Goal: Task Accomplishment & Management: Manage account settings

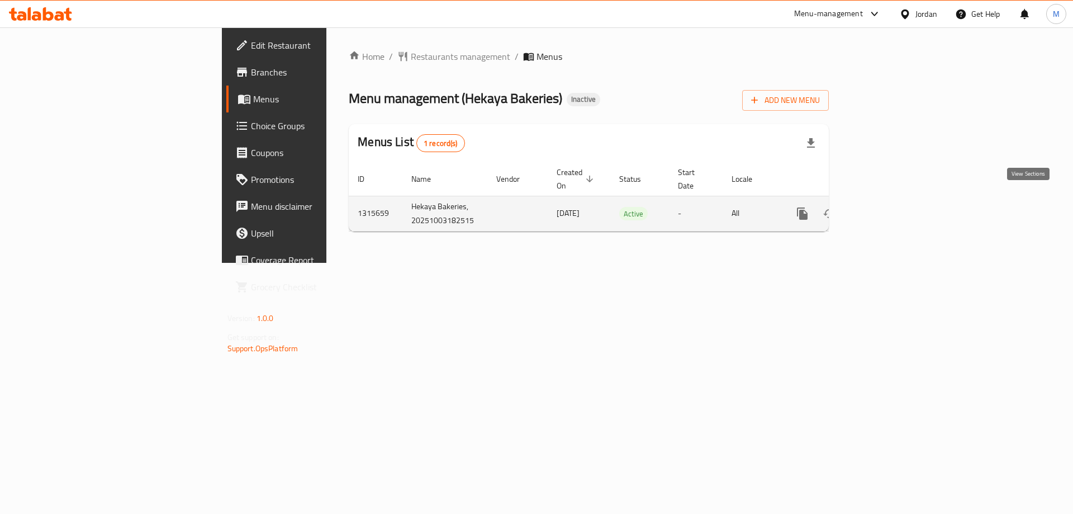
click at [888, 209] on icon "enhanced table" at bounding box center [883, 214] width 10 height 10
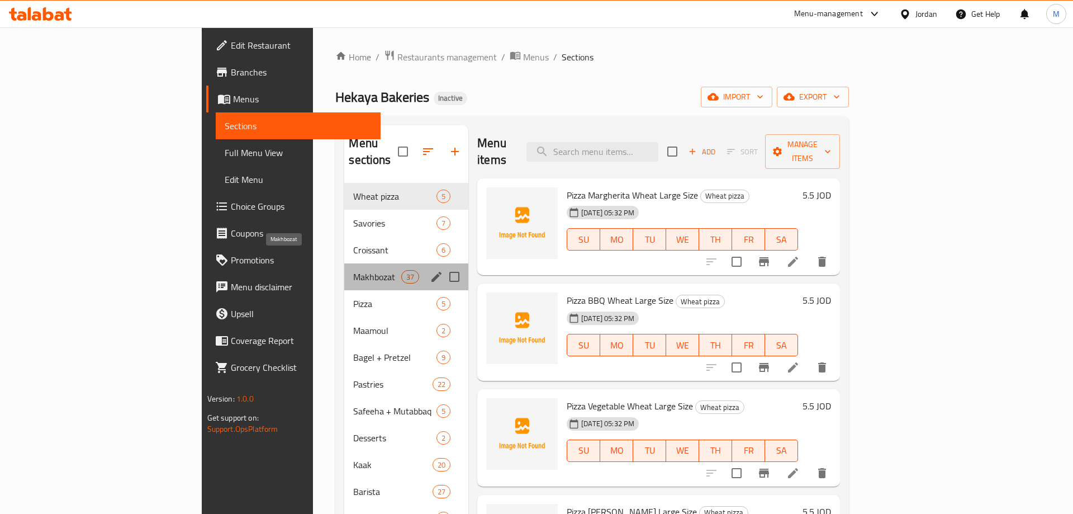
click at [353, 270] on span "Makhbozat" at bounding box center [377, 276] width 48 height 13
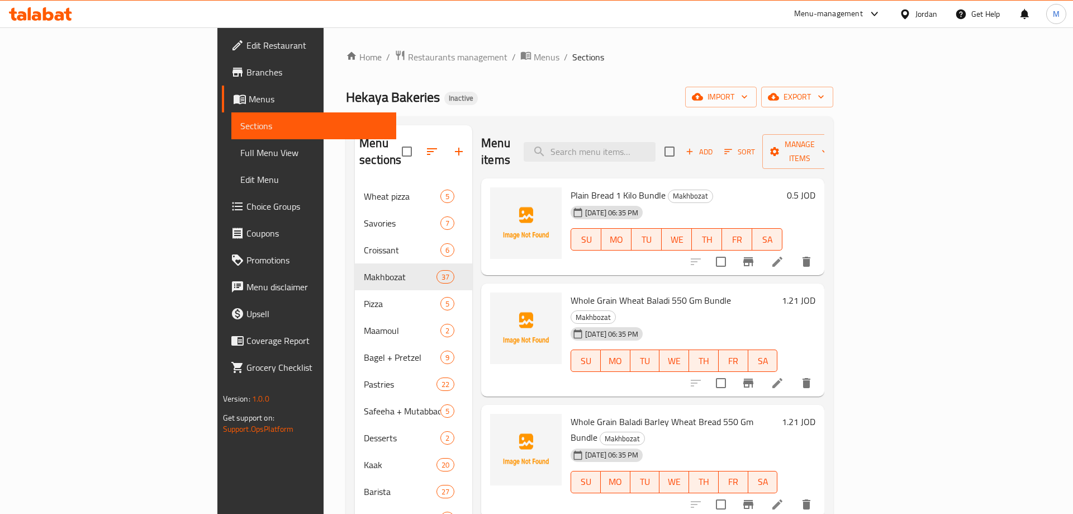
click at [472, 265] on div "Menu items Add Sort Manage items Plain Bread 1 Kilo Bundle Makhbozat 04-10-2025…" at bounding box center [648, 382] width 352 height 514
click at [481, 262] on div "Plain Bread 1 Kilo Bundle Makhbozat 04-10-2025 06:35 PM SU MO TU WE TH FR SA 0.…" at bounding box center [652, 281] width 343 height 207
click at [472, 261] on div "Menu items Add Sort Manage items Plain Bread 1 Kilo Bundle Makhbozat 04-10-2025…" at bounding box center [648, 382] width 352 height 514
click at [472, 257] on div "Menu items Add Sort Manage items Plain Bread 1 Kilo Bundle Makhbozat 04-10-2025…" at bounding box center [648, 382] width 352 height 514
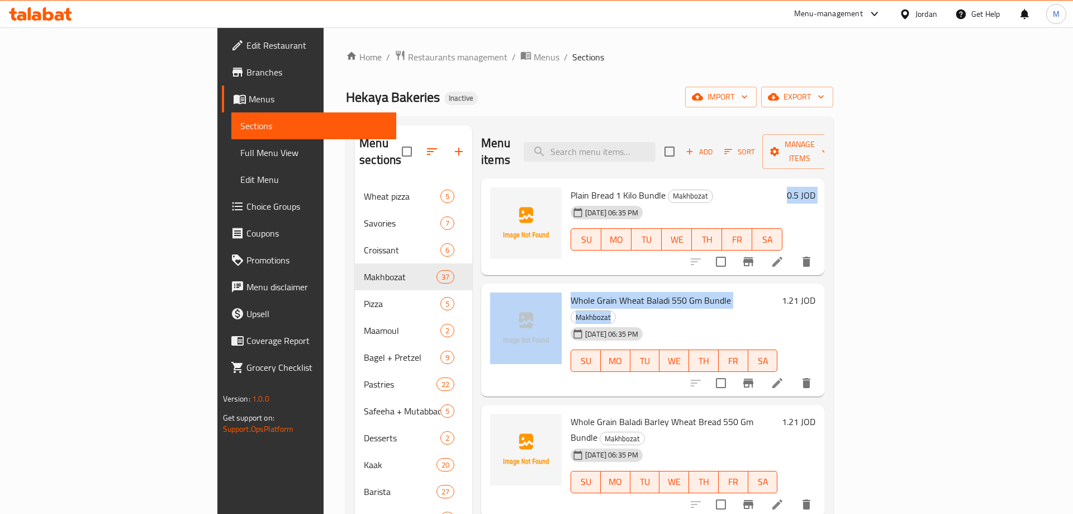
drag, startPoint x: 421, startPoint y: 255, endPoint x: 774, endPoint y: 278, distance: 354.1
click at [774, 278] on div "Menu items Add Sort Manage items Plain Bread 1 Kilo Bundle Makhbozat 04-10-2025…" at bounding box center [648, 382] width 352 height 514
click at [774, 292] on h6 "Whole Grain Wheat Baladi 550 Gm Bundle Makhbozat" at bounding box center [674, 307] width 207 height 31
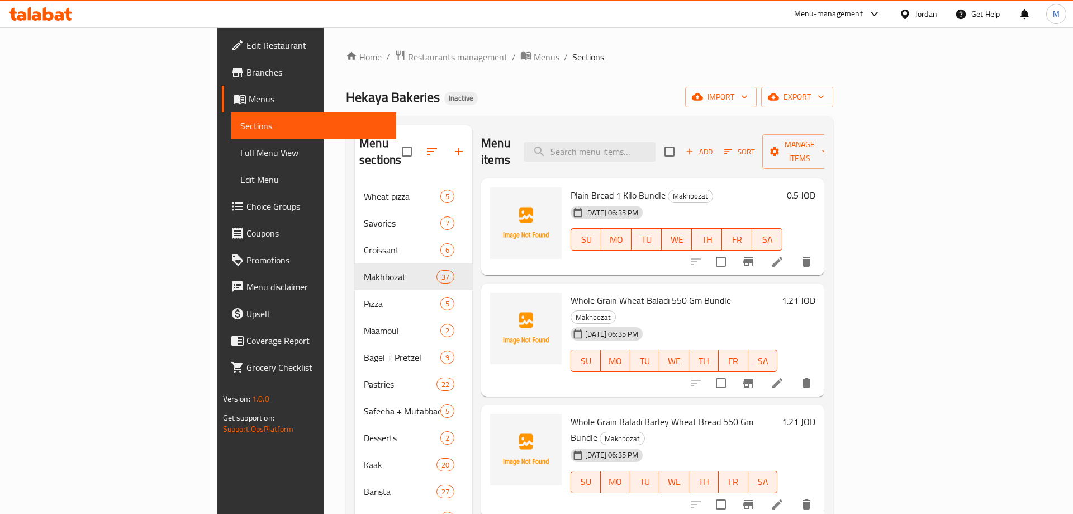
drag, startPoint x: 418, startPoint y: 258, endPoint x: 770, endPoint y: 291, distance: 353.7
click at [770, 291] on div "Menu sections Wheat pizza 5 Savories 7 Croissant 6 Makhbozat 37 Pizza 5 Maamoul…" at bounding box center [590, 382] width 470 height 514
click at [770, 323] on div "[DATE] 06:35 PM SU MO TU WE TH FR SA" at bounding box center [674, 353] width 216 height 60
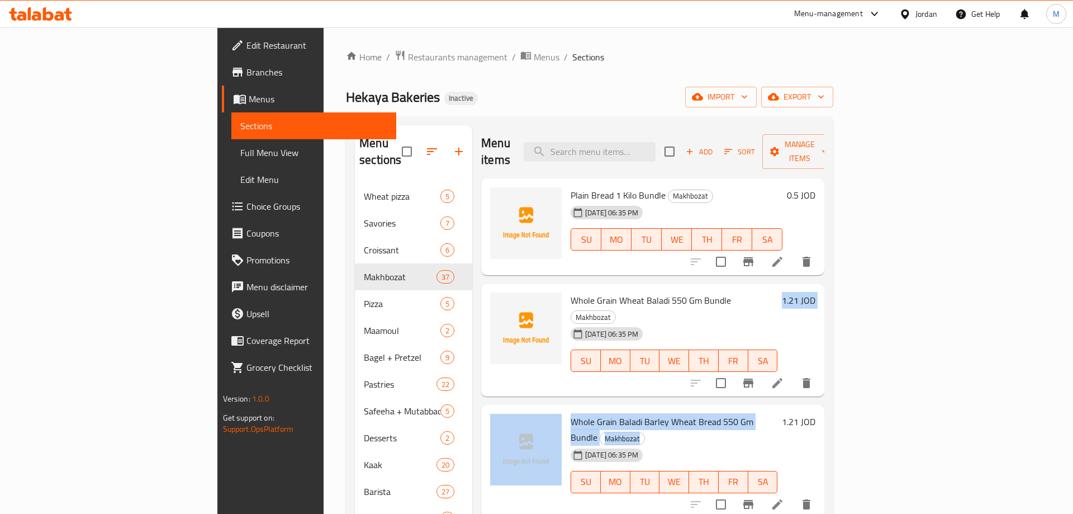
drag, startPoint x: 425, startPoint y: 147, endPoint x: 864, endPoint y: 390, distance: 501.7
click at [825, 390] on div "Menu items Add Sort Manage items Plain Bread 1 Kilo Bundle Makhbozat 04-10-2025…" at bounding box center [648, 382] width 352 height 514
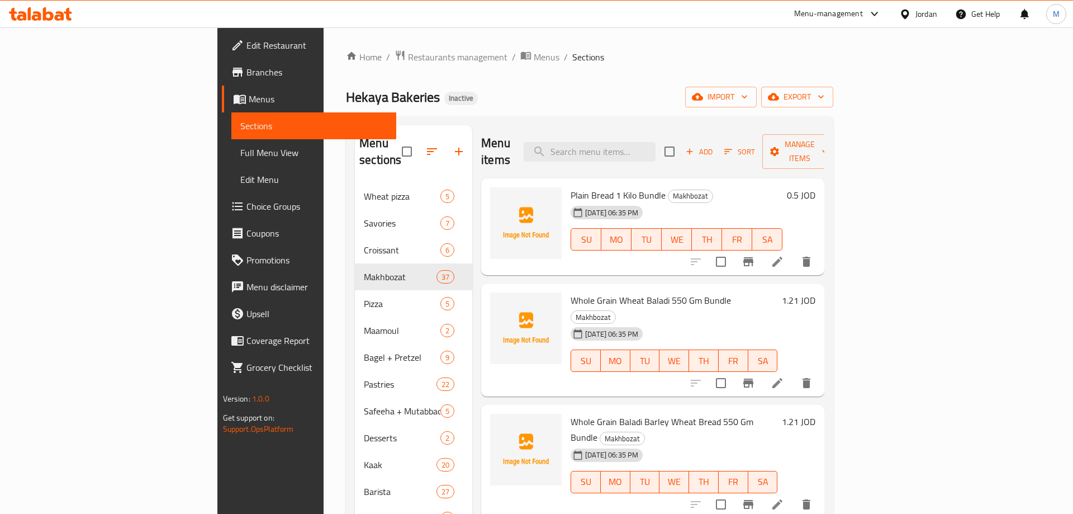
click at [782, 444] on div "[DATE] 06:35 PM SU MO TU WE TH FR SA" at bounding box center [674, 474] width 216 height 60
drag, startPoint x: 517, startPoint y: 178, endPoint x: 954, endPoint y: 414, distance: 496.3
click at [825, 385] on div "Plain Bread 1 Kilo Bundle Makhbozat 04-10-2025 06:35 PM SU MO TU WE TH FR SA 0.…" at bounding box center [652, 281] width 343 height 207
click at [782, 444] on div "[DATE] 06:35 PM SU MO TU WE TH FR SA" at bounding box center [674, 474] width 216 height 60
drag, startPoint x: 430, startPoint y: 173, endPoint x: 861, endPoint y: 423, distance: 499.0
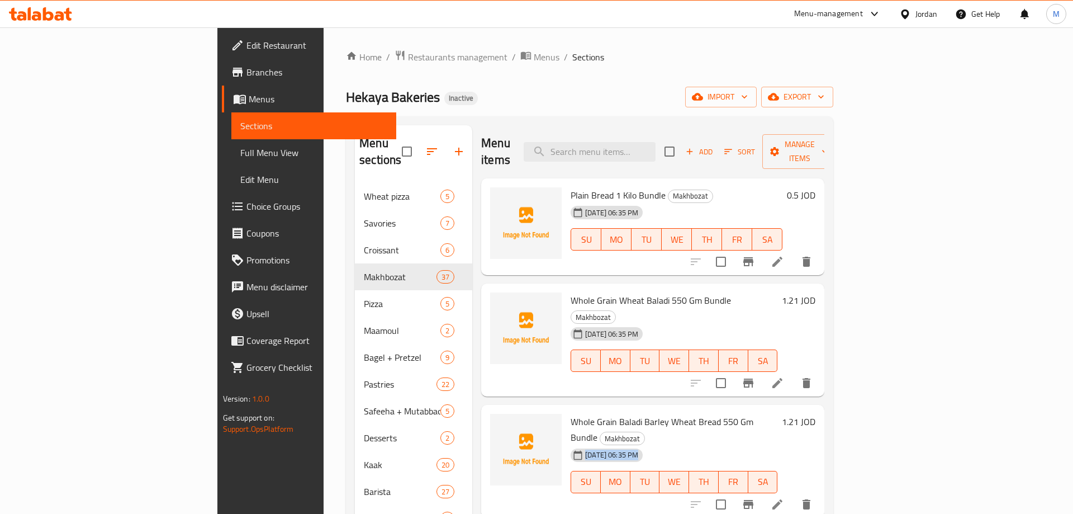
click at [825, 385] on div "Plain Bread 1 Kilo Bundle Makhbozat 04-10-2025 06:35 PM SU MO TU WE TH FR SA 0.…" at bounding box center [652, 281] width 343 height 207
click at [782, 444] on div "[DATE] 06:35 PM SU MO TU WE TH FR SA" at bounding box center [674, 474] width 216 height 60
drag, startPoint x: 432, startPoint y: 170, endPoint x: 817, endPoint y: 411, distance: 454.6
click at [817, 385] on div "Plain Bread 1 Kilo Bundle Makhbozat 04-10-2025 06:35 PM SU MO TU WE TH FR SA 0.…" at bounding box center [652, 281] width 343 height 207
click at [778, 414] on h6 "Whole Grain Baladi Barley Wheat Bread 550 Gm Bundle Makhbozat" at bounding box center [674, 429] width 207 height 31
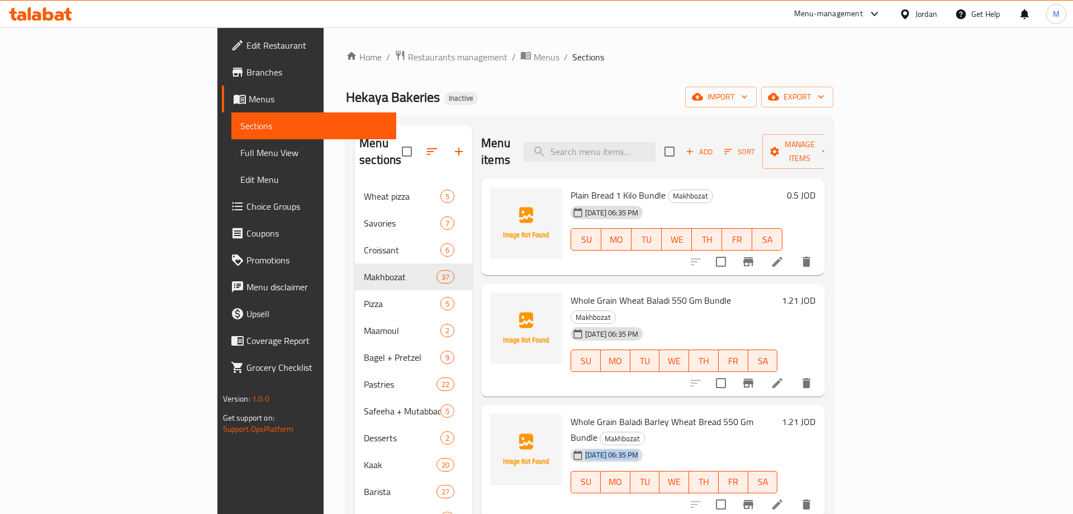
drag, startPoint x: 429, startPoint y: 171, endPoint x: 808, endPoint y: 401, distance: 443.8
click at [808, 385] on div "Plain Bread 1 Kilo Bundle Makhbozat 04-10-2025 06:35 PM SU MO TU WE TH FR SA 0.…" at bounding box center [652, 281] width 343 height 207
click at [782, 444] on div "[DATE] 06:35 PM SU MO TU WE TH FR SA" at bounding box center [674, 474] width 216 height 60
click at [481, 192] on div "Plain Bread 1 Kilo Bundle Makhbozat 04-10-2025 06:35 PM SU MO TU WE TH FR SA 0.…" at bounding box center [652, 226] width 343 height 97
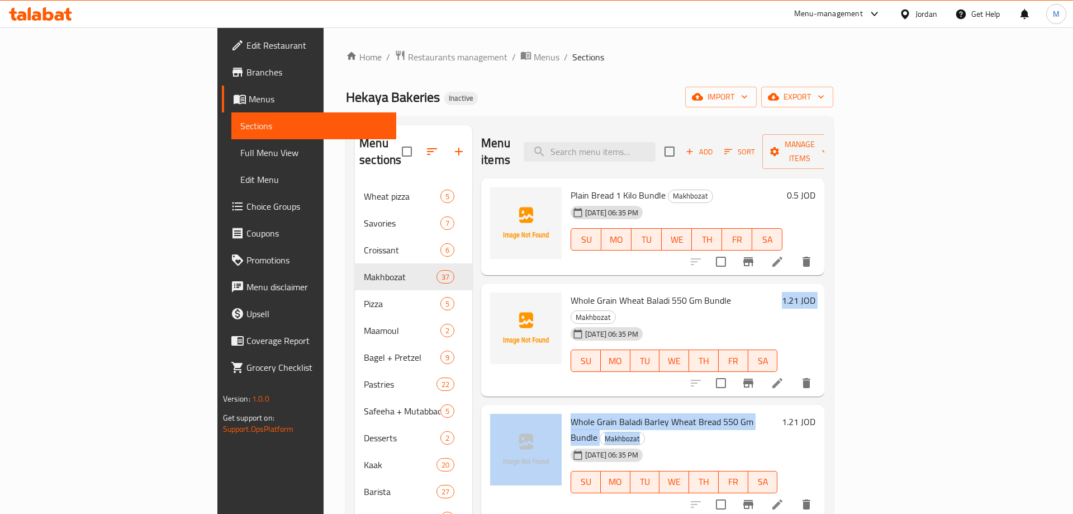
drag, startPoint x: 433, startPoint y: 174, endPoint x: 790, endPoint y: 384, distance: 414.2
click at [790, 384] on div "Plain Bread 1 Kilo Bundle Makhbozat 04-10-2025 06:35 PM SU MO TU WE TH FR SA 0.…" at bounding box center [652, 281] width 343 height 207
click at [778, 414] on h6 "Whole Grain Baladi Barley Wheat Bread 550 Gm Bundle Makhbozat" at bounding box center [674, 429] width 207 height 31
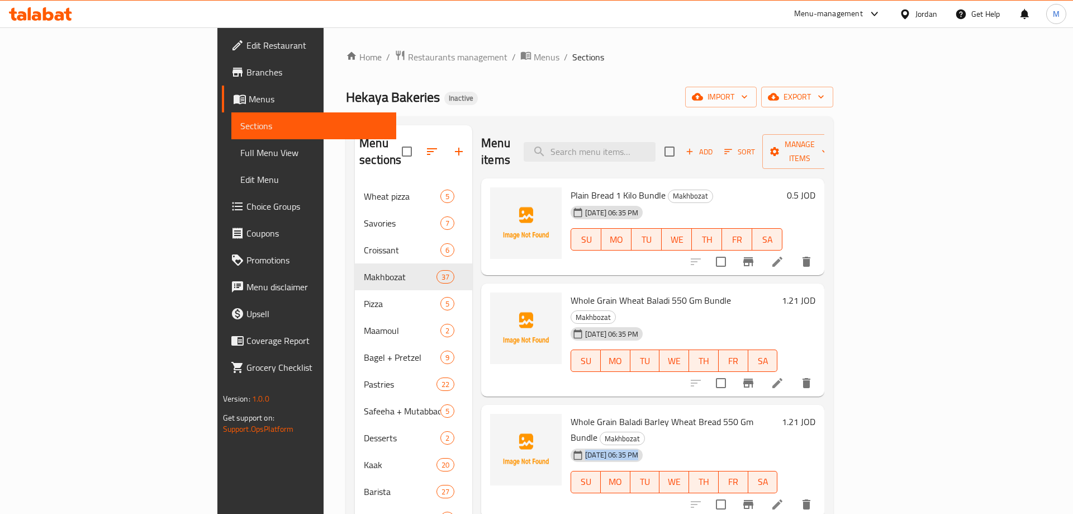
drag, startPoint x: 429, startPoint y: 174, endPoint x: 791, endPoint y: 400, distance: 426.4
click at [791, 385] on div "Plain Bread 1 Kilo Bundle Makhbozat 04-10-2025 06:35 PM SU MO TU WE TH FR SA 0.…" at bounding box center [652, 281] width 343 height 207
click at [778, 414] on h6 "Whole Grain Baladi Barley Wheat Bread 550 Gm Bundle Makhbozat" at bounding box center [674, 429] width 207 height 31
click at [735, 187] on h6 "Plain Bread 1 Kilo Bundle Makhbozat" at bounding box center [677, 195] width 212 height 16
click at [770, 187] on h6 "Plain Bread 1 Kilo Bundle Makhbozat" at bounding box center [677, 195] width 212 height 16
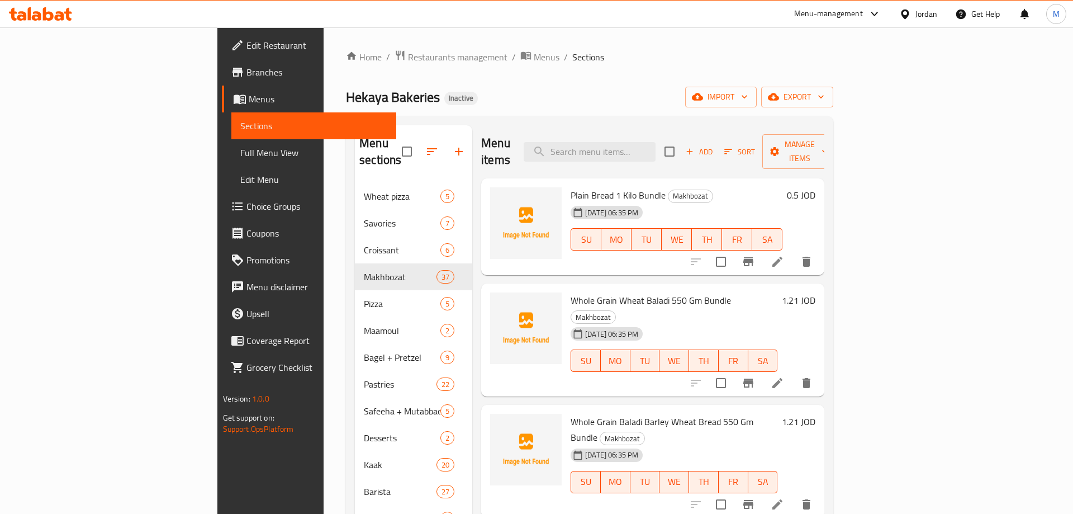
click at [770, 187] on h6 "Plain Bread 1 Kilo Bundle Makhbozat" at bounding box center [677, 195] width 212 height 16
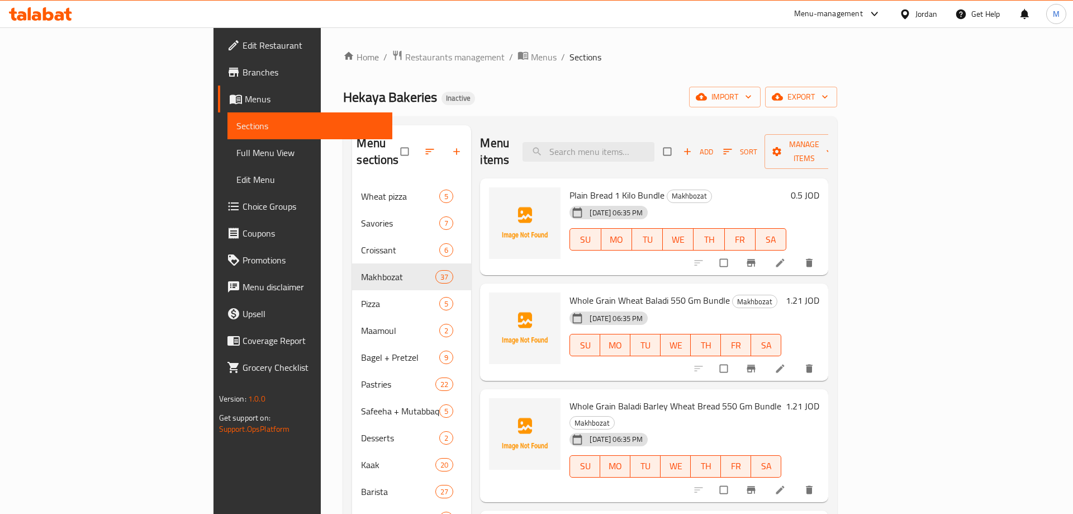
click at [236, 152] on span "Full Menu View" at bounding box center [310, 152] width 148 height 13
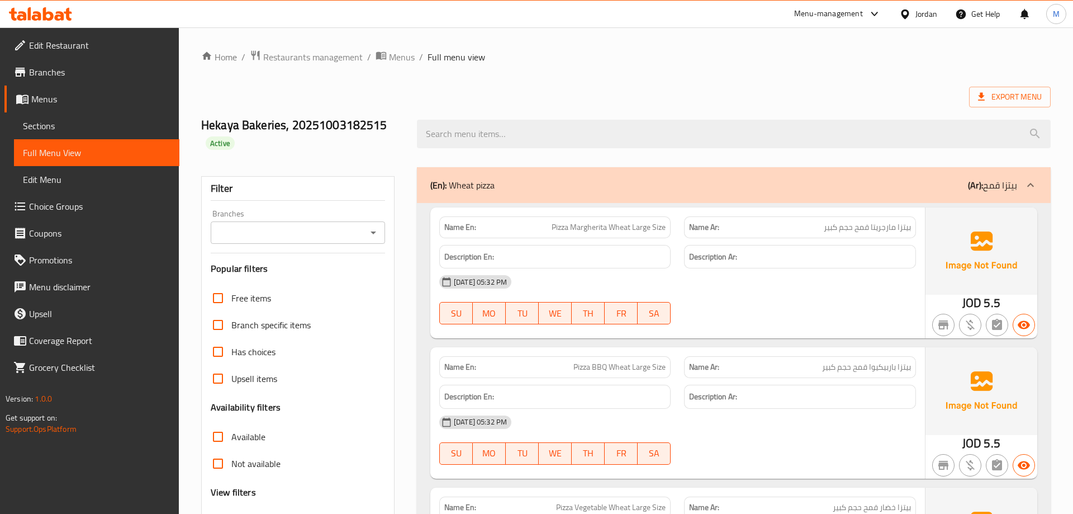
click at [656, 183] on div "(En): Wheat pizza (Ar): بيتزا قمح" at bounding box center [723, 184] width 587 height 13
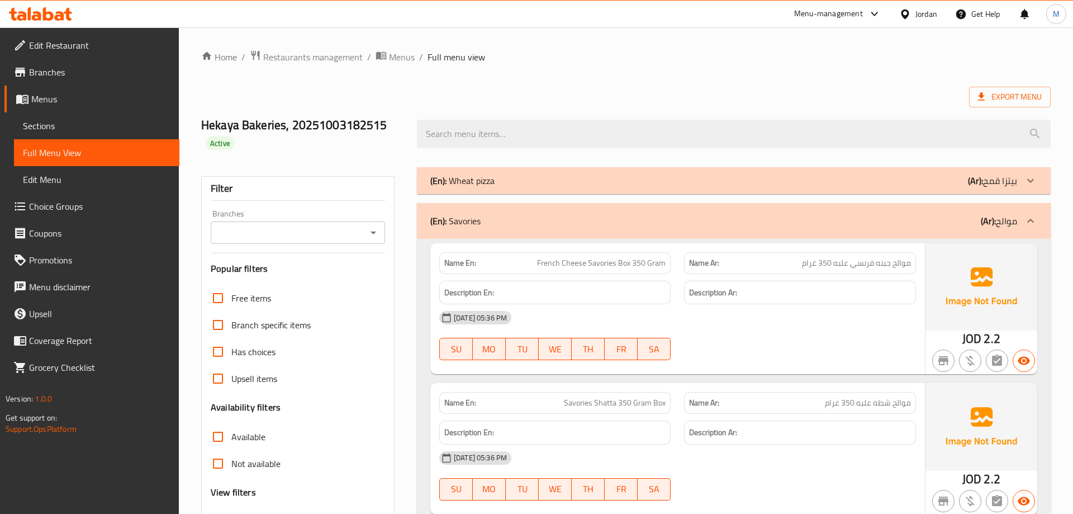
click at [700, 221] on div "(En): Savories (Ar): موالح" at bounding box center [723, 220] width 587 height 13
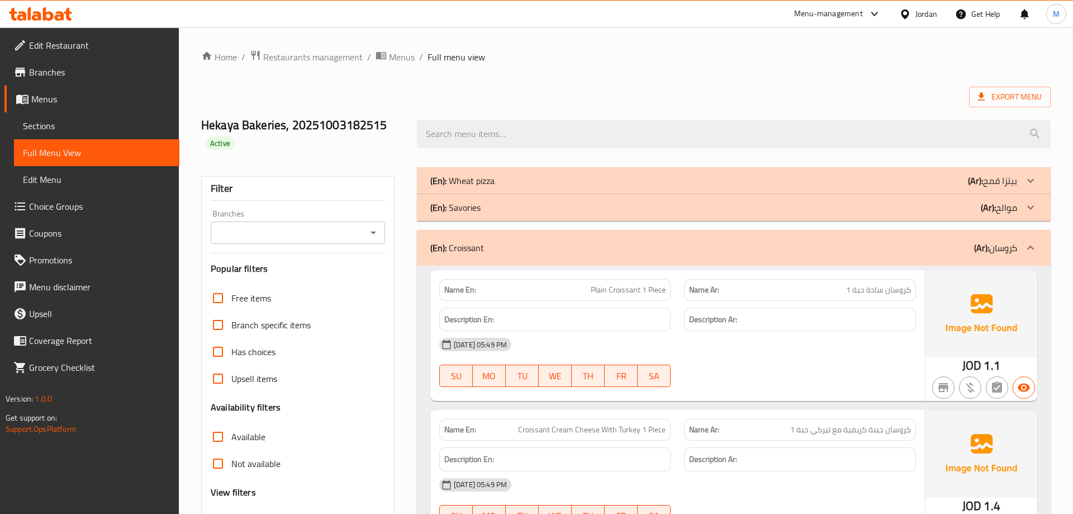
click at [692, 238] on div "(En): Croissant (Ar): كروسان" at bounding box center [734, 248] width 634 height 36
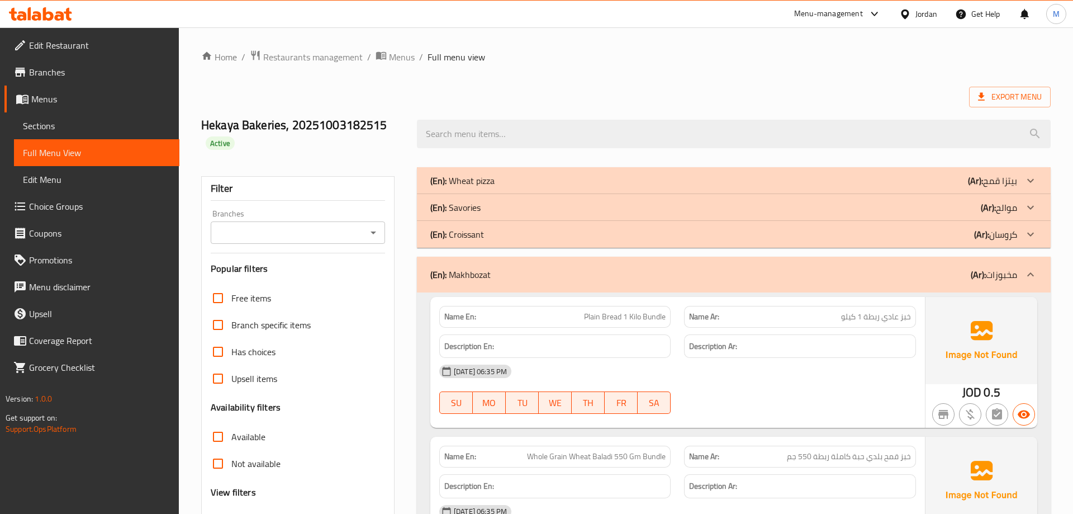
click at [344, 188] on div "Filter" at bounding box center [298, 189] width 174 height 24
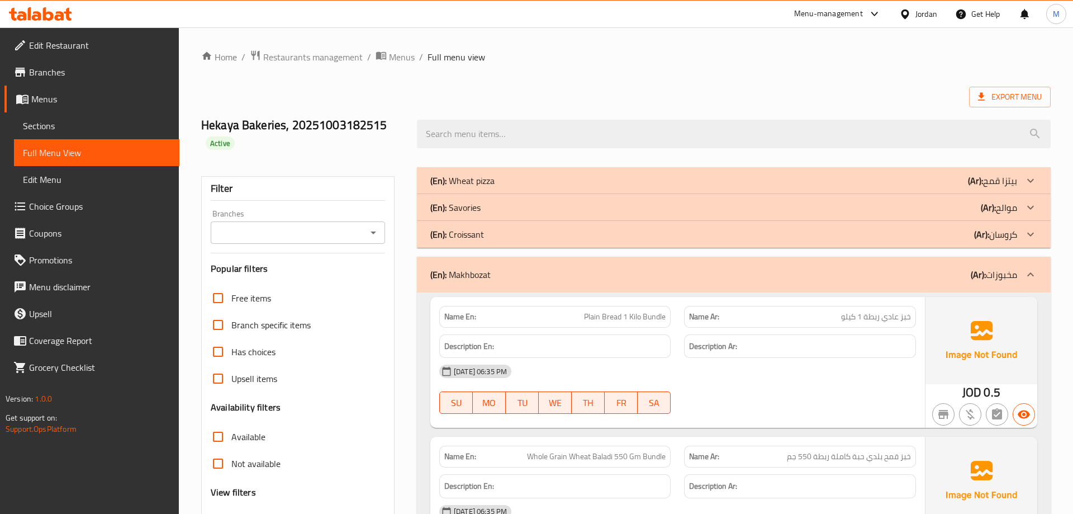
click at [763, 395] on div "04-10-2025 06:35 PM SU MO TU WE TH FR SA" at bounding box center [678, 389] width 490 height 63
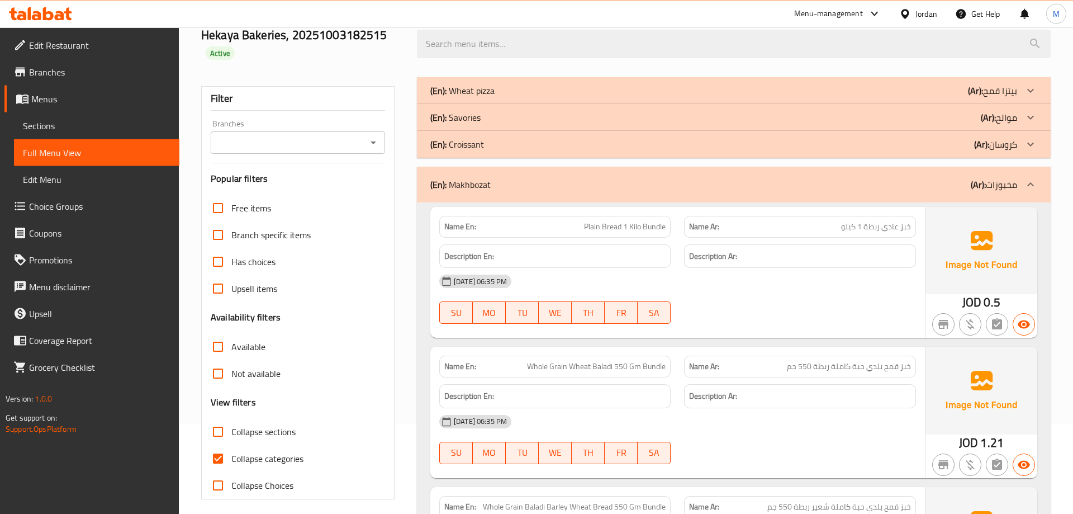
scroll to position [114, 0]
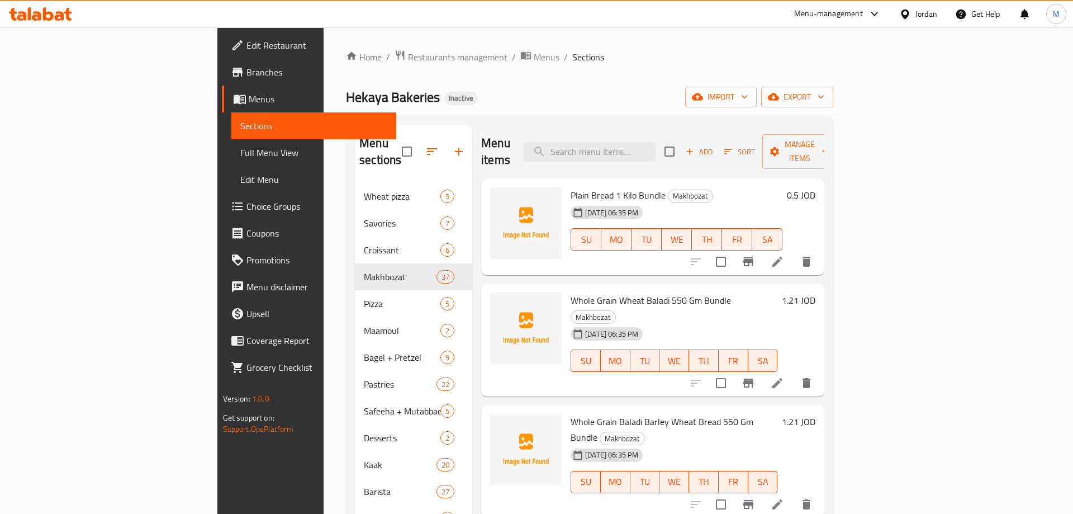
click at [784, 255] on icon at bounding box center [777, 261] width 13 height 13
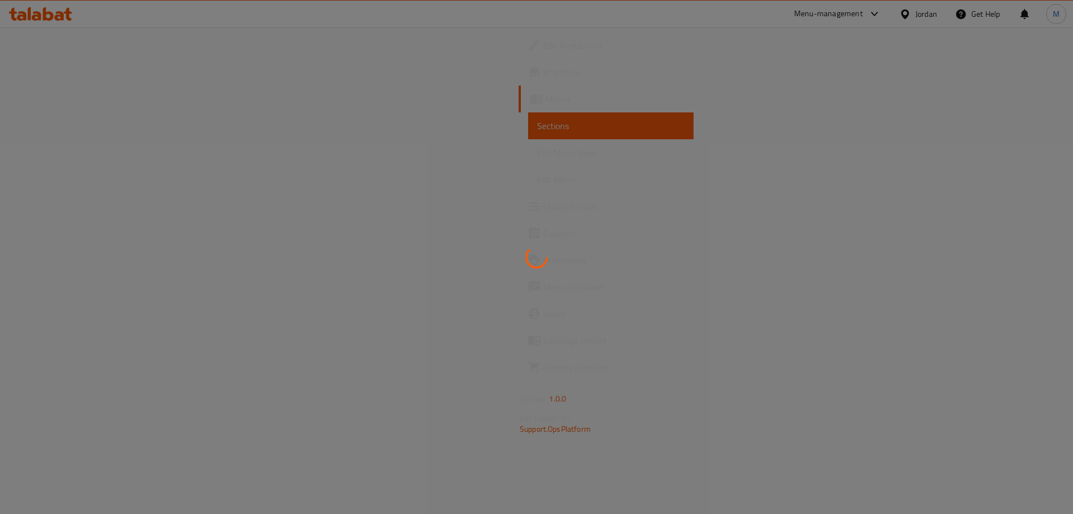
click at [835, 268] on div at bounding box center [536, 257] width 1073 height 514
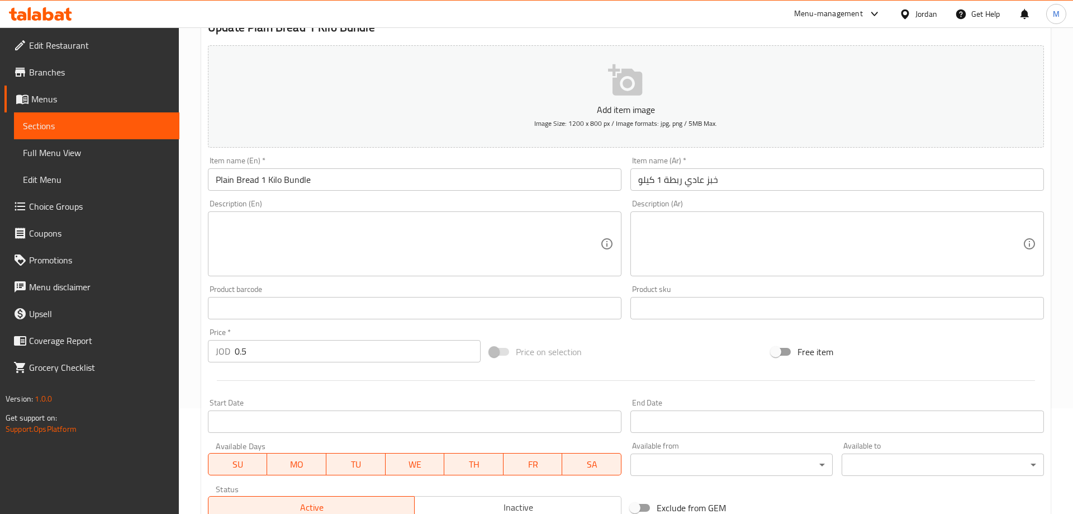
scroll to position [114, 0]
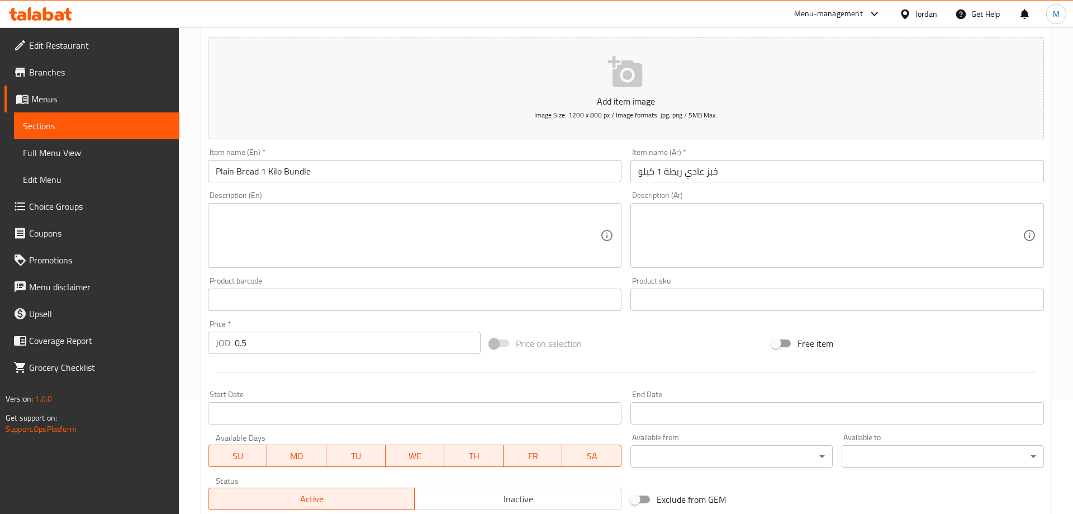
click at [495, 153] on div "Item name (En)   * Plain Bread 1 Kilo Bundle Item name (En) *" at bounding box center [415, 165] width 414 height 34
click at [246, 347] on input "0.5" at bounding box center [358, 343] width 246 height 22
paste input "49"
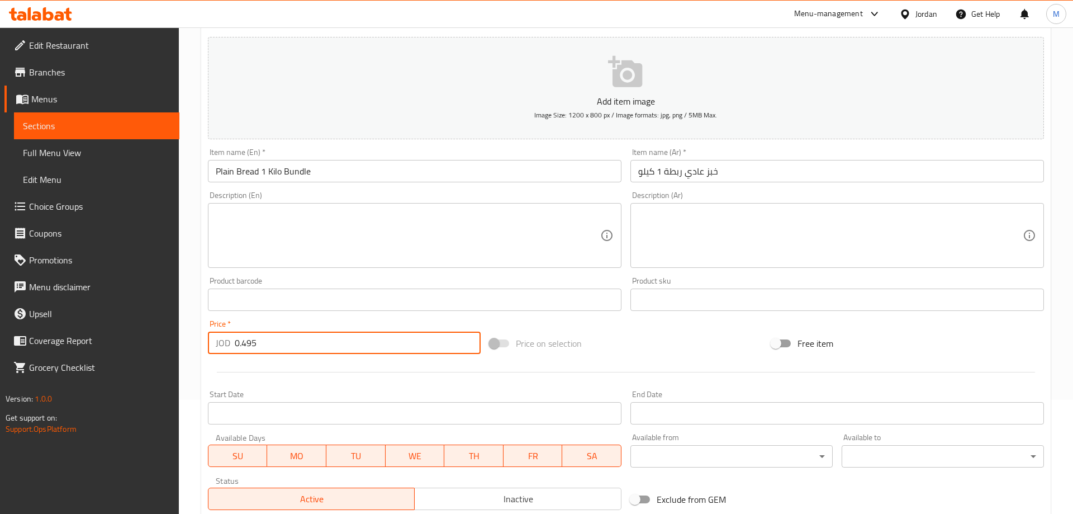
type input "0.495"
click at [397, 362] on div at bounding box center [625, 371] width 845 height 27
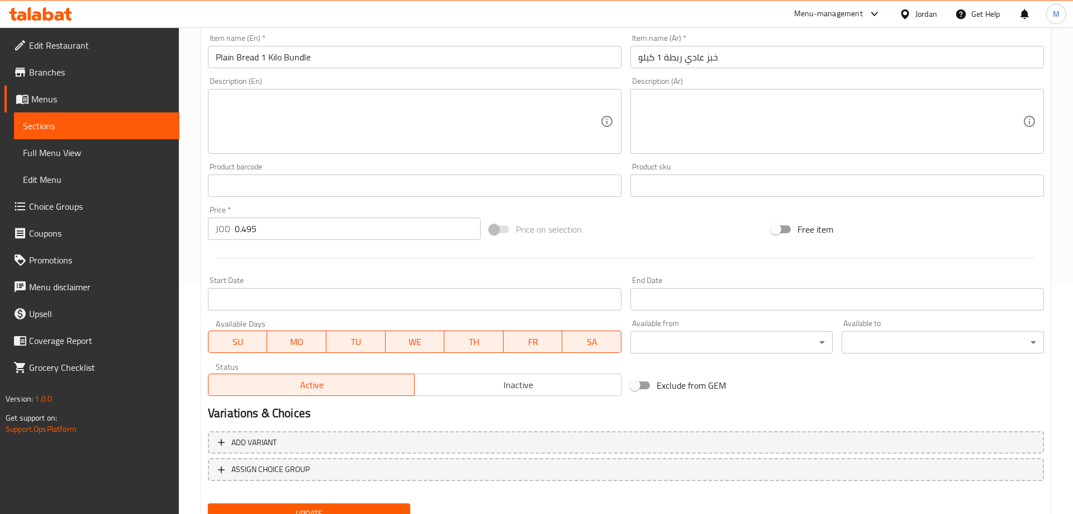
scroll to position [277, 0]
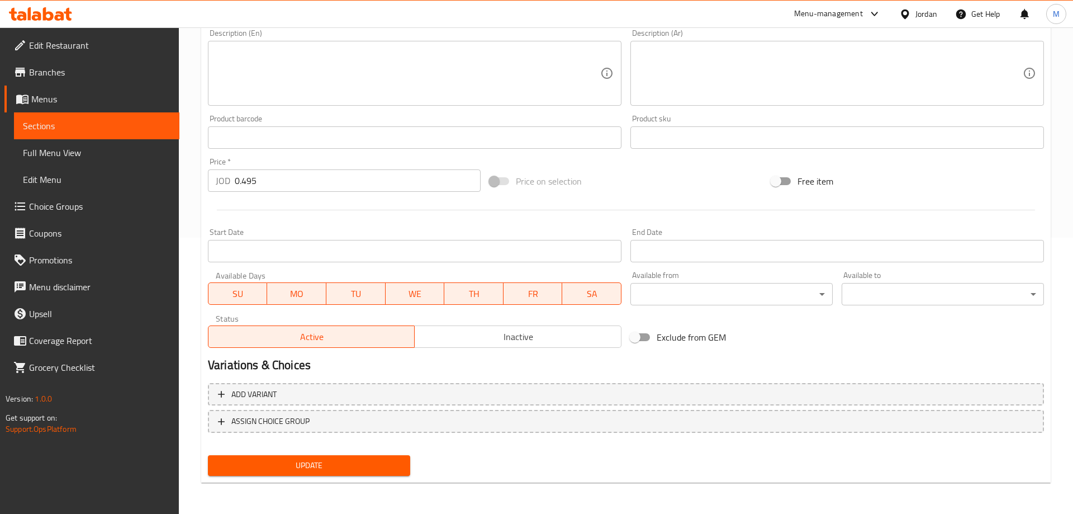
click at [307, 465] on span "Update" at bounding box center [309, 465] width 184 height 14
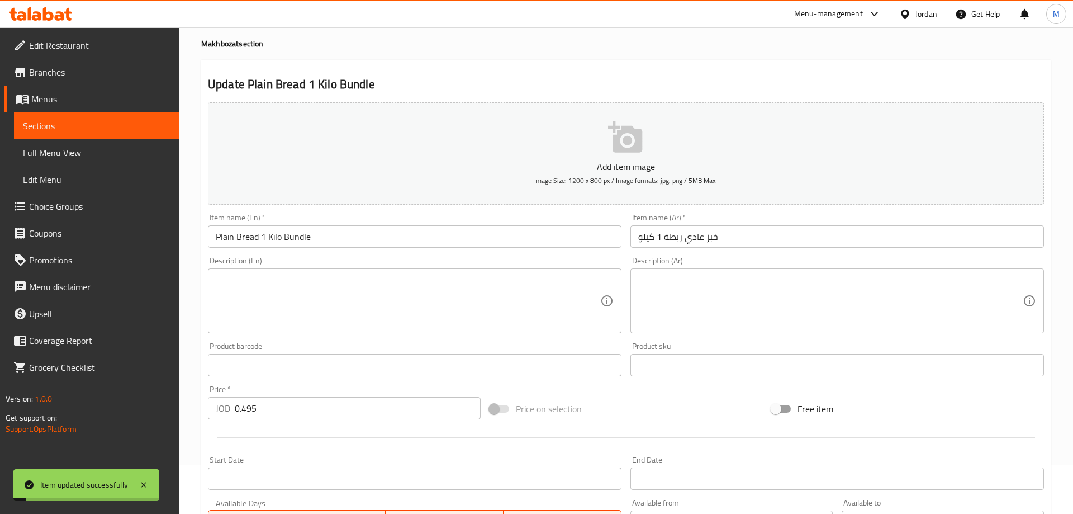
scroll to position [0, 0]
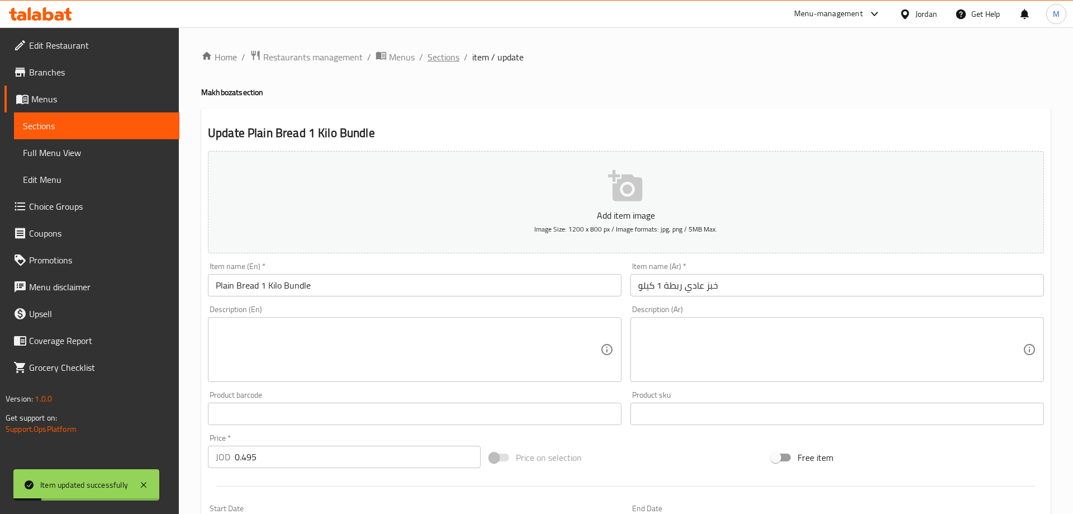
click at [445, 57] on span "Sections" at bounding box center [444, 56] width 32 height 13
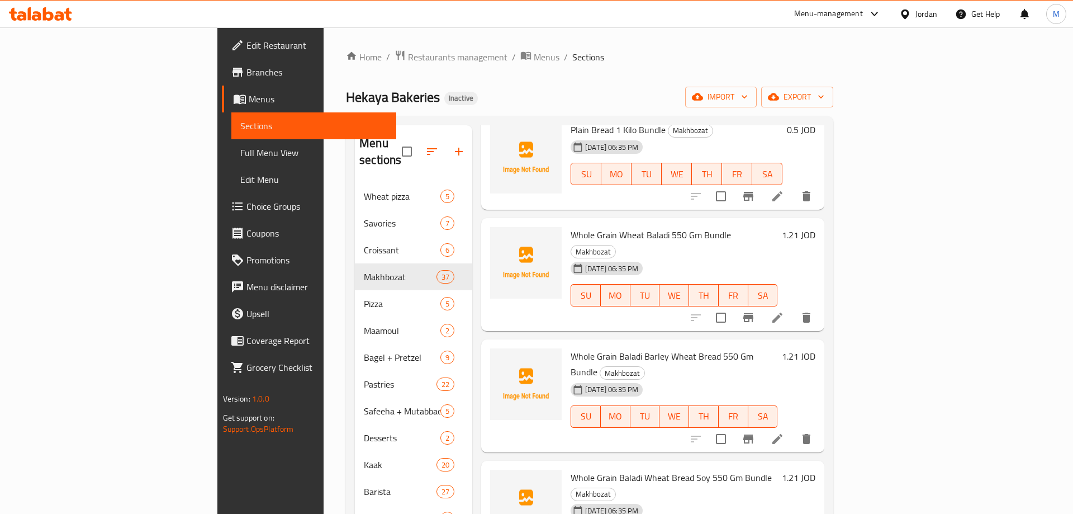
scroll to position [87, 0]
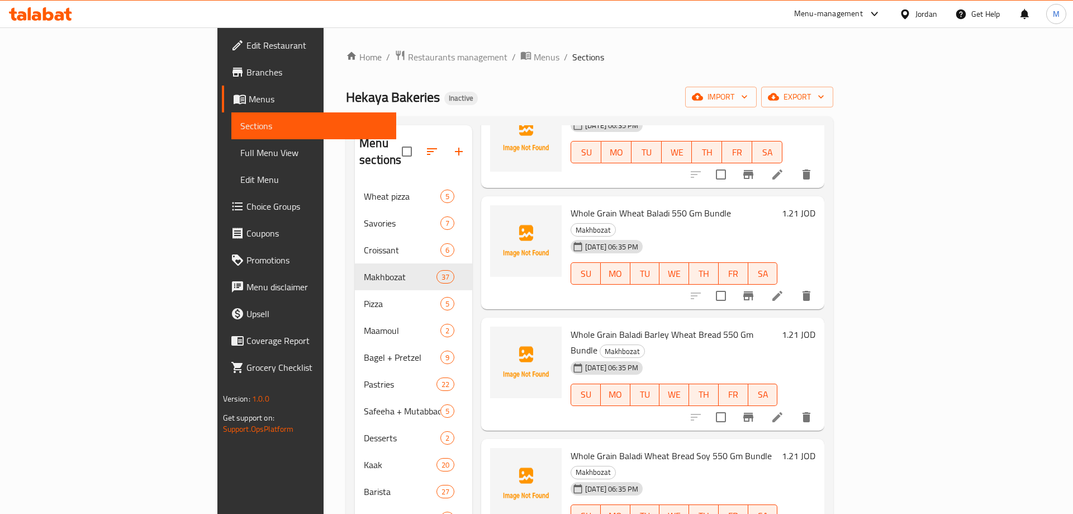
click at [793, 286] on li at bounding box center [777, 296] width 31 height 20
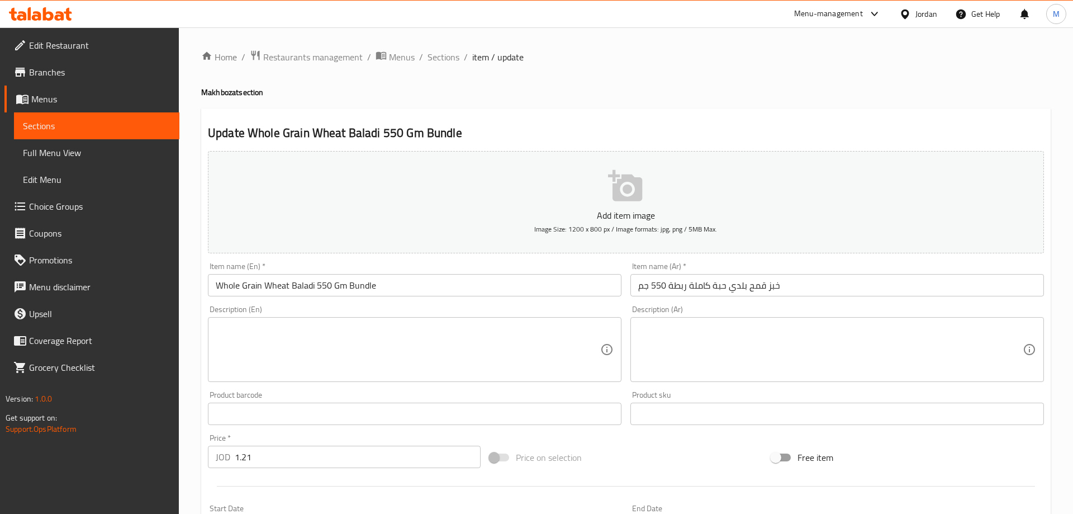
click at [316, 283] on input "Whole Grain Wheat Baladi 550 Gm Bundle" at bounding box center [415, 285] width 414 height 22
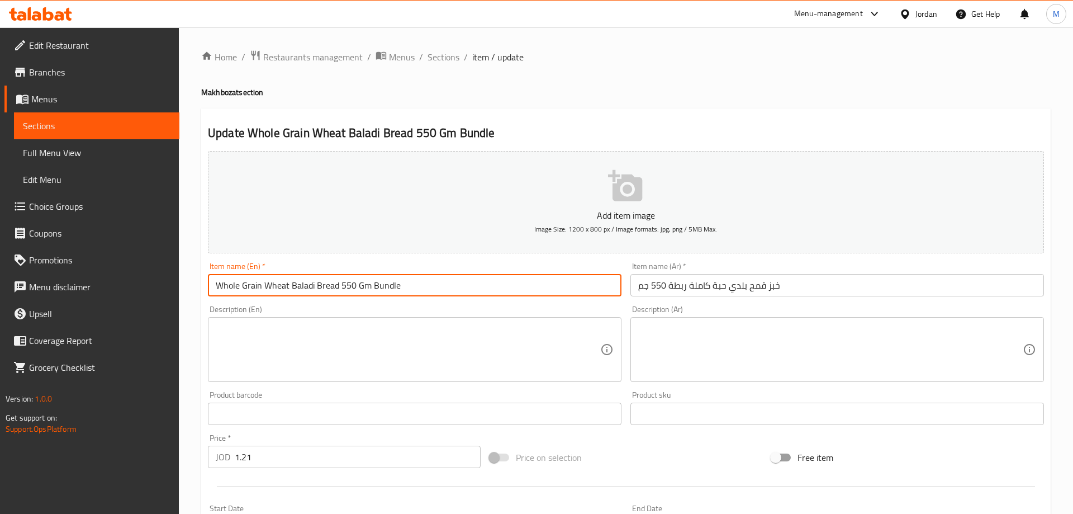
type input "Whole Grain Wheat Baladi Bread 550 Gm Bundle"
click at [462, 307] on div "Description (En) Description (En)" at bounding box center [415, 343] width 414 height 77
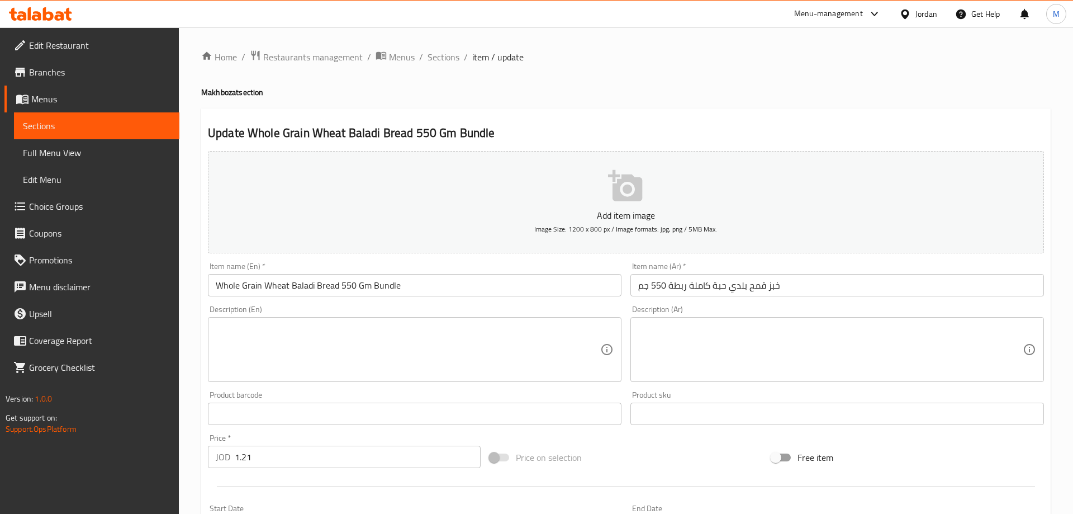
scroll to position [57, 0]
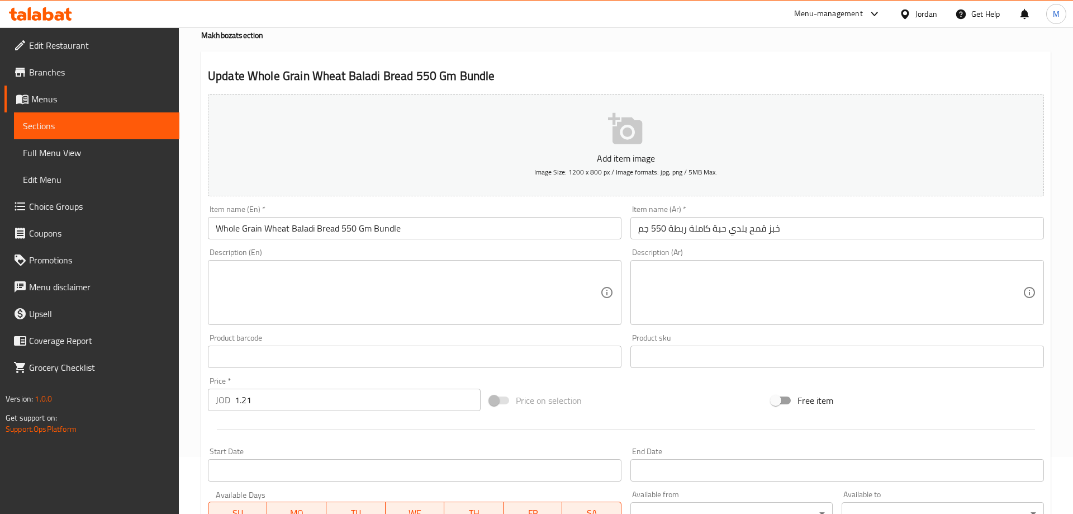
click at [320, 227] on input "Whole Grain Wheat Baladi Bread 550 Gm Bundle" at bounding box center [415, 228] width 414 height 22
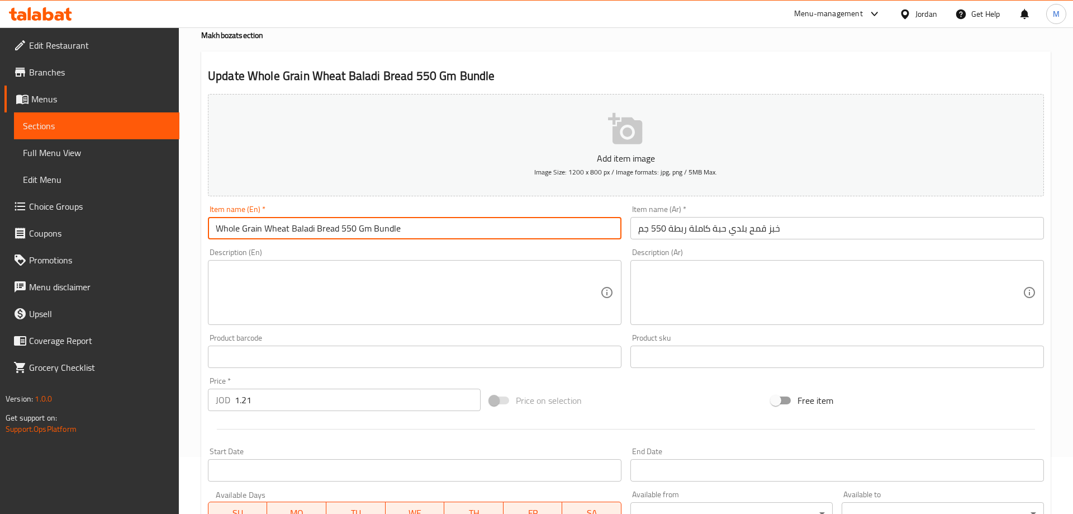
click at [320, 227] on input "Whole Grain Wheat Baladi Bread 550 Gm Bundle" at bounding box center [415, 228] width 414 height 22
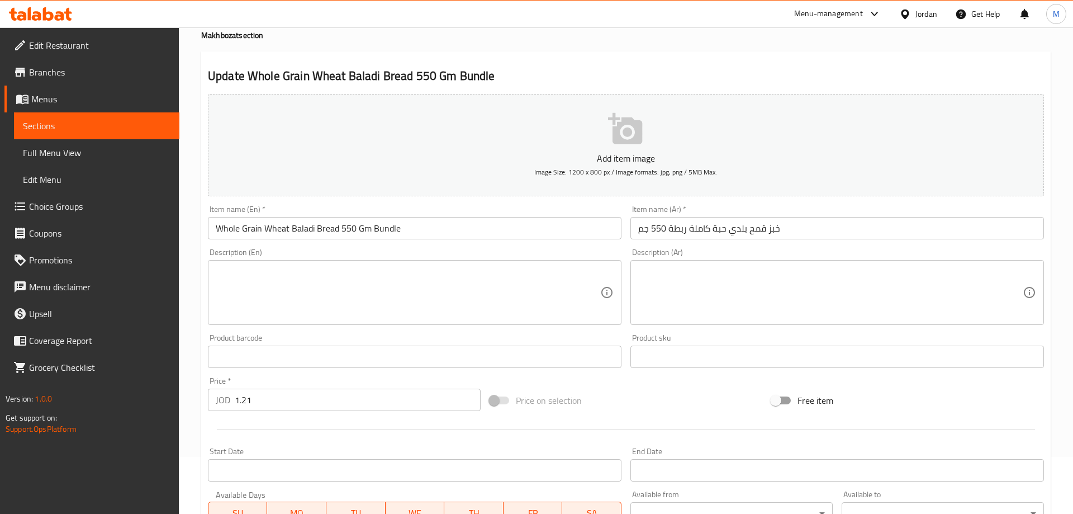
click at [579, 245] on div "Description (En) Description (En)" at bounding box center [414, 287] width 423 height 86
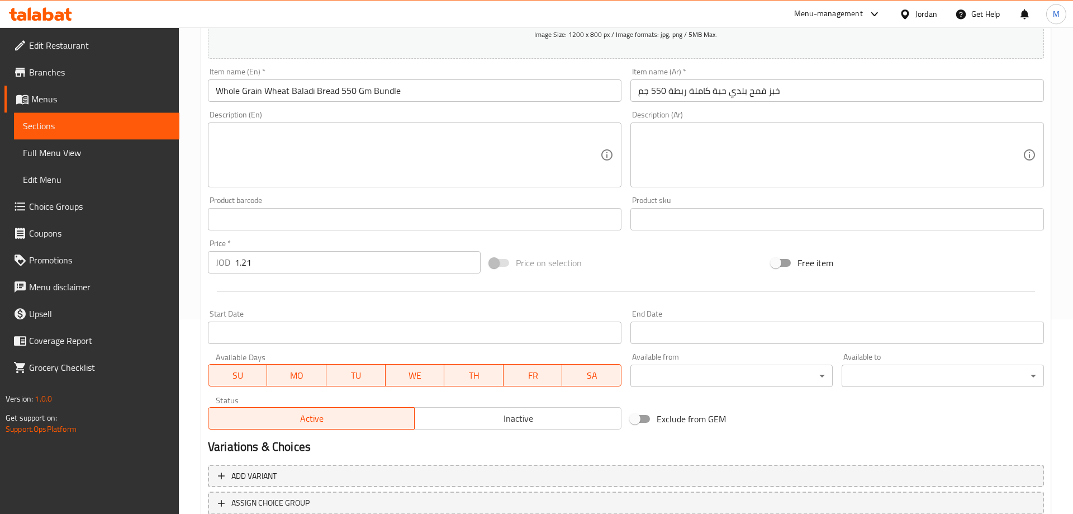
scroll to position [277, 0]
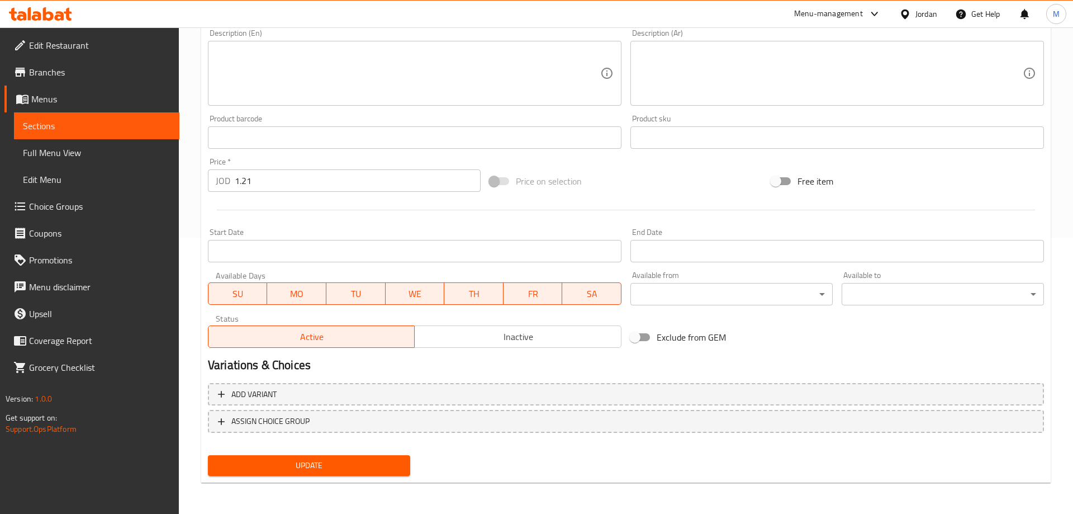
click at [328, 474] on button "Update" at bounding box center [309, 465] width 202 height 21
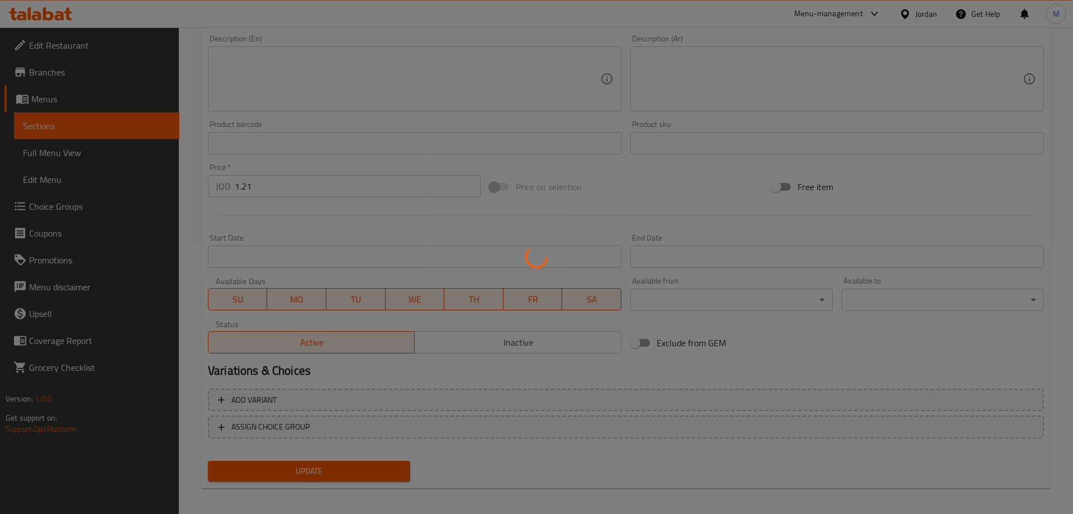
scroll to position [0, 0]
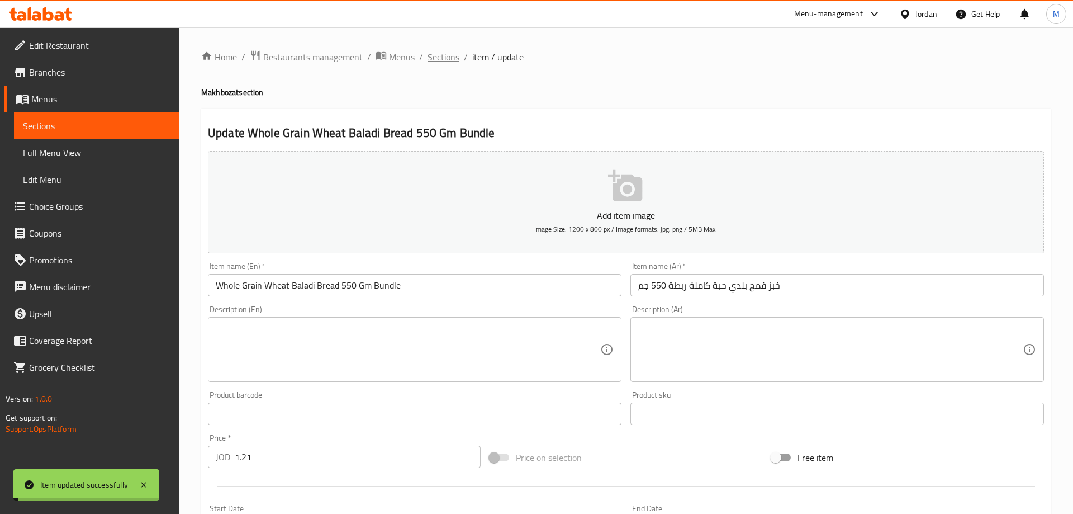
click at [454, 54] on span "Sections" at bounding box center [444, 56] width 32 height 13
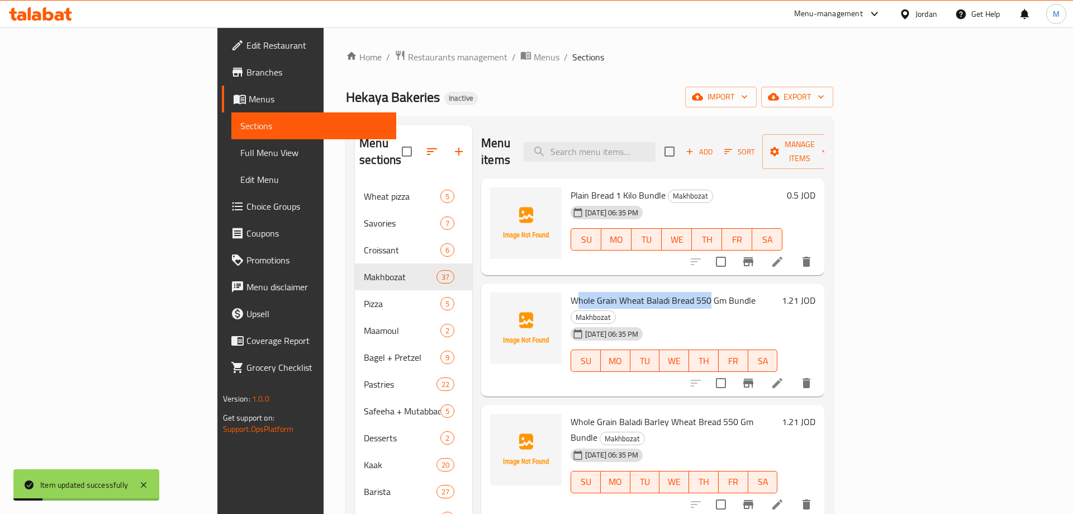
drag, startPoint x: 527, startPoint y: 282, endPoint x: 657, endPoint y: 280, distance: 130.3
click at [657, 292] on span "Whole Grain Wheat Baladi Bread 550 Gm Bundle" at bounding box center [663, 300] width 185 height 17
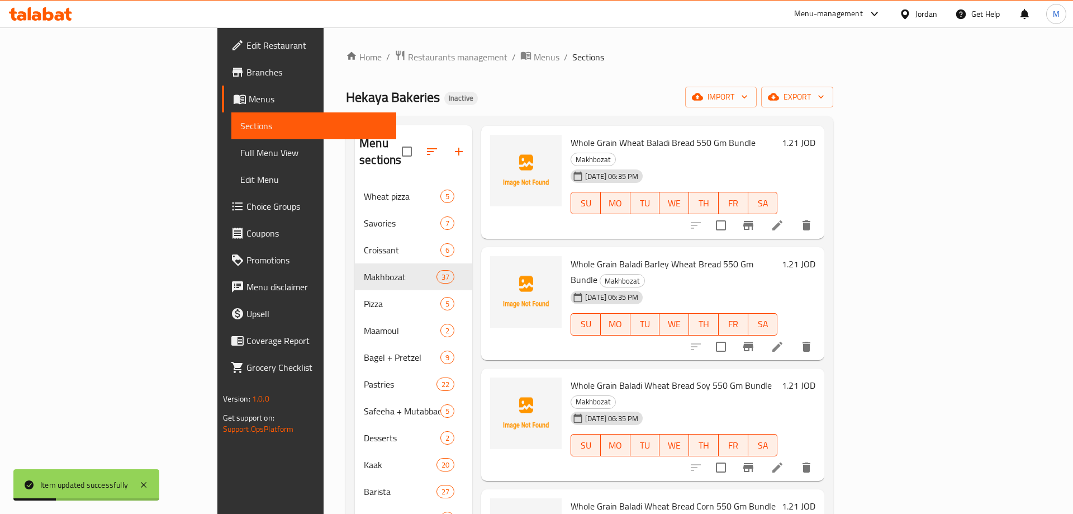
scroll to position [174, 0]
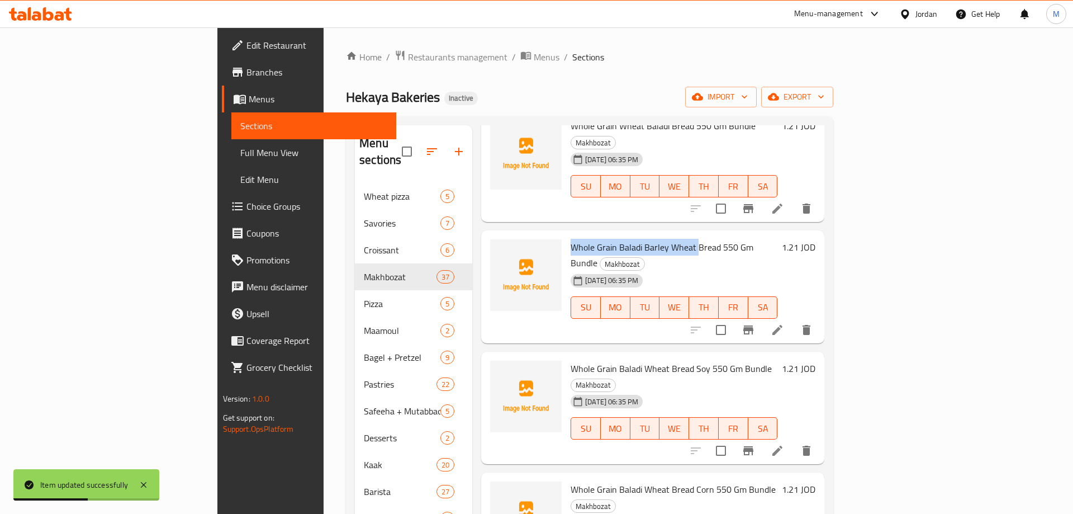
drag, startPoint x: 518, startPoint y: 214, endPoint x: 642, endPoint y: 219, distance: 124.2
click at [642, 239] on span "Whole Grain Baladi Barley Wheat Bread 550 Gm Bundle" at bounding box center [662, 255] width 183 height 32
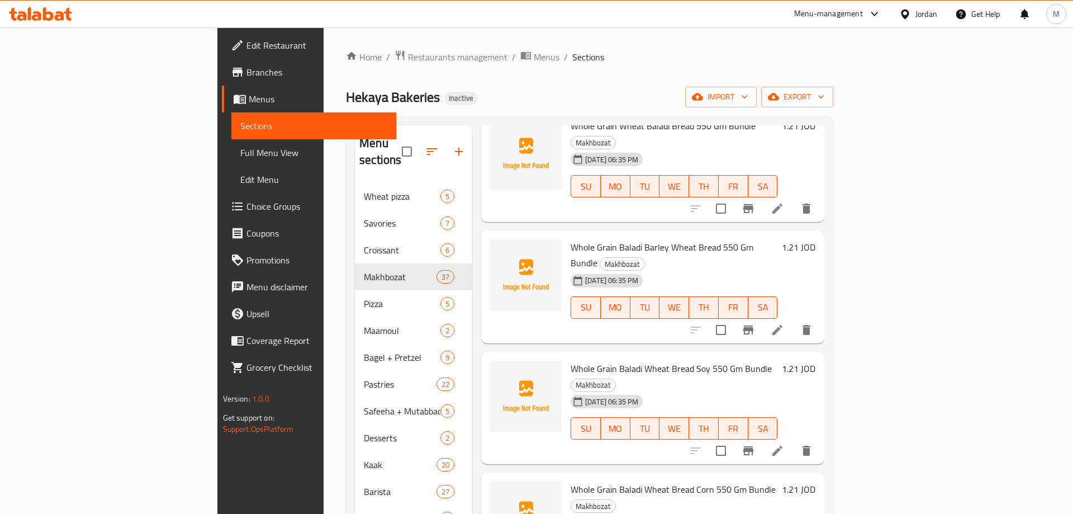
click at [688, 239] on span "Whole Grain Baladi Barley Wheat Bread 550 Gm Bundle" at bounding box center [662, 255] width 183 height 32
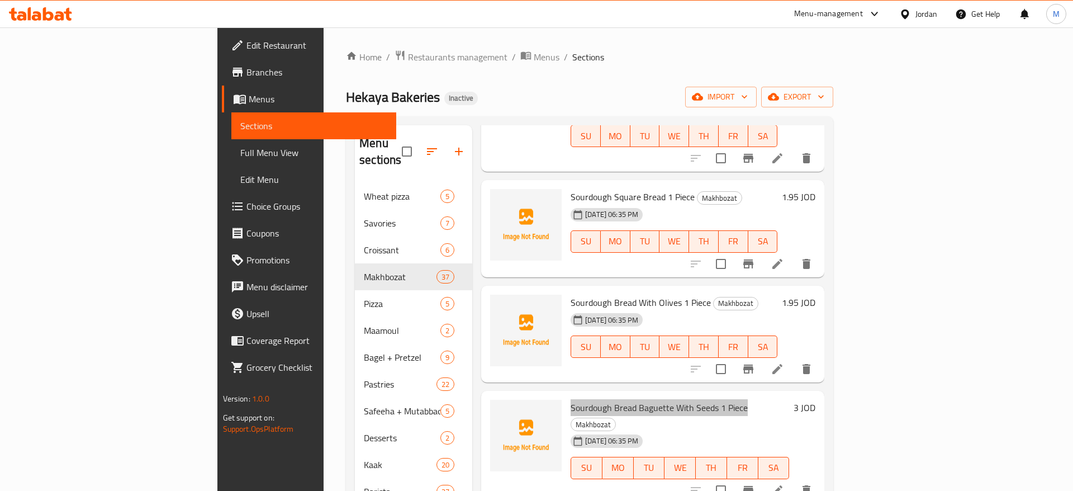
scroll to position [1985, 0]
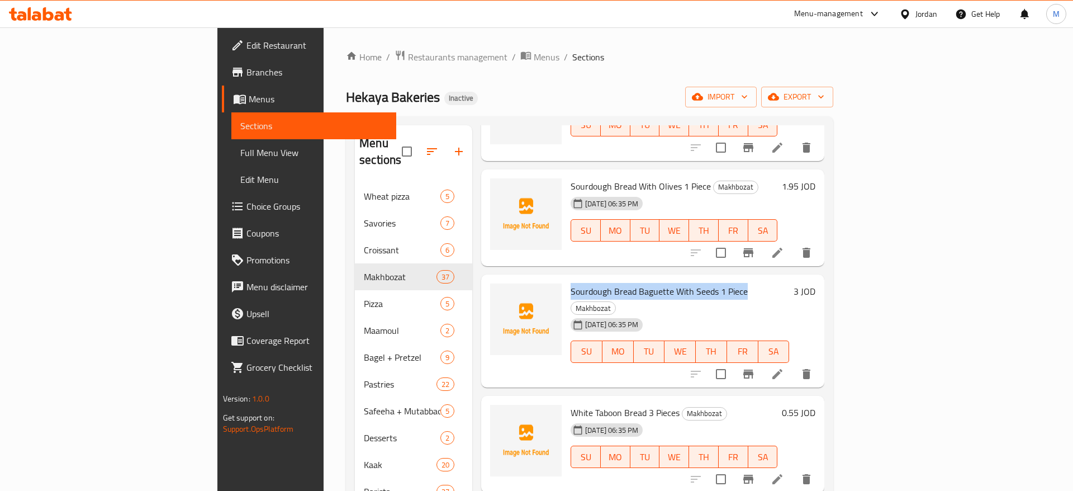
click at [783, 369] on icon at bounding box center [778, 374] width 10 height 10
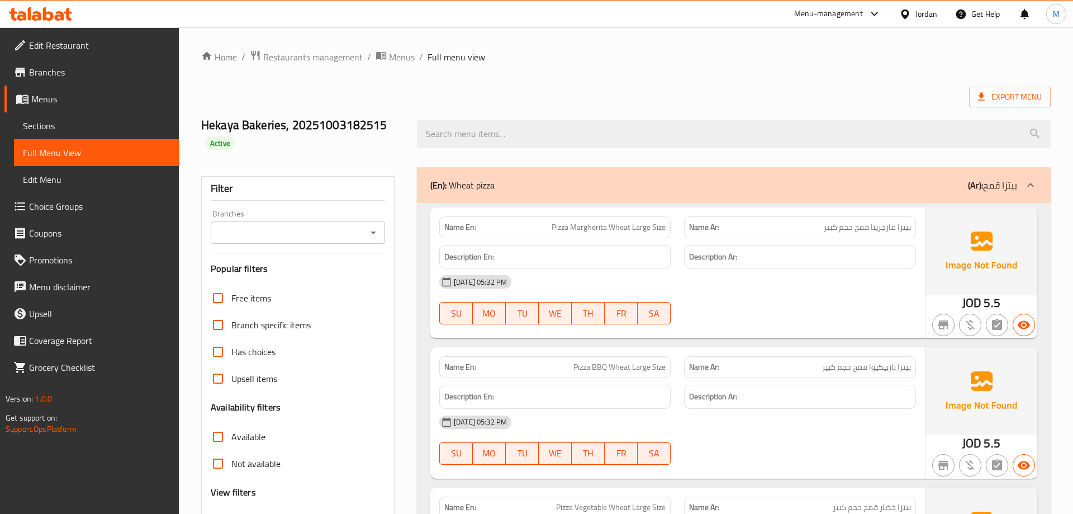
click at [652, 183] on div "(En): Wheat pizza (Ar): بيتزا قمح" at bounding box center [723, 184] width 587 height 13
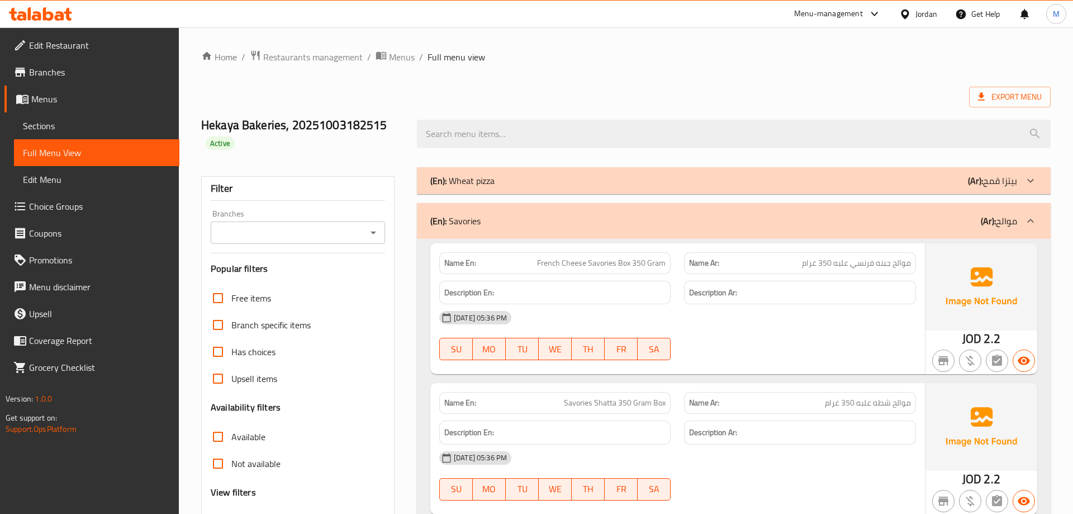
click at [669, 221] on div "(En): Savories (Ar): موالح" at bounding box center [723, 220] width 587 height 13
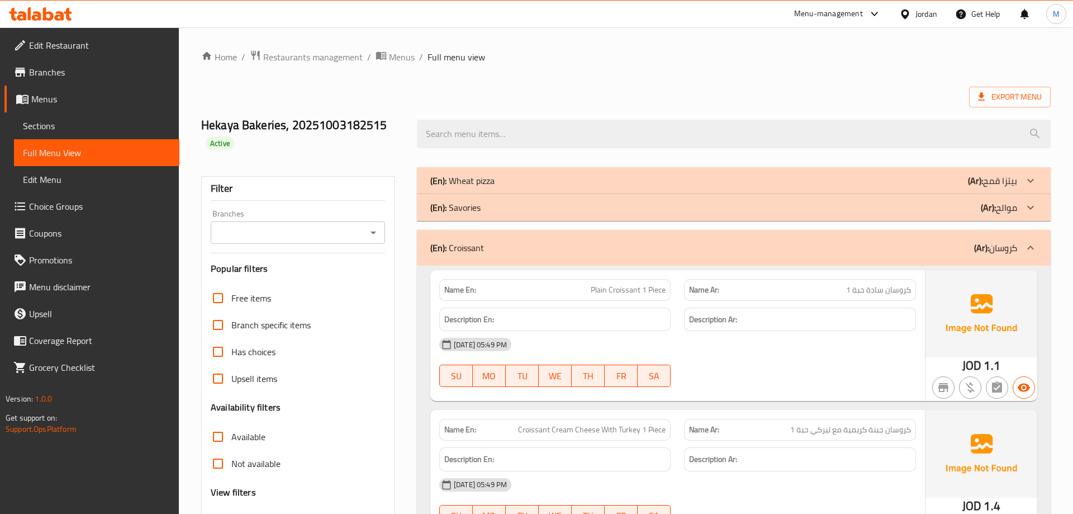
click at [830, 252] on div "(En): Croissant (Ar): كروسان" at bounding box center [723, 247] width 587 height 13
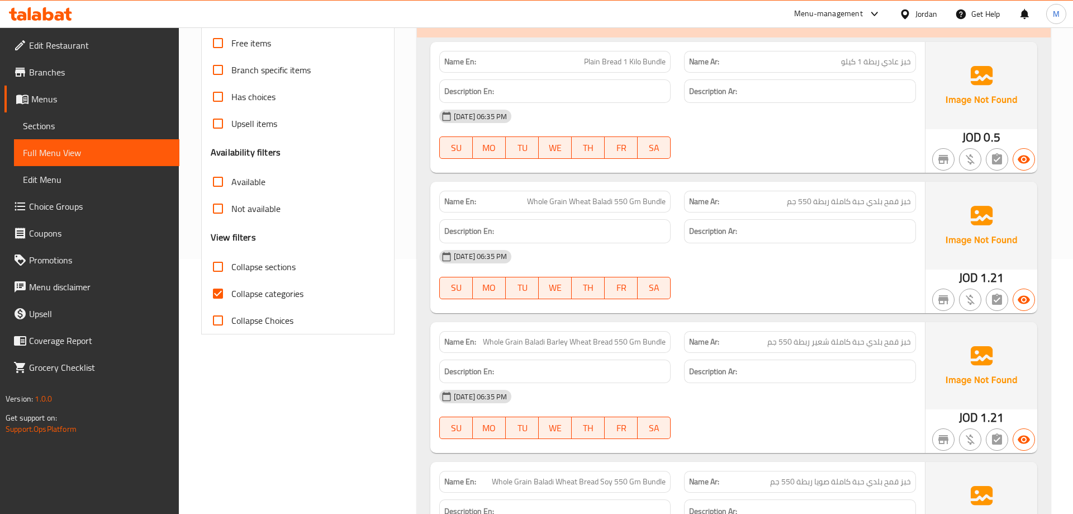
scroll to position [285, 0]
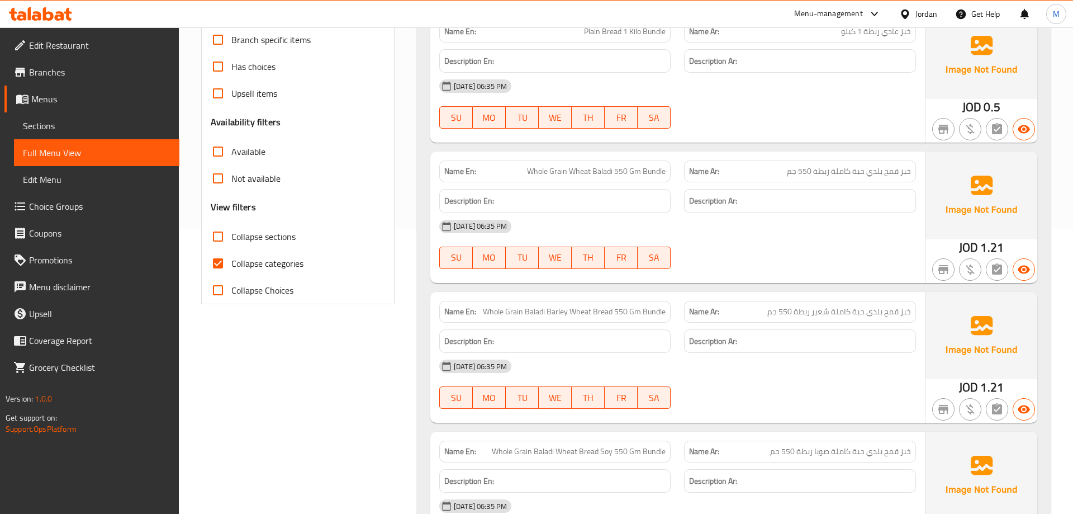
click at [618, 174] on span "Whole Grain Wheat Baladi 550 Gm Bundle" at bounding box center [596, 171] width 139 height 12
click at [894, 246] on div "04-10-2025 06:35 PM SU MO TU WE TH FR SA" at bounding box center [678, 244] width 490 height 63
drag, startPoint x: 526, startPoint y: 172, endPoint x: 678, endPoint y: 165, distance: 152.8
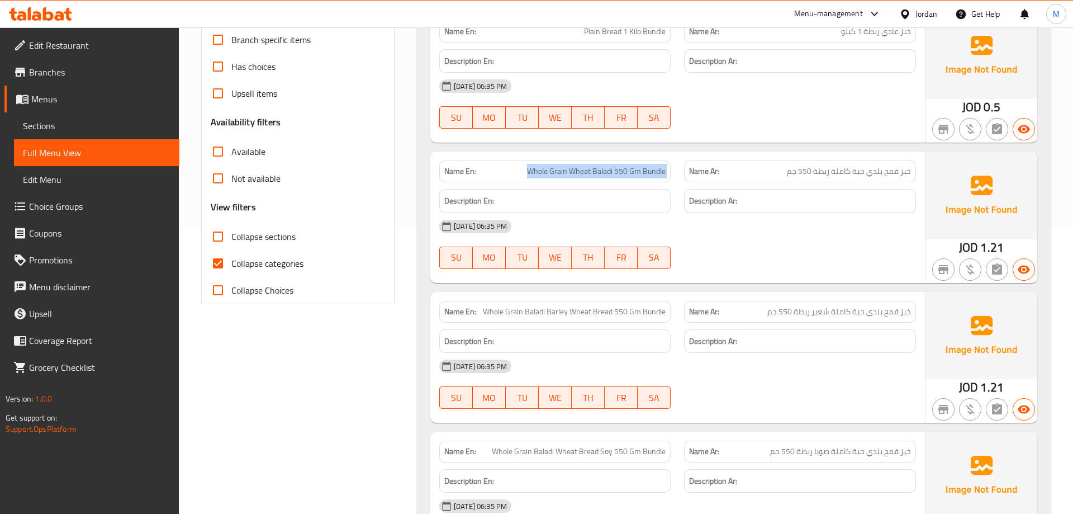
click at [678, 165] on div "Name En: Whole Grain Wheat Baladi 550 Gm Bundle Name Ar: خبز قمح بلدي حبة كاملة…" at bounding box center [678, 171] width 490 height 35
click at [676, 181] on div "Name En: Whole Grain Wheat Baladi 550 Gm Bundle" at bounding box center [555, 171] width 245 height 35
drag, startPoint x: 529, startPoint y: 170, endPoint x: 670, endPoint y: 171, distance: 140.3
click at [670, 171] on div "Name En: Whole Grain Wheat Baladi 550 Gm Bundle" at bounding box center [554, 171] width 231 height 22
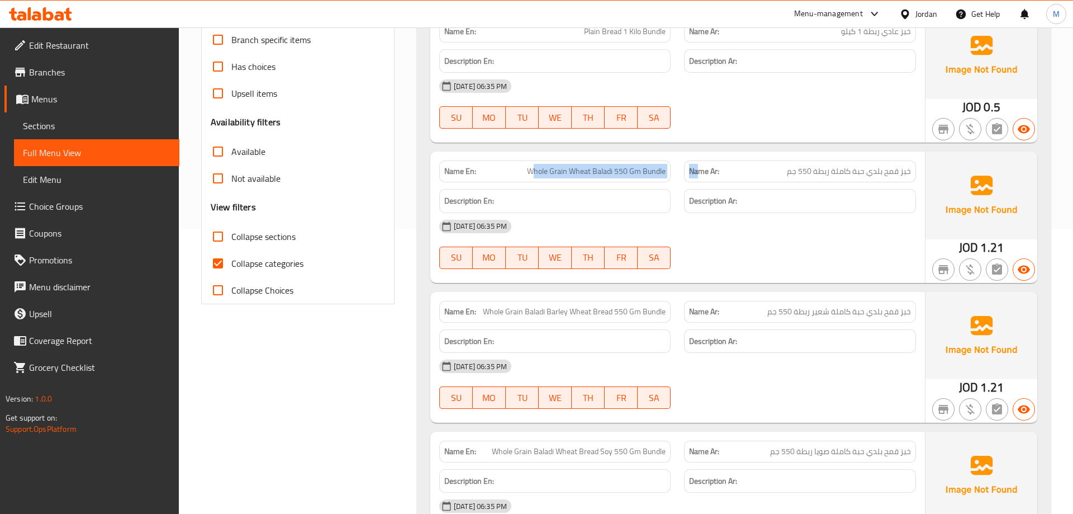
drag, startPoint x: 532, startPoint y: 172, endPoint x: 699, endPoint y: 172, distance: 167.2
click at [699, 172] on div "Name En: Whole Grain Wheat Baladi 550 Gm Bundle Name Ar: خبز قمح بلدي حبة كاملة…" at bounding box center [678, 171] width 490 height 35
click at [675, 178] on div "Name En: Whole Grain Wheat Baladi 550 Gm Bundle" at bounding box center [555, 171] width 245 height 35
click at [784, 383] on div "04-10-2025 06:35 PM SU MO TU WE TH FR SA" at bounding box center [678, 384] width 490 height 63
click at [796, 252] on div "04-10-2025 06:35 PM SU MO TU WE TH FR SA" at bounding box center [678, 244] width 490 height 63
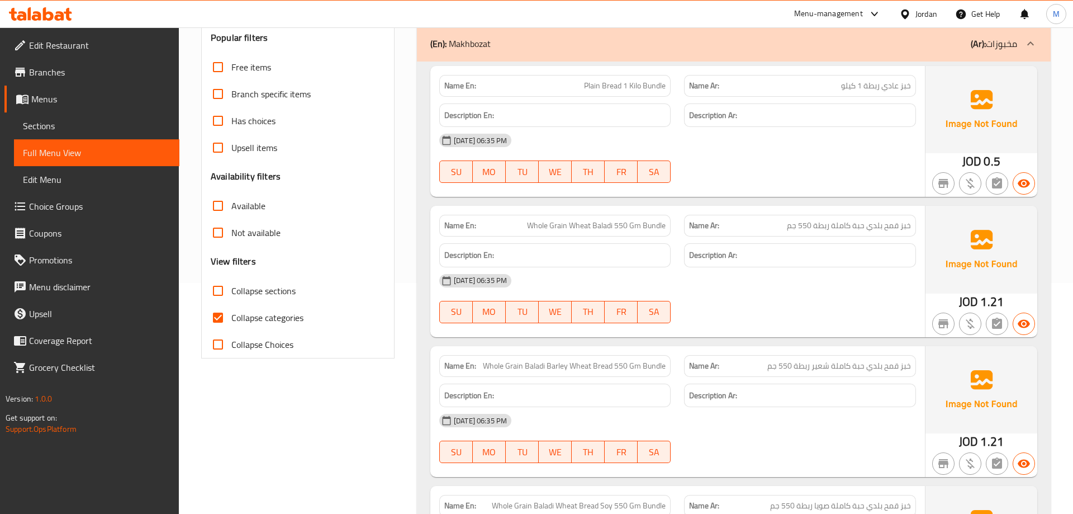
scroll to position [228, 0]
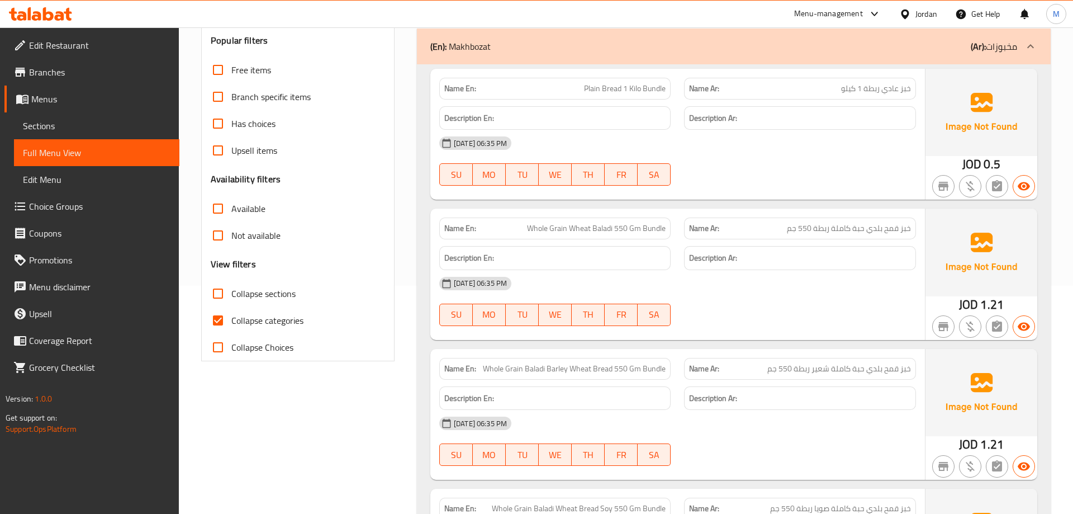
click at [683, 286] on div "04-10-2025 06:35 PM" at bounding box center [678, 283] width 490 height 27
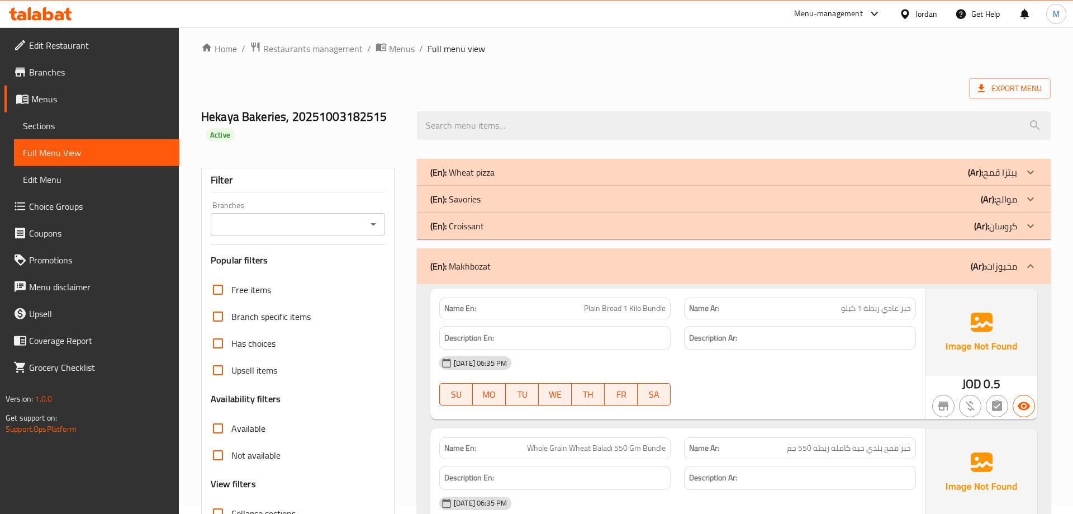
scroll to position [0, 0]
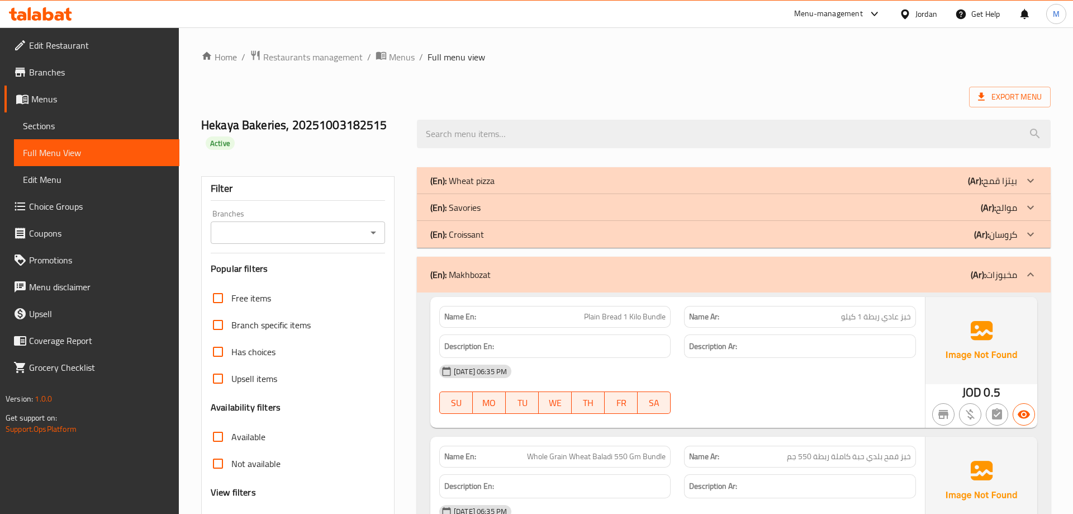
click at [389, 93] on div "Export Menu" at bounding box center [626, 97] width 850 height 21
drag, startPoint x: 203, startPoint y: 125, endPoint x: 407, endPoint y: 108, distance: 204.7
click at [407, 108] on div "Hekaya Bakeries, 20251003182515 Active" at bounding box center [303, 134] width 216 height 67
click at [389, 124] on h2 "Hekaya Bakeries, 20251003182515 Active" at bounding box center [302, 134] width 202 height 34
drag, startPoint x: 203, startPoint y: 124, endPoint x: 399, endPoint y: 119, distance: 195.2
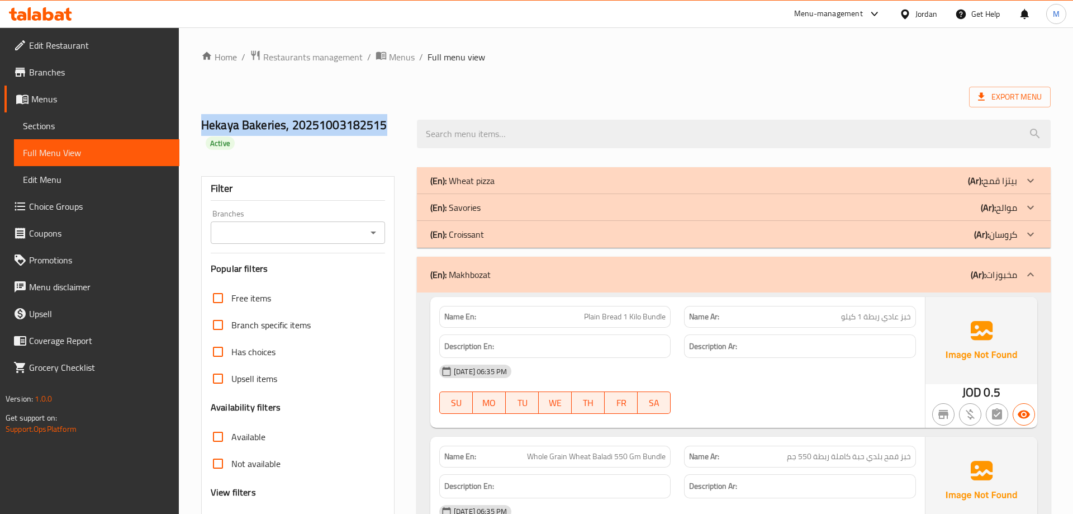
click at [399, 119] on h2 "Hekaya Bakeries, 20251003182515 Active" at bounding box center [302, 134] width 202 height 34
click at [392, 122] on h2 "Hekaya Bakeries, 20251003182515 Active" at bounding box center [302, 134] width 202 height 34
drag, startPoint x: 204, startPoint y: 126, endPoint x: 408, endPoint y: 121, distance: 203.5
click at [408, 121] on div "Hekaya Bakeries, 20251003182515 Active" at bounding box center [303, 134] width 216 height 67
click at [377, 122] on h2 "Hekaya Bakeries, 20251003182515 Active" at bounding box center [302, 134] width 202 height 34
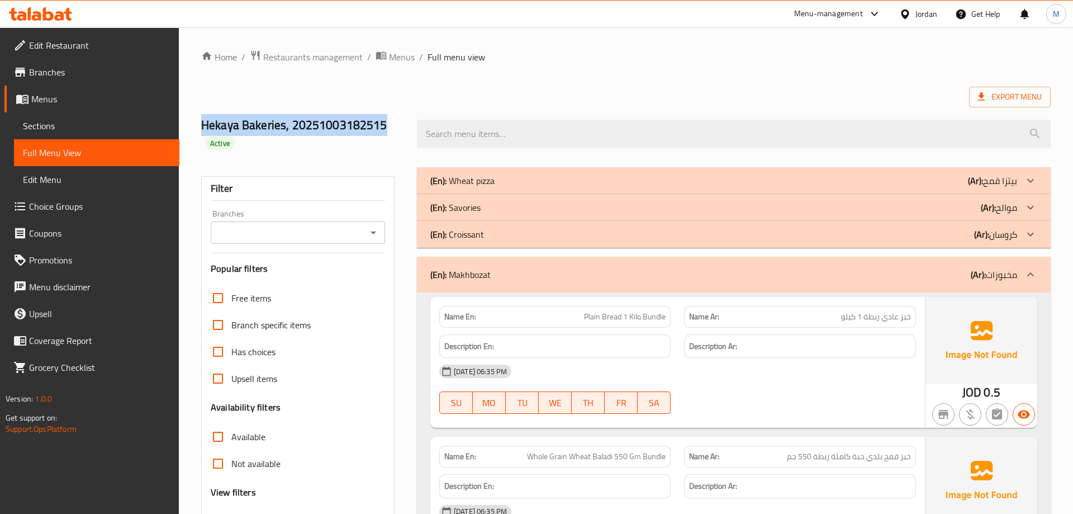
drag, startPoint x: 202, startPoint y: 129, endPoint x: 403, endPoint y: 120, distance: 201.4
click at [403, 120] on h2 "Hekaya Bakeries, 20251003182515 Active" at bounding box center [302, 134] width 202 height 34
drag, startPoint x: 394, startPoint y: 125, endPoint x: 178, endPoint y: 129, distance: 215.8
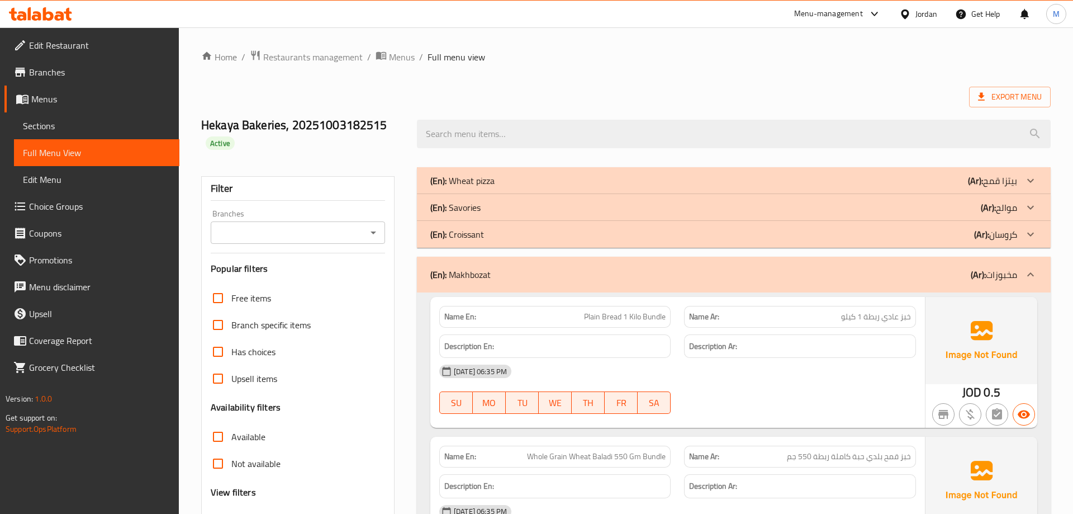
click at [203, 120] on h2 "Hekaya Bakeries, 20251003182515 Active" at bounding box center [302, 134] width 202 height 34
drag, startPoint x: 202, startPoint y: 124, endPoint x: 409, endPoint y: 120, distance: 206.9
click at [409, 120] on div "Hekaya Bakeries, 20251003182515 Active" at bounding box center [303, 134] width 216 height 67
click at [401, 125] on h2 "Hekaya Bakeries, 20251003182515 Active" at bounding box center [302, 134] width 202 height 34
drag, startPoint x: 388, startPoint y: 126, endPoint x: 195, endPoint y: 127, distance: 192.9
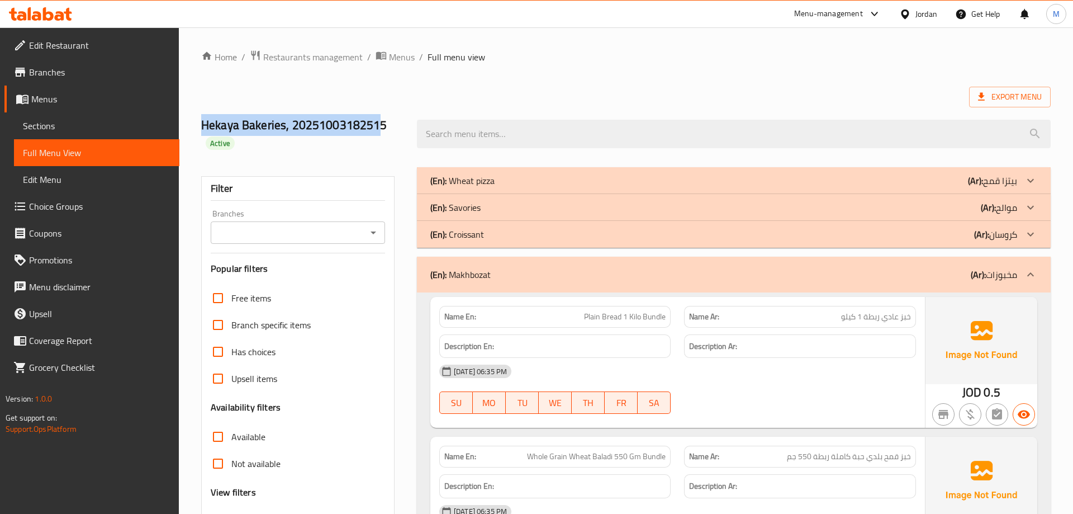
click at [195, 127] on div "Hekaya Bakeries, 20251003182515 Active" at bounding box center [303, 134] width 216 height 67
drag, startPoint x: 218, startPoint y: 122, endPoint x: 404, endPoint y: 122, distance: 186.2
click at [404, 122] on div "Hekaya Bakeries, 20251003182515 Active" at bounding box center [303, 134] width 216 height 67
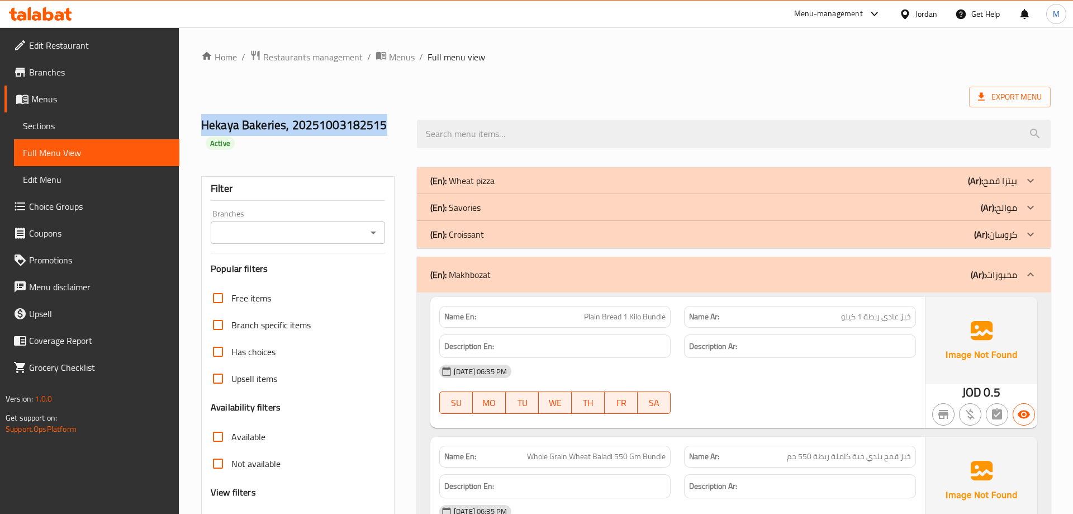
drag, startPoint x: 202, startPoint y: 123, endPoint x: 395, endPoint y: 126, distance: 192.3
click at [395, 126] on h2 "Hekaya Bakeries, 20251003182515 Active" at bounding box center [302, 134] width 202 height 34
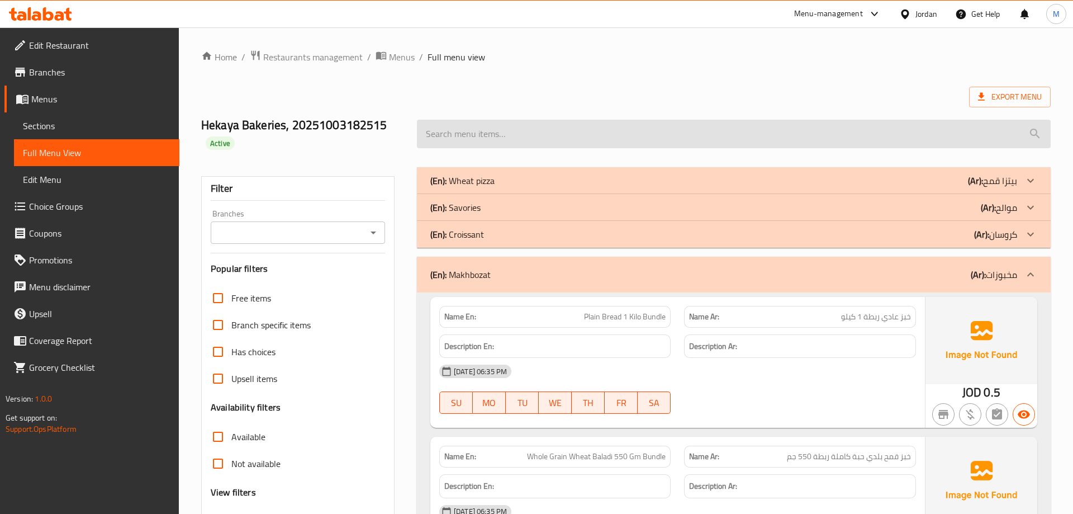
drag, startPoint x: 202, startPoint y: 124, endPoint x: 429, endPoint y: 129, distance: 226.5
click at [429, 129] on div "Hekaya Bakeries, 20251003182515 Active" at bounding box center [626, 134] width 863 height 67
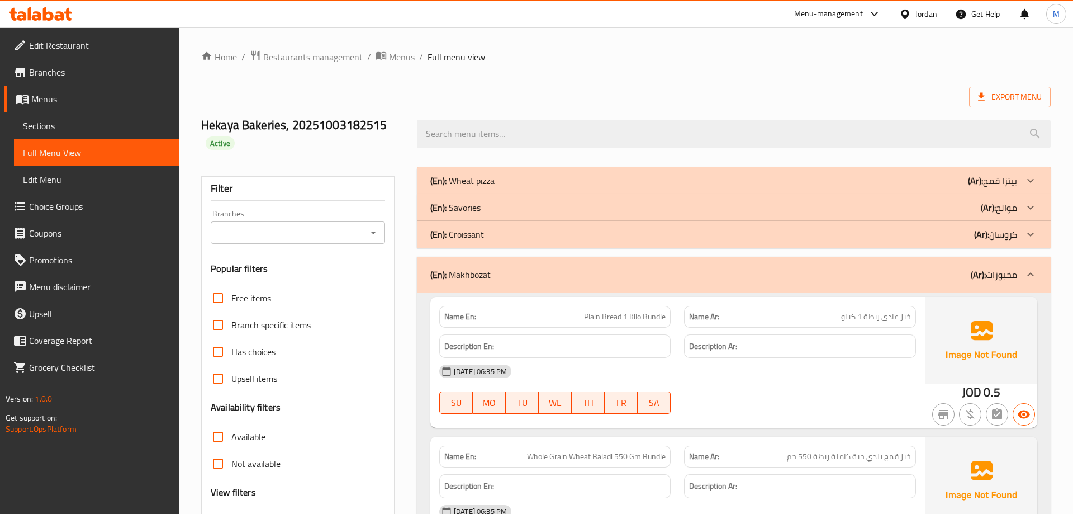
click at [365, 138] on h2 "Hekaya Bakeries, 20251003182515 Active" at bounding box center [302, 134] width 202 height 34
drag, startPoint x: 202, startPoint y: 121, endPoint x: 401, endPoint y: 125, distance: 199.1
click at [401, 125] on h2 "Hekaya Bakeries, 20251003182515 Active" at bounding box center [302, 134] width 202 height 34
click at [392, 140] on h2 "Hekaya Bakeries, 20251003182515 Active" at bounding box center [302, 134] width 202 height 34
drag, startPoint x: 202, startPoint y: 122, endPoint x: 400, endPoint y: 125, distance: 197.4
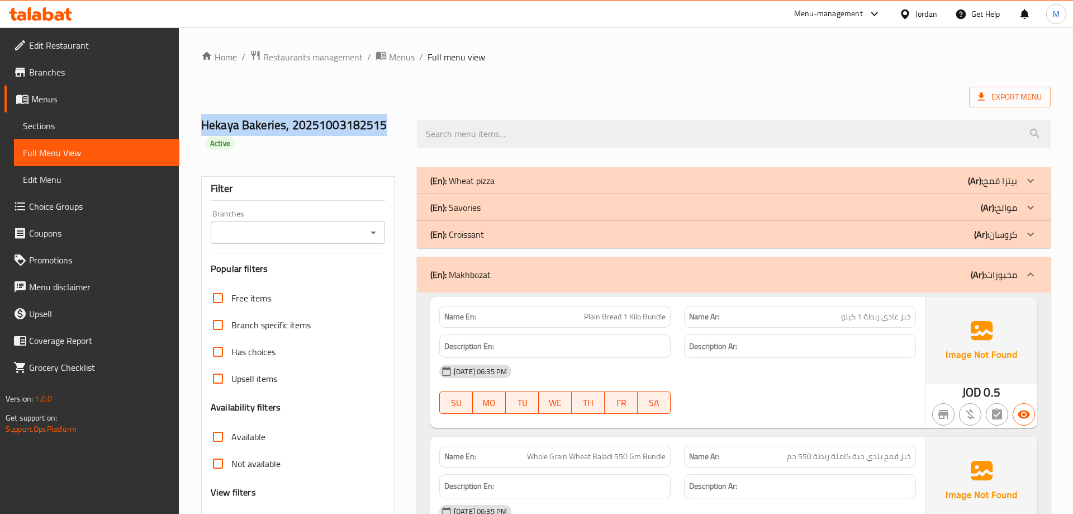
click at [400, 125] on h2 "Hekaya Bakeries, 20251003182515 Active" at bounding box center [302, 134] width 202 height 34
click at [397, 141] on h2 "Hekaya Bakeries, 20251003182515 Active" at bounding box center [302, 134] width 202 height 34
drag, startPoint x: 202, startPoint y: 123, endPoint x: 404, endPoint y: 136, distance: 202.2
click at [404, 136] on div "Hekaya Bakeries, 20251003182515 Active" at bounding box center [303, 134] width 216 height 67
click at [396, 148] on h2 "Hekaya Bakeries, 20251003182515 Active" at bounding box center [302, 134] width 202 height 34
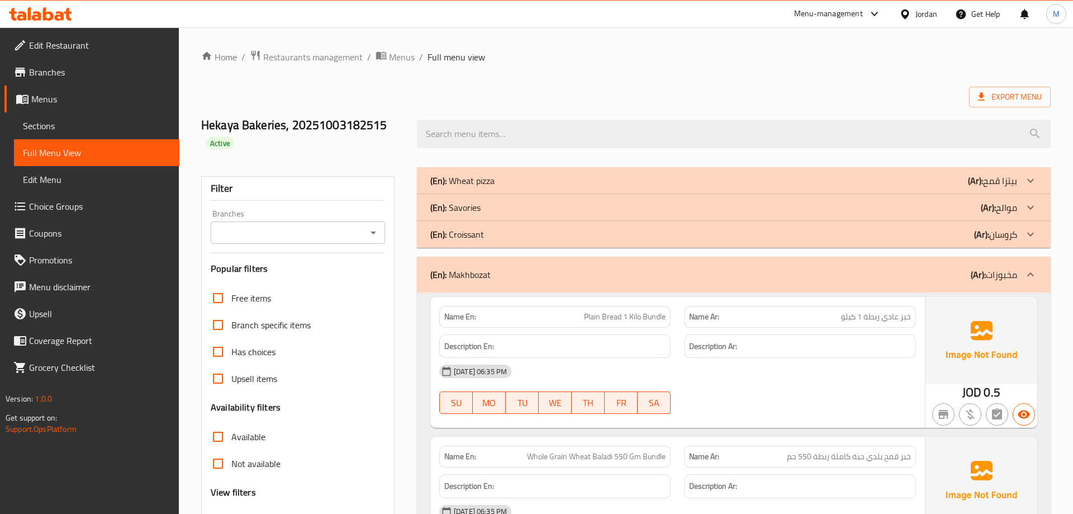
scroll to position [57, 0]
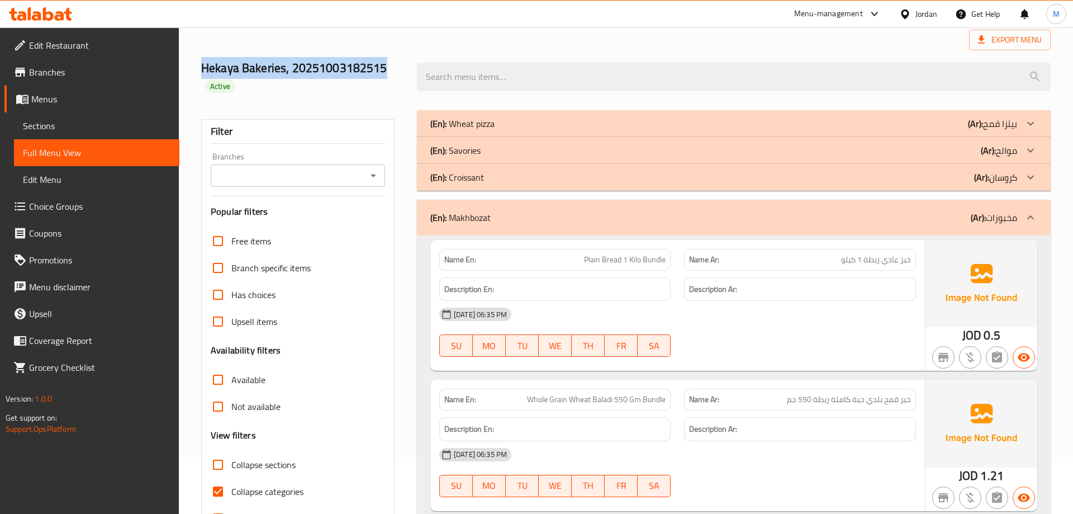
drag, startPoint x: 202, startPoint y: 70, endPoint x: 401, endPoint y: 69, distance: 199.0
click at [401, 69] on h2 "Hekaya Bakeries, 20251003182515 Active" at bounding box center [302, 77] width 202 height 34
click at [385, 70] on h2 "Hekaya Bakeries, 20251003182515 Active" at bounding box center [302, 77] width 202 height 34
drag, startPoint x: 201, startPoint y: 67, endPoint x: 400, endPoint y: 77, distance: 199.3
click at [400, 77] on h2 "Hekaya Bakeries, 20251003182515 Active" at bounding box center [302, 77] width 202 height 34
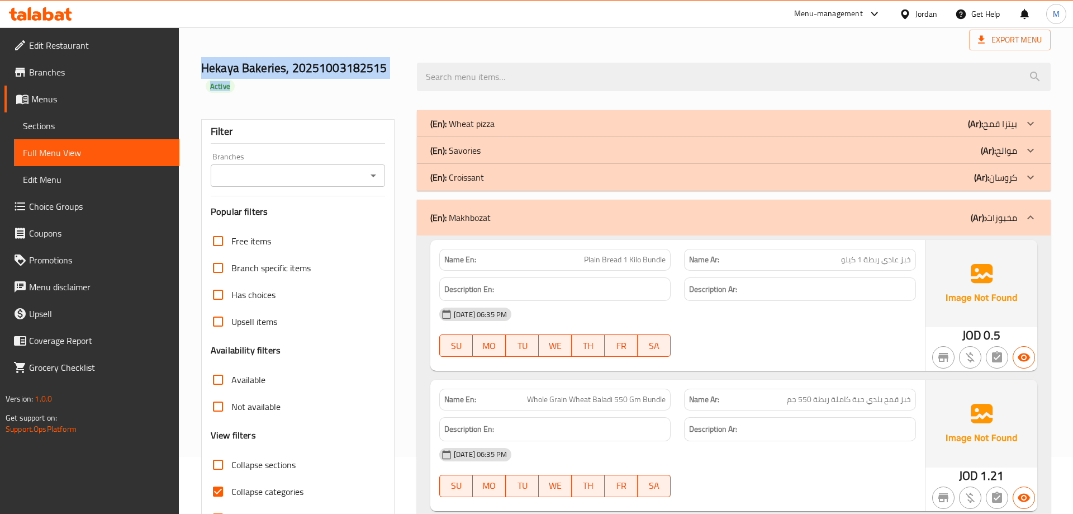
click at [387, 70] on h2 "Hekaya Bakeries, 20251003182515 Active" at bounding box center [302, 77] width 202 height 34
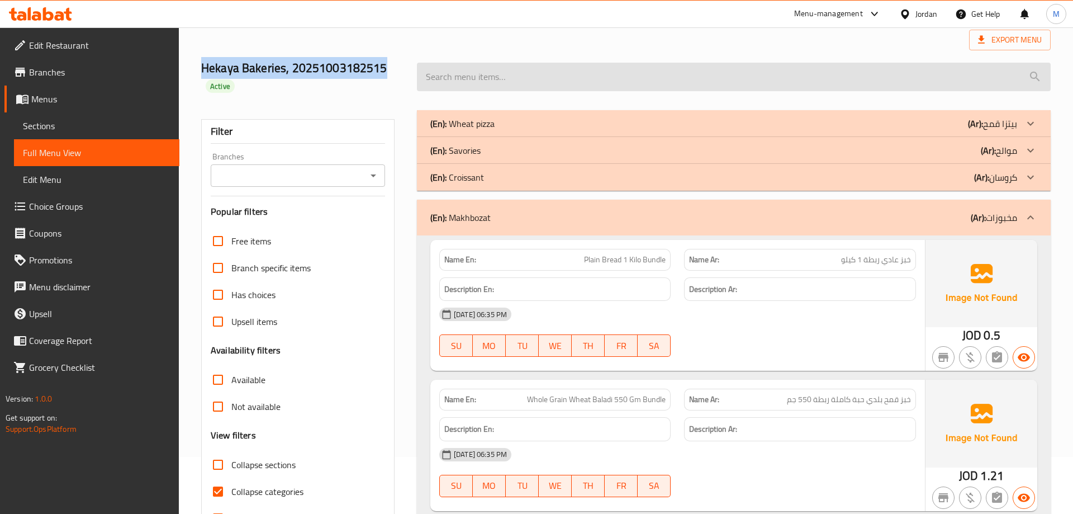
drag, startPoint x: 204, startPoint y: 69, endPoint x: 435, endPoint y: 70, distance: 230.9
click at [435, 70] on div "Hekaya Bakeries, 20251003182515 Active" at bounding box center [626, 77] width 863 height 67
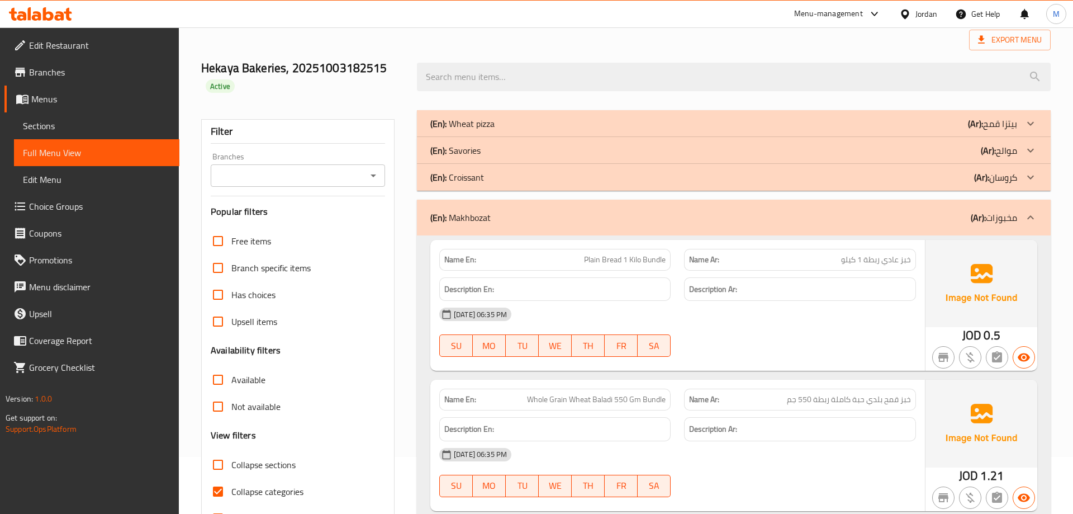
click at [396, 74] on h2 "Hekaya Bakeries, 20251003182515 Active" at bounding box center [302, 77] width 202 height 34
drag, startPoint x: 204, startPoint y: 67, endPoint x: 405, endPoint y: 63, distance: 201.3
click at [405, 63] on div "Hekaya Bakeries, 20251003182515 Active" at bounding box center [303, 77] width 216 height 67
click at [405, 64] on div "Hekaya Bakeries, 20251003182515 Active" at bounding box center [303, 77] width 216 height 67
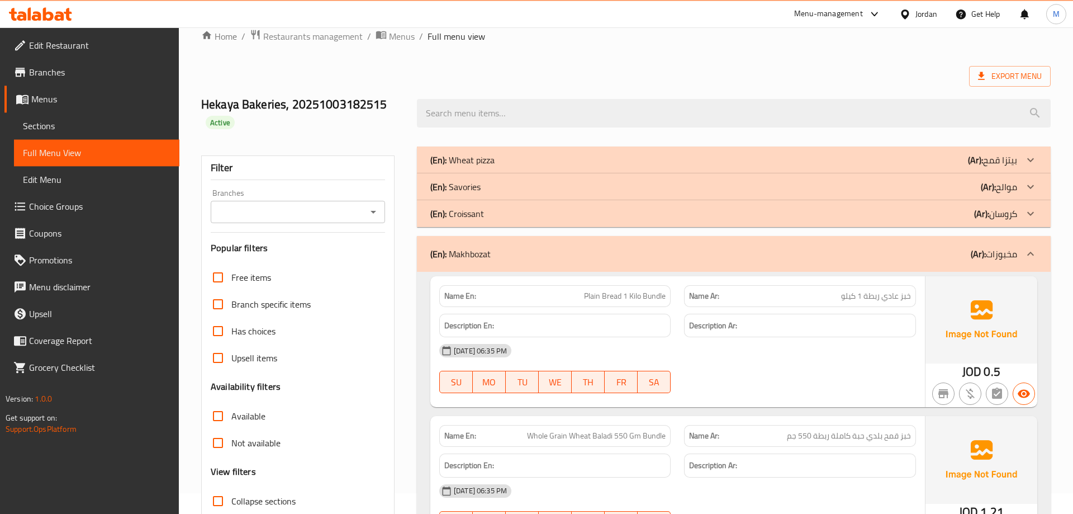
scroll to position [0, 0]
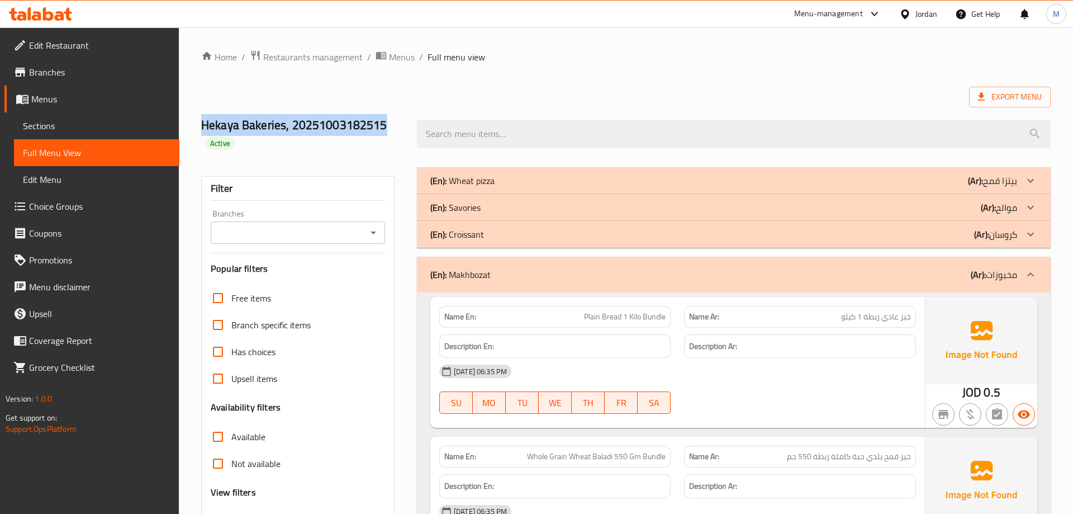
drag, startPoint x: 202, startPoint y: 119, endPoint x: 395, endPoint y: 124, distance: 192.9
click at [395, 124] on h2 "Hekaya Bakeries, 20251003182515 Active" at bounding box center [302, 134] width 202 height 34
drag, startPoint x: 201, startPoint y: 124, endPoint x: 395, endPoint y: 124, distance: 194.6
click at [395, 124] on div "Hekaya Bakeries, 20251003182515 Active" at bounding box center [303, 134] width 216 height 67
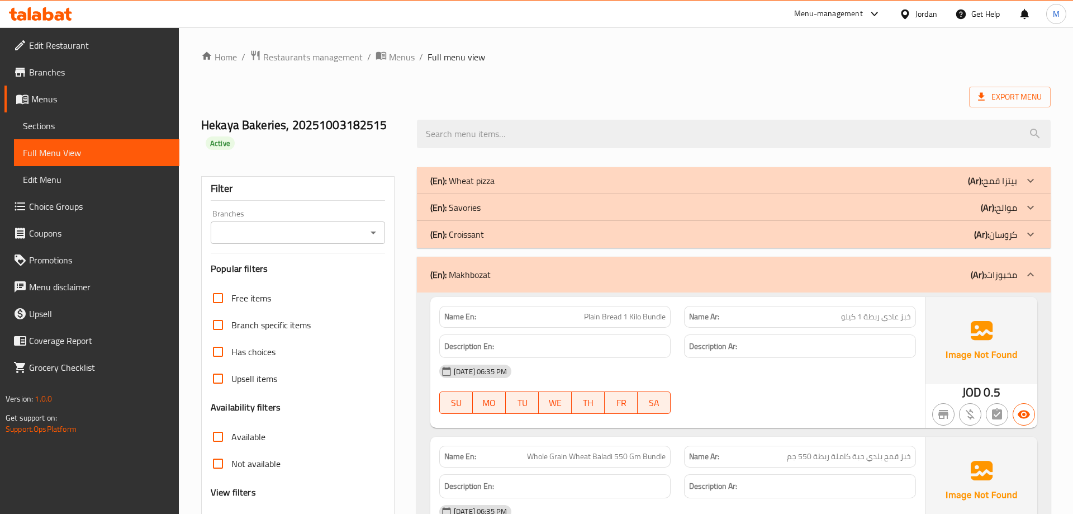
click at [395, 124] on h2 "Hekaya Bakeries, 20251003182515 Active" at bounding box center [302, 134] width 202 height 34
drag, startPoint x: 396, startPoint y: 127, endPoint x: 203, endPoint y: 132, distance: 192.4
click at [203, 132] on h2 "Hekaya Bakeries, 20251003182515 Active" at bounding box center [302, 134] width 202 height 34
drag, startPoint x: 203, startPoint y: 126, endPoint x: 393, endPoint y: 130, distance: 189.5
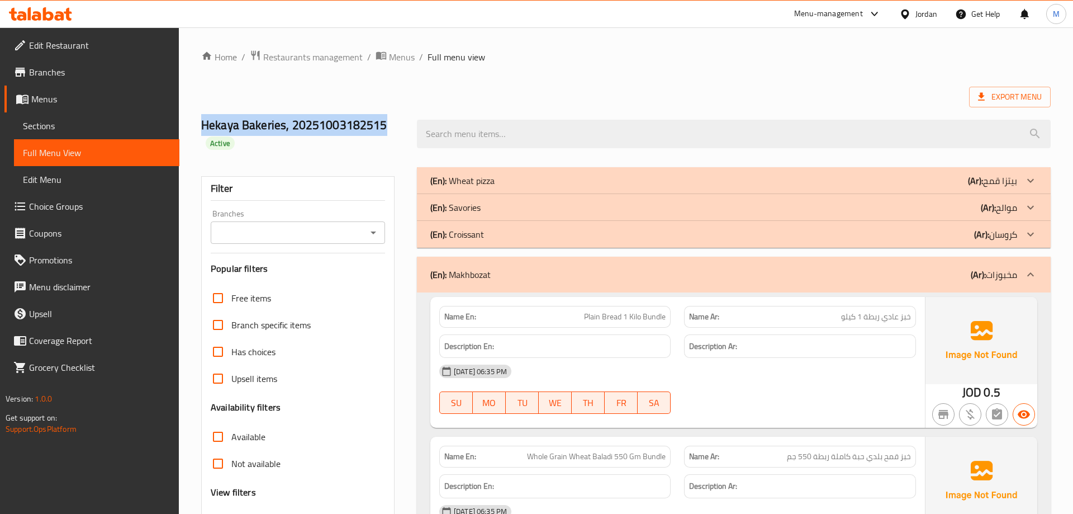
click at [393, 130] on h2 "Hekaya Bakeries, 20251003182515 Active" at bounding box center [302, 134] width 202 height 34
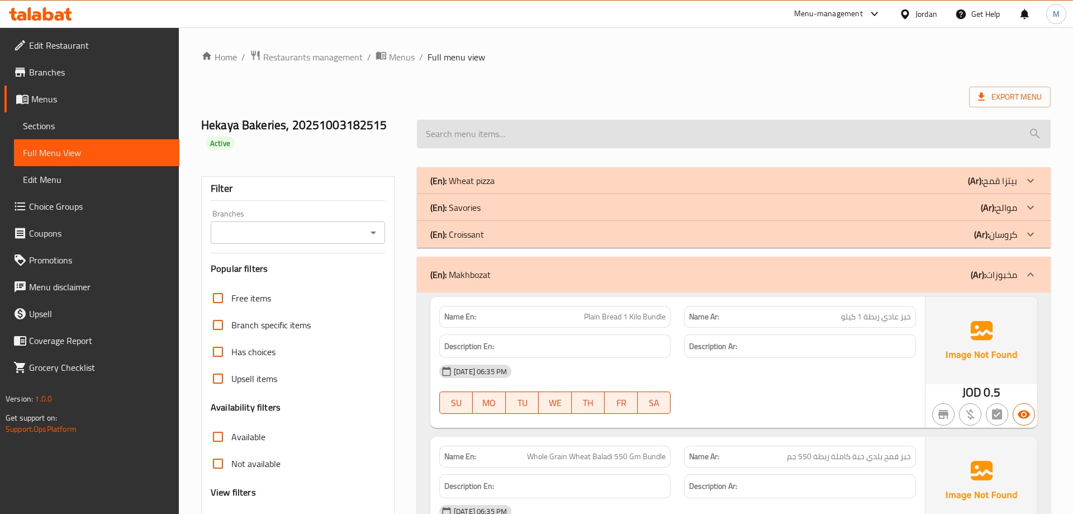
drag, startPoint x: 202, startPoint y: 126, endPoint x: 448, endPoint y: 122, distance: 246.6
click at [448, 122] on div "Hekaya Bakeries, 20251003182515 Active" at bounding box center [626, 134] width 863 height 67
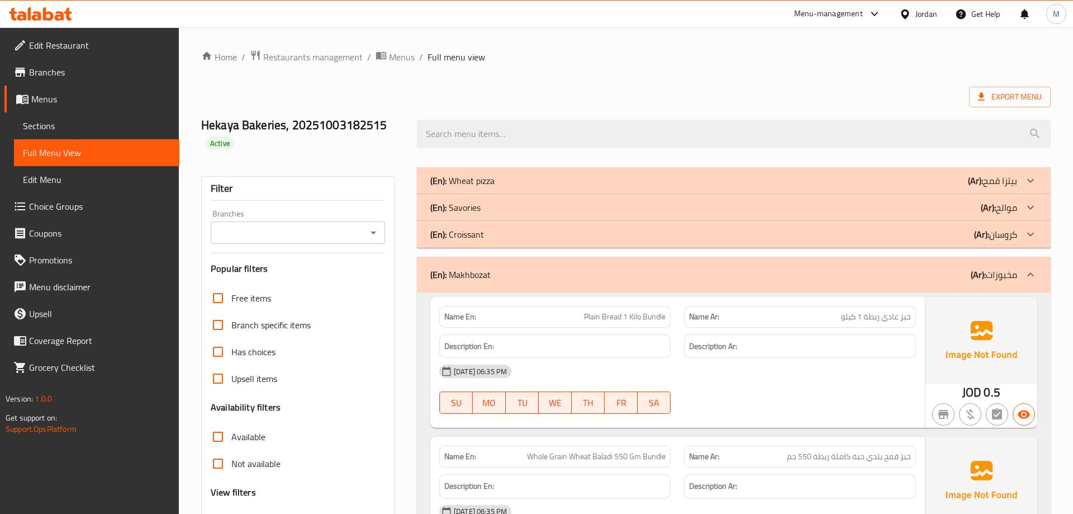
click at [403, 115] on div "Hekaya Bakeries, 20251003182515 Active" at bounding box center [303, 134] width 216 height 67
drag, startPoint x: 396, startPoint y: 128, endPoint x: 200, endPoint y: 125, distance: 196.8
click at [200, 125] on div "Hekaya Bakeries, 20251003182515 Active" at bounding box center [303, 134] width 216 height 67
click at [206, 121] on h2 "Hekaya Bakeries, 20251003182515 Active" at bounding box center [302, 134] width 202 height 34
drag, startPoint x: 201, startPoint y: 125, endPoint x: 409, endPoint y: 121, distance: 208.0
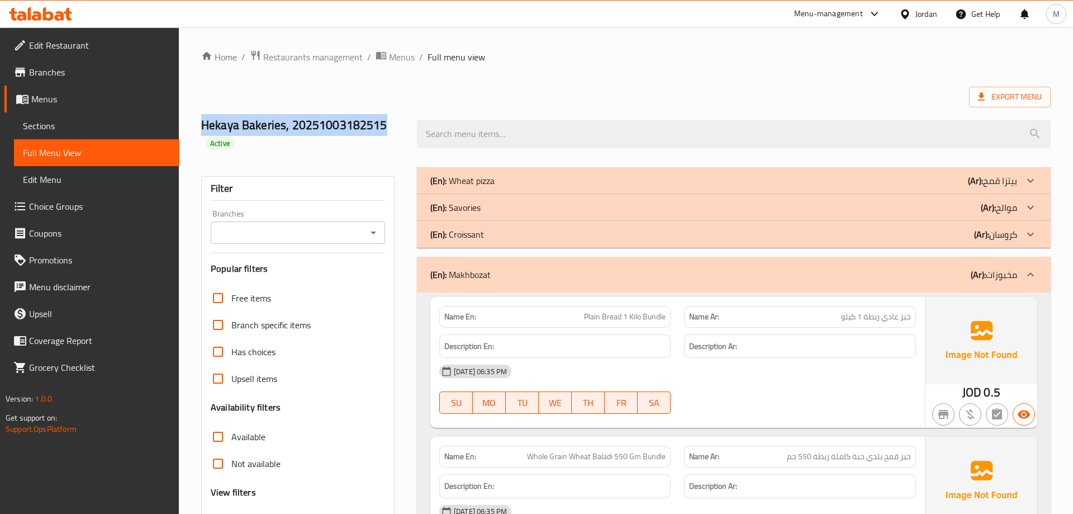
click at [409, 121] on div "Hekaya Bakeries, 20251003182515 Active" at bounding box center [303, 134] width 216 height 67
drag, startPoint x: 202, startPoint y: 122, endPoint x: 403, endPoint y: 124, distance: 200.7
click at [403, 124] on h2 "Hekaya Bakeries, 20251003182515 Active" at bounding box center [302, 134] width 202 height 34
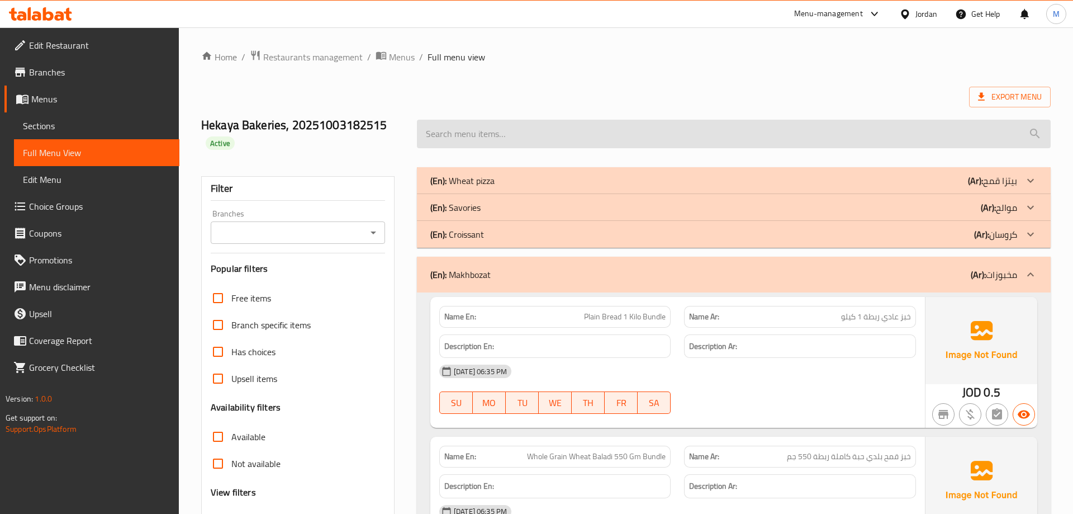
drag, startPoint x: 203, startPoint y: 121, endPoint x: 426, endPoint y: 133, distance: 223.4
click at [426, 133] on div "Hekaya Bakeries, 20251003182515 Active" at bounding box center [626, 134] width 863 height 67
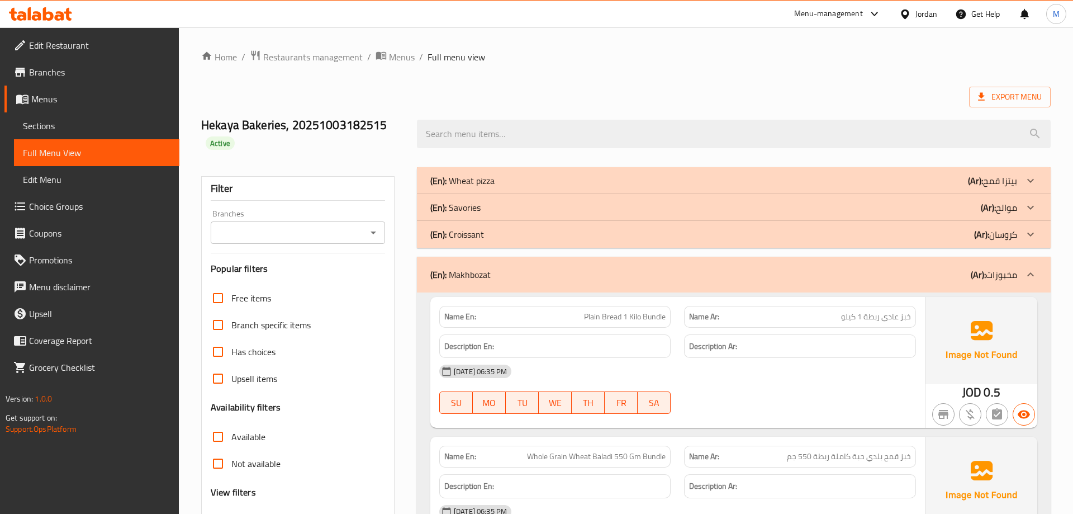
click at [395, 146] on h2 "Hekaya Bakeries, 20251003182515 Active" at bounding box center [302, 134] width 202 height 34
drag, startPoint x: 203, startPoint y: 122, endPoint x: 416, endPoint y: 127, distance: 213.1
click at [416, 127] on div "Hekaya Bakeries, 20251003182515 Active" at bounding box center [626, 134] width 863 height 67
click at [394, 143] on h2 "Hekaya Bakeries, 20251003182515 Active" at bounding box center [302, 134] width 202 height 34
drag, startPoint x: 203, startPoint y: 124, endPoint x: 399, endPoint y: 127, distance: 196.3
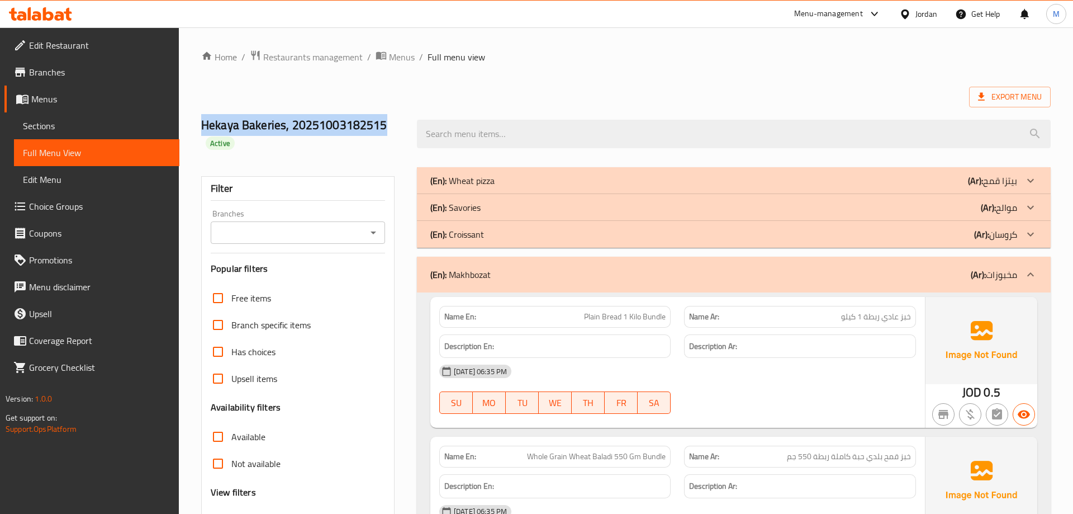
click at [399, 127] on h2 "Hekaya Bakeries, 20251003182515 Active" at bounding box center [302, 134] width 202 height 34
drag, startPoint x: 203, startPoint y: 125, endPoint x: 396, endPoint y: 129, distance: 192.9
click at [396, 129] on h2 "Hekaya Bakeries, 20251003182515 Active" at bounding box center [302, 134] width 202 height 34
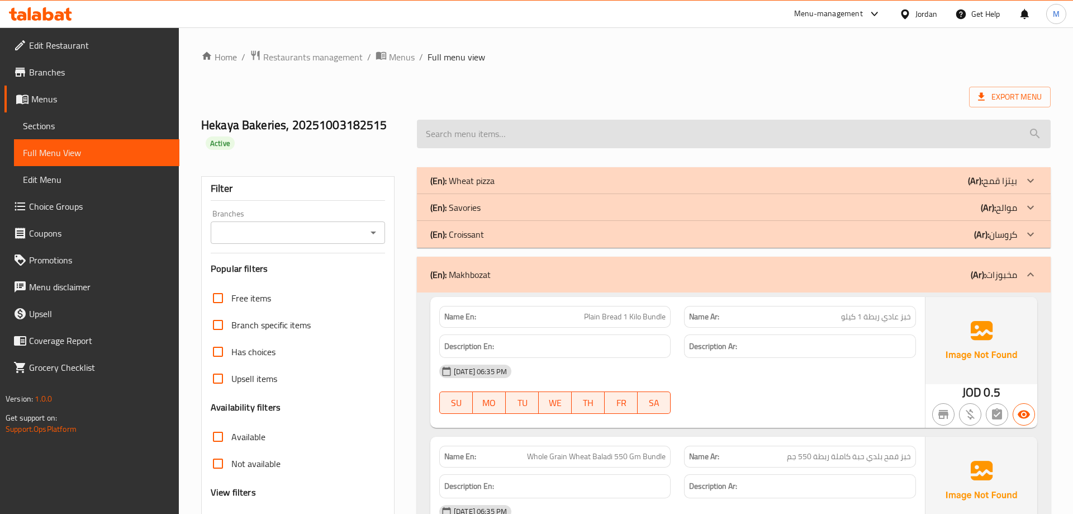
drag, startPoint x: 202, startPoint y: 124, endPoint x: 420, endPoint y: 129, distance: 218.7
click at [420, 129] on div "Hekaya Bakeries, 20251003182515 Active" at bounding box center [626, 134] width 863 height 67
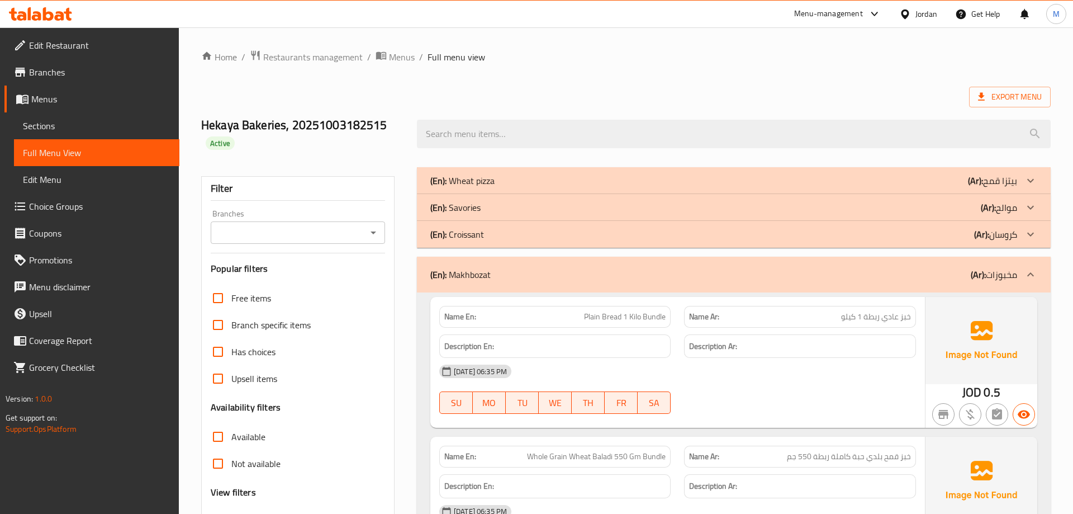
click at [403, 143] on h2 "Hekaya Bakeries, 20251003182515 Active" at bounding box center [302, 134] width 202 height 34
drag, startPoint x: 203, startPoint y: 120, endPoint x: 384, endPoint y: 129, distance: 180.8
click at [384, 129] on h2 "Hekaya Bakeries, 20251003182515 Active" at bounding box center [302, 134] width 202 height 34
click at [375, 129] on h2 "Hekaya Bakeries, 20251003182515 Active" at bounding box center [302, 134] width 202 height 34
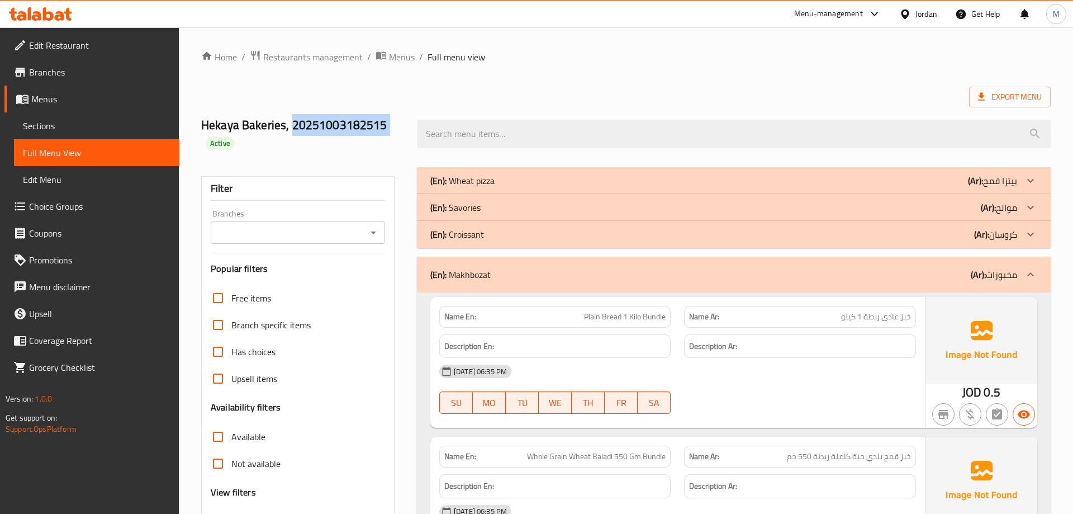
click at [375, 129] on h2 "Hekaya Bakeries, 20251003182515 Active" at bounding box center [302, 134] width 202 height 34
click at [203, 122] on h2 "Hekaya Bakeries, 20251003182515 Active" at bounding box center [302, 134] width 202 height 34
drag, startPoint x: 201, startPoint y: 122, endPoint x: 399, endPoint y: 138, distance: 198.0
click at [399, 138] on h2 "Hekaya Bakeries, 20251003182515 Active" at bounding box center [302, 134] width 202 height 34
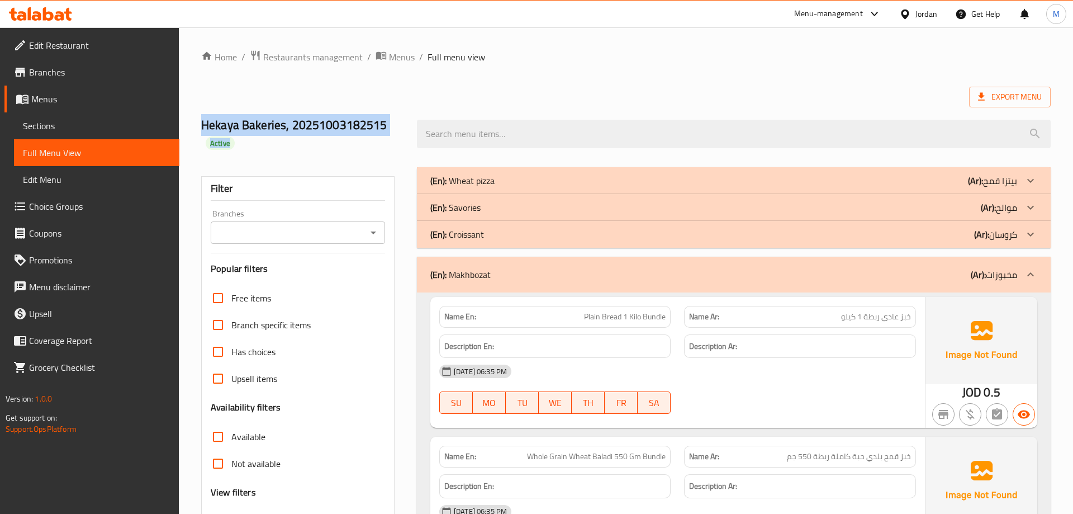
click at [399, 125] on h2 "Hekaya Bakeries, 20251003182515 Active" at bounding box center [302, 134] width 202 height 34
drag, startPoint x: 204, startPoint y: 125, endPoint x: 395, endPoint y: 122, distance: 190.7
click at [395, 122] on h2 "Hekaya Bakeries, 20251003182515 Active" at bounding box center [302, 134] width 202 height 34
drag, startPoint x: 203, startPoint y: 122, endPoint x: 391, endPoint y: 124, distance: 187.8
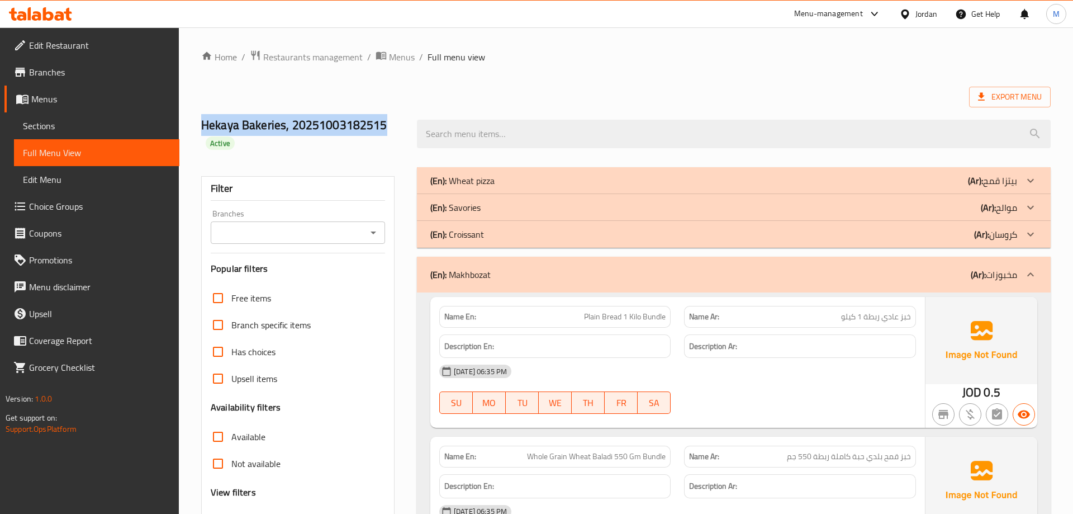
click at [391, 124] on h2 "Hekaya Bakeries, 20251003182515 Active" at bounding box center [302, 134] width 202 height 34
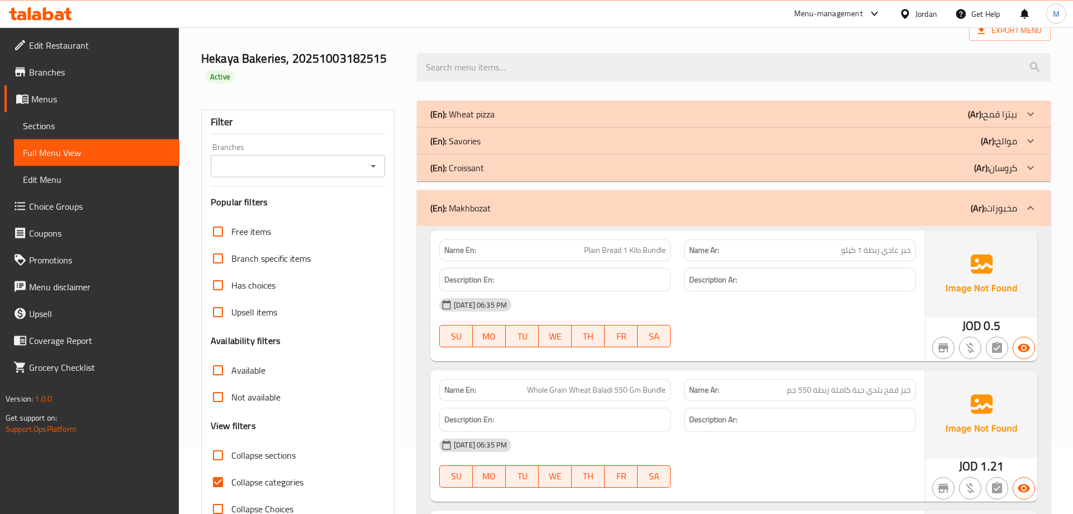
scroll to position [0, 0]
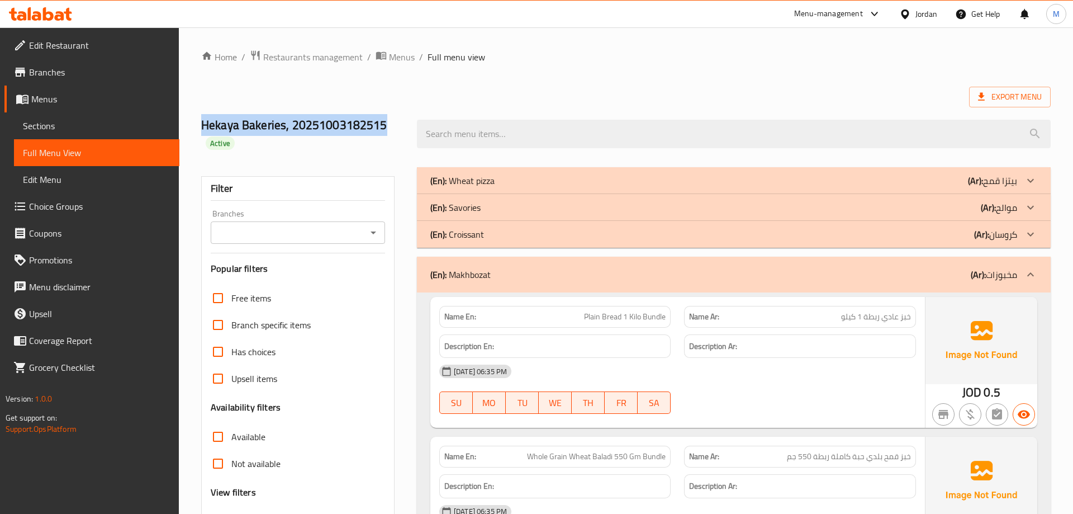
drag, startPoint x: 203, startPoint y: 123, endPoint x: 398, endPoint y: 126, distance: 194.6
click at [398, 126] on h2 "Hekaya Bakeries, 20251003182515 Active" at bounding box center [302, 134] width 202 height 34
drag, startPoint x: 203, startPoint y: 125, endPoint x: 427, endPoint y: 115, distance: 224.4
click at [427, 115] on div "Hekaya Bakeries, 20251003182515 Active" at bounding box center [626, 134] width 863 height 67
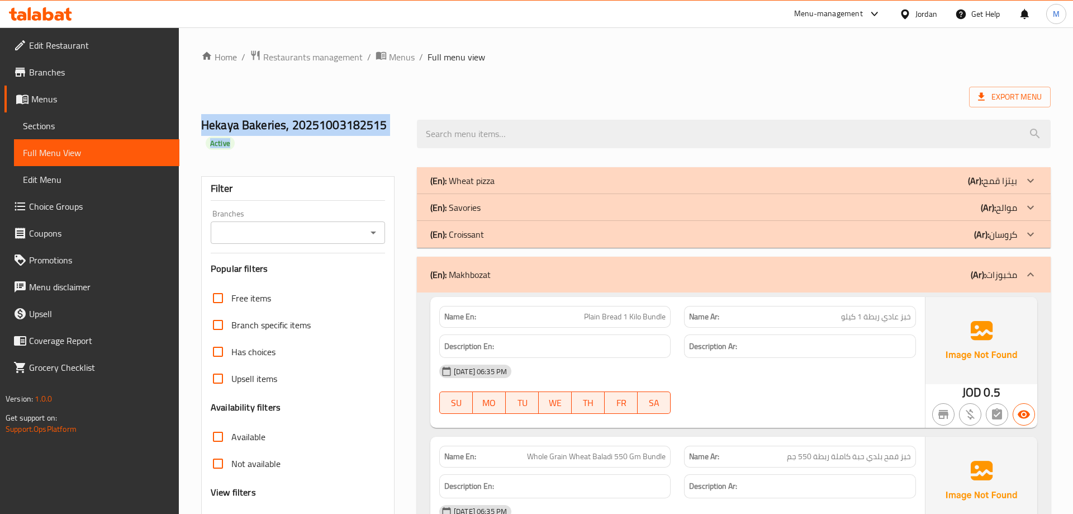
click at [390, 142] on h2 "Hekaya Bakeries, 20251003182515 Active" at bounding box center [302, 134] width 202 height 34
drag, startPoint x: 202, startPoint y: 124, endPoint x: 395, endPoint y: 110, distance: 194.0
click at [395, 110] on div "Hekaya Bakeries, 20251003182515 Active" at bounding box center [303, 134] width 216 height 67
drag, startPoint x: 202, startPoint y: 122, endPoint x: 394, endPoint y: 124, distance: 192.3
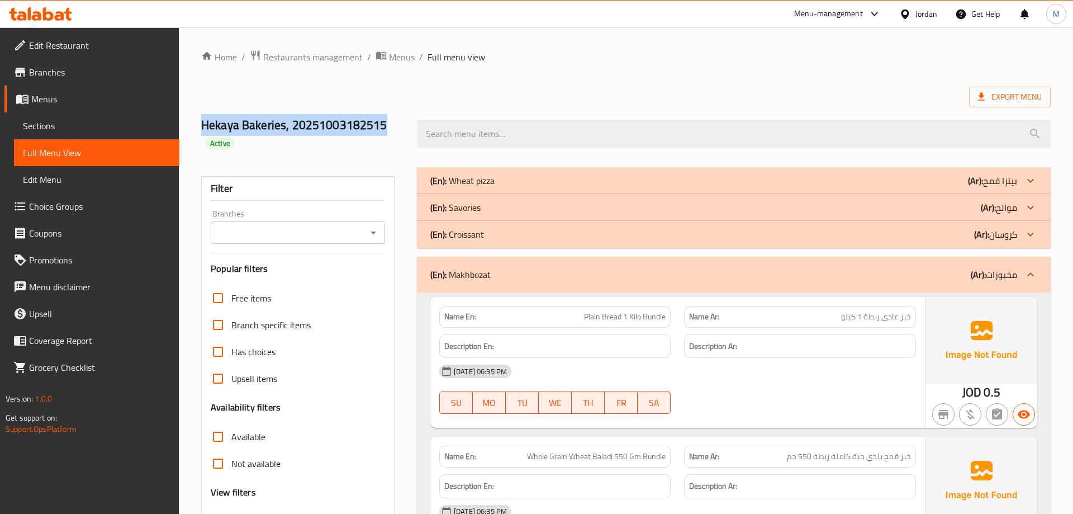
click at [394, 124] on h2 "Hekaya Bakeries, 20251003182515 Active" at bounding box center [302, 134] width 202 height 34
drag, startPoint x: 203, startPoint y: 123, endPoint x: 397, endPoint y: 125, distance: 194.6
click at [397, 125] on h2 "Hekaya Bakeries, 20251003182515 Active" at bounding box center [302, 134] width 202 height 34
click at [392, 136] on h2 "Hekaya Bakeries, 20251003182515 Active" at bounding box center [302, 134] width 202 height 34
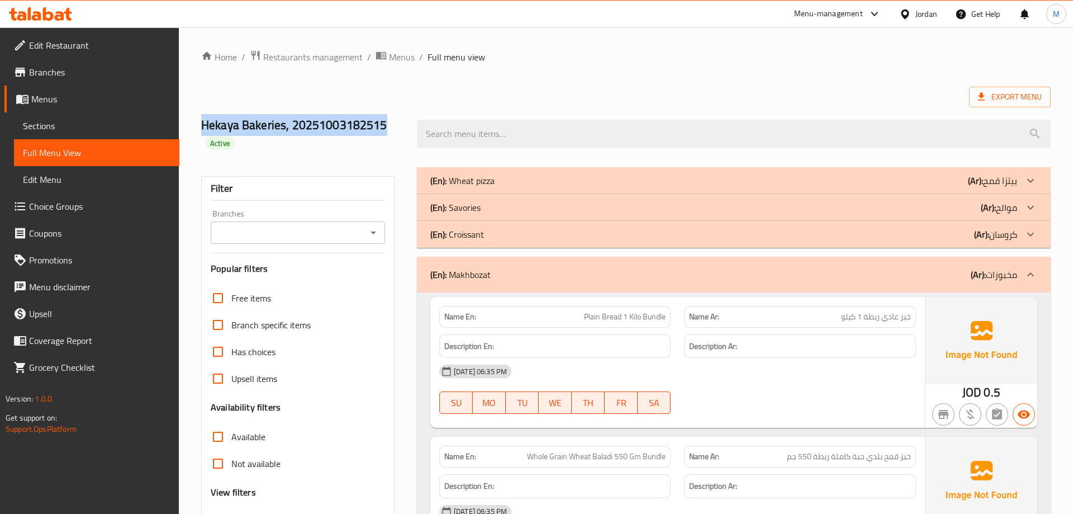
drag, startPoint x: 203, startPoint y: 127, endPoint x: 394, endPoint y: 125, distance: 190.1
click at [394, 125] on h2 "Hekaya Bakeries, 20251003182515 Active" at bounding box center [302, 134] width 202 height 34
drag, startPoint x: 203, startPoint y: 127, endPoint x: 401, endPoint y: 122, distance: 197.4
click at [401, 122] on h2 "Hekaya Bakeries, 20251003182515 Active" at bounding box center [302, 134] width 202 height 34
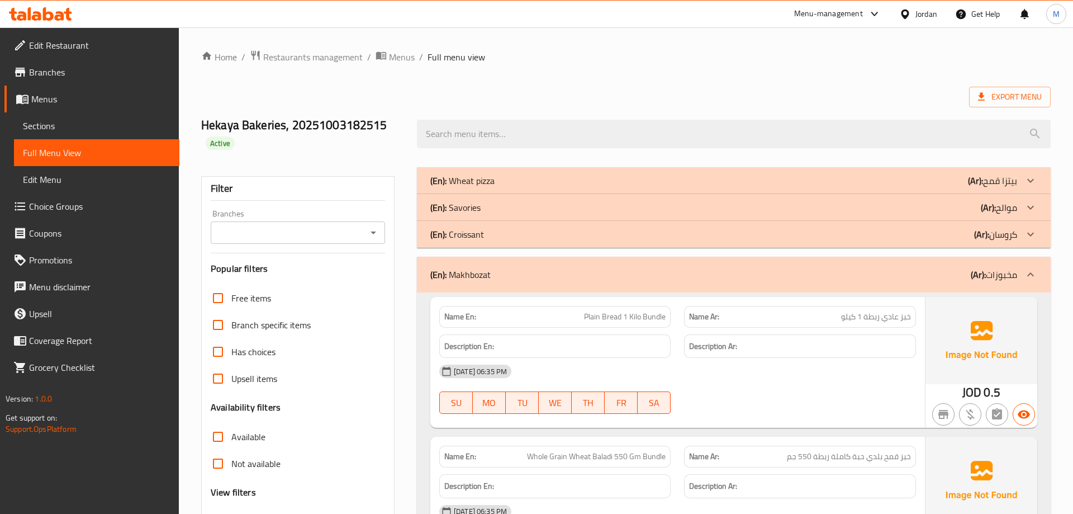
click at [401, 122] on h2 "Hekaya Bakeries, 20251003182515 Active" at bounding box center [302, 134] width 202 height 34
drag, startPoint x: 203, startPoint y: 125, endPoint x: 396, endPoint y: 124, distance: 193.4
click at [396, 124] on h2 "Hekaya Bakeries, 20251003182515 Active" at bounding box center [302, 134] width 202 height 34
drag, startPoint x: 205, startPoint y: 124, endPoint x: 415, endPoint y: 131, distance: 210.3
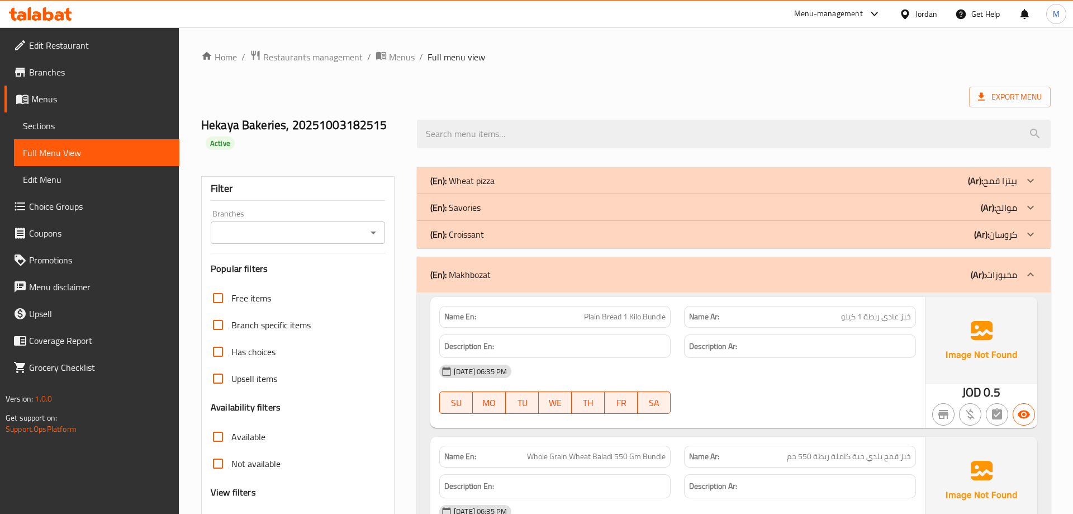
click at [415, 131] on div "Hekaya Bakeries, 20251003182515 Active" at bounding box center [626, 134] width 863 height 67
click at [382, 141] on h2 "Hekaya Bakeries, 20251003182515 Active" at bounding box center [302, 134] width 202 height 34
drag, startPoint x: 203, startPoint y: 125, endPoint x: 405, endPoint y: 135, distance: 201.5
click at [405, 135] on div "Hekaya Bakeries, 20251003182515 Active" at bounding box center [303, 134] width 216 height 67
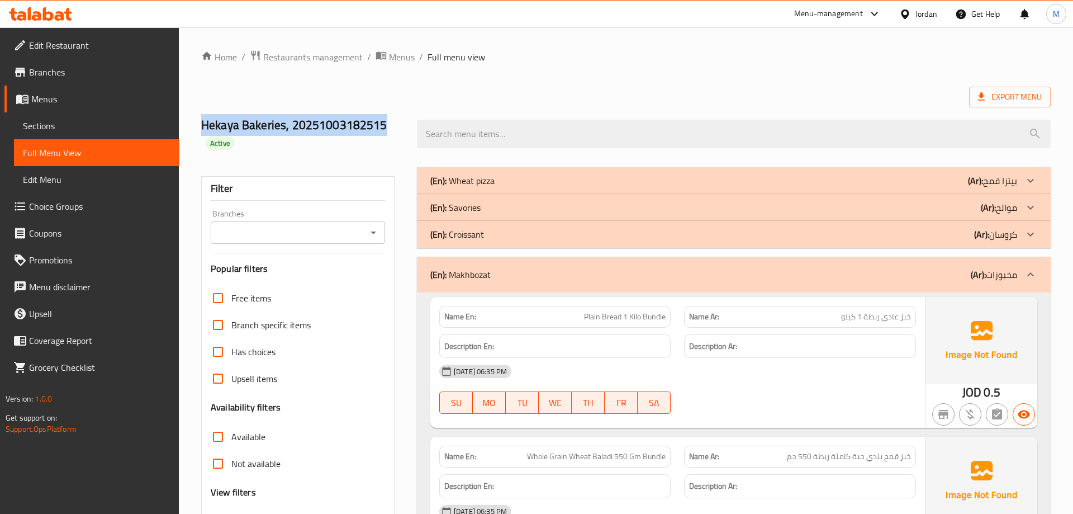
drag, startPoint x: 206, startPoint y: 123, endPoint x: 390, endPoint y: 124, distance: 183.4
click at [390, 124] on h2 "Hekaya Bakeries, 20251003182515 Active" at bounding box center [302, 134] width 202 height 34
drag, startPoint x: 203, startPoint y: 124, endPoint x: 416, endPoint y: 133, distance: 212.7
click at [416, 133] on div "Hekaya Bakeries, 20251003182515 Active" at bounding box center [626, 134] width 863 height 67
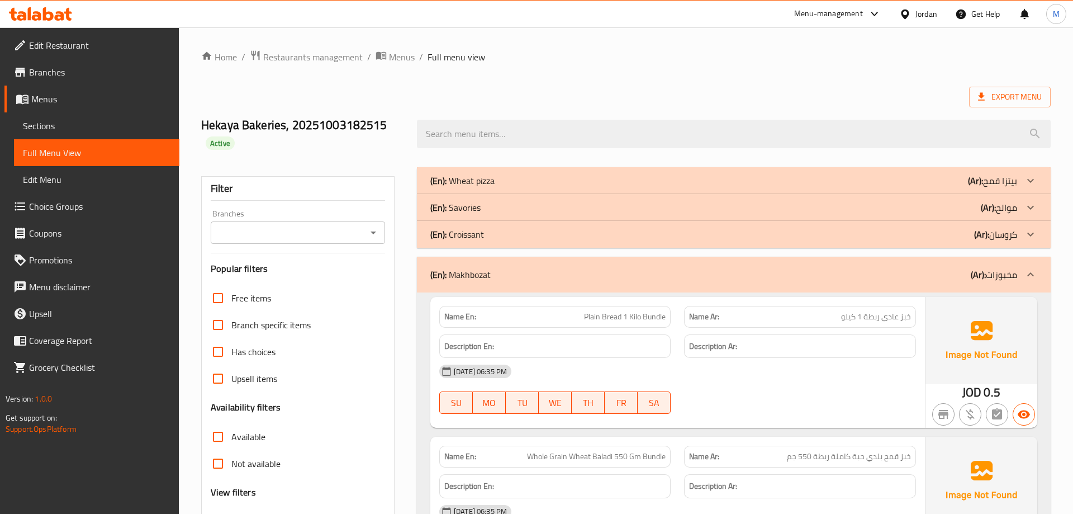
click at [387, 133] on h2 "Hekaya Bakeries, 20251003182515 Active" at bounding box center [302, 134] width 202 height 34
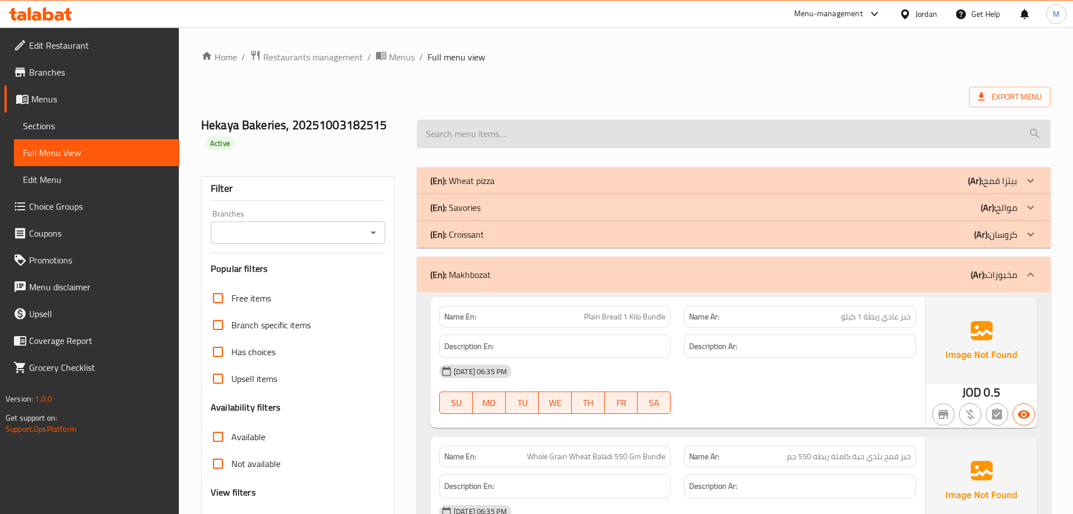
drag, startPoint x: 201, startPoint y: 125, endPoint x: 432, endPoint y: 132, distance: 230.5
click at [432, 132] on div "Hekaya Bakeries, 20251003182515 Active" at bounding box center [626, 134] width 863 height 67
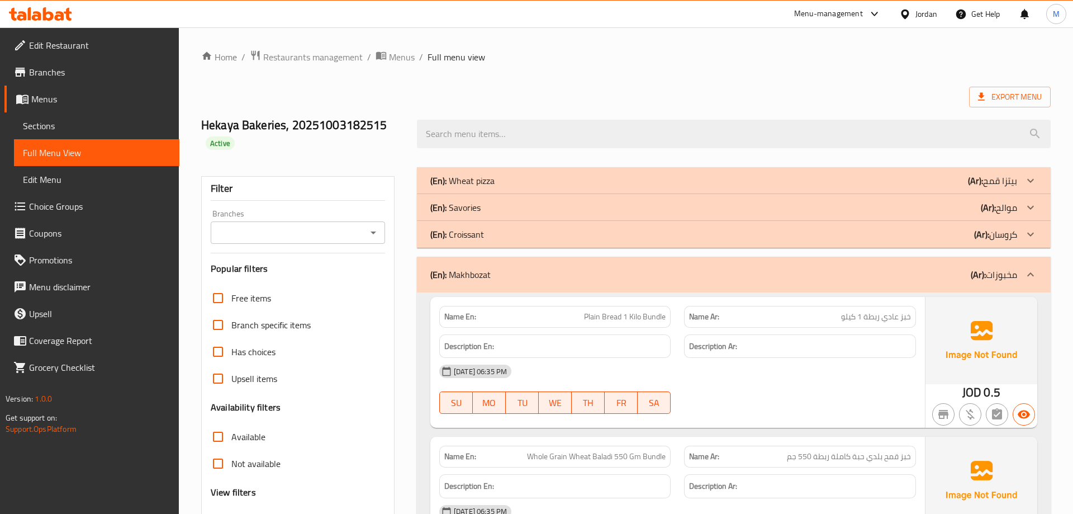
click at [376, 143] on h2 "Hekaya Bakeries, 20251003182515 Active" at bounding box center [302, 134] width 202 height 34
drag, startPoint x: 202, startPoint y: 124, endPoint x: 399, endPoint y: 124, distance: 196.2
click at [399, 124] on h2 "Hekaya Bakeries, 20251003182515 Active" at bounding box center [302, 134] width 202 height 34
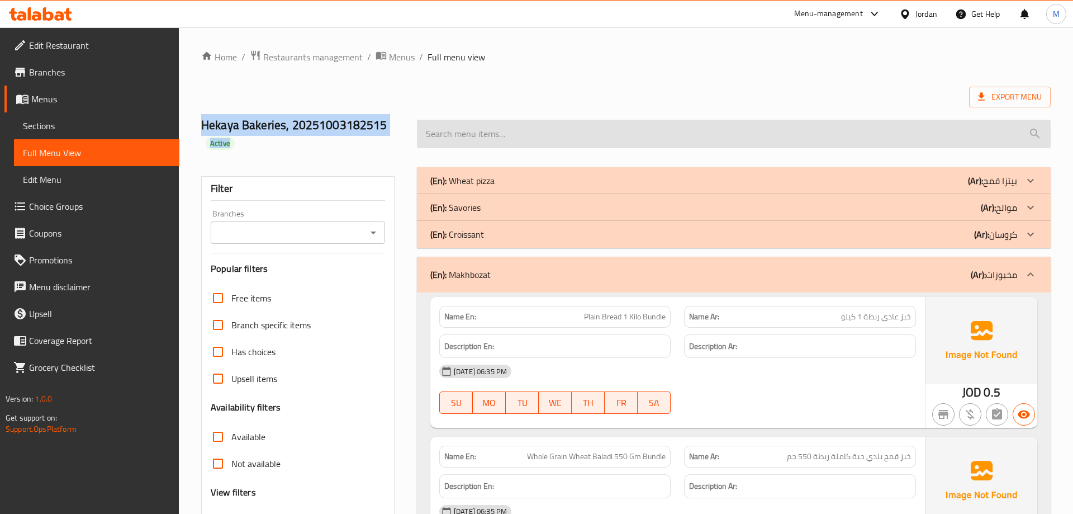
drag, startPoint x: 201, startPoint y: 125, endPoint x: 437, endPoint y: 120, distance: 236.5
click at [437, 120] on div "Hekaya Bakeries, 20251003182515 Active" at bounding box center [626, 134] width 863 height 67
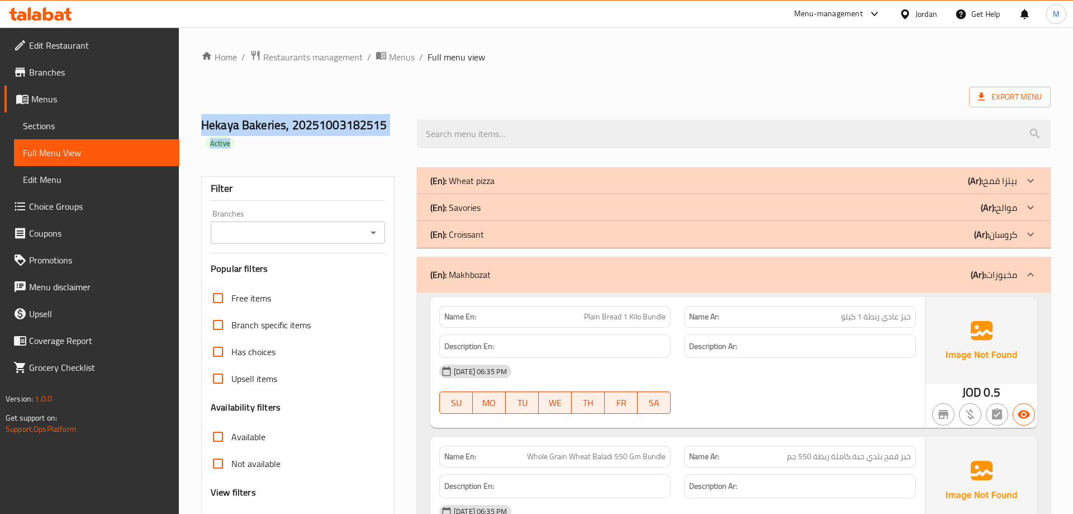
click at [397, 107] on div "Hekaya Bakeries, 20251003182515 Active" at bounding box center [303, 134] width 216 height 67
drag, startPoint x: 199, startPoint y: 126, endPoint x: 392, endPoint y: 121, distance: 193.5
click at [392, 121] on div "Hekaya Bakeries, 20251003182515 Active" at bounding box center [303, 134] width 216 height 67
click at [392, 121] on h2 "Hekaya Bakeries, 20251003182515 Active" at bounding box center [302, 134] width 202 height 34
click at [716, 97] on div "Export Menu" at bounding box center [626, 97] width 850 height 21
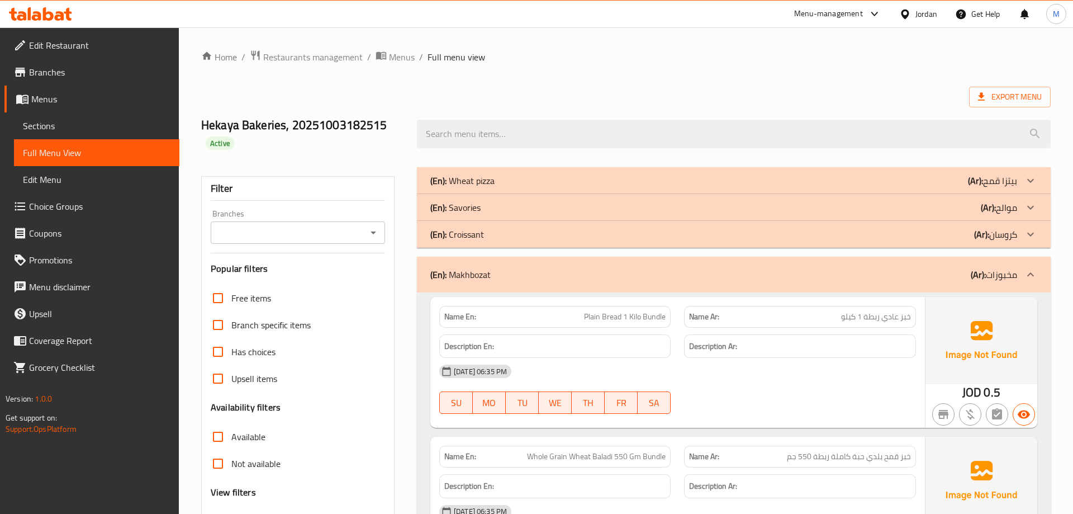
click at [716, 97] on div "Export Menu" at bounding box center [626, 97] width 850 height 21
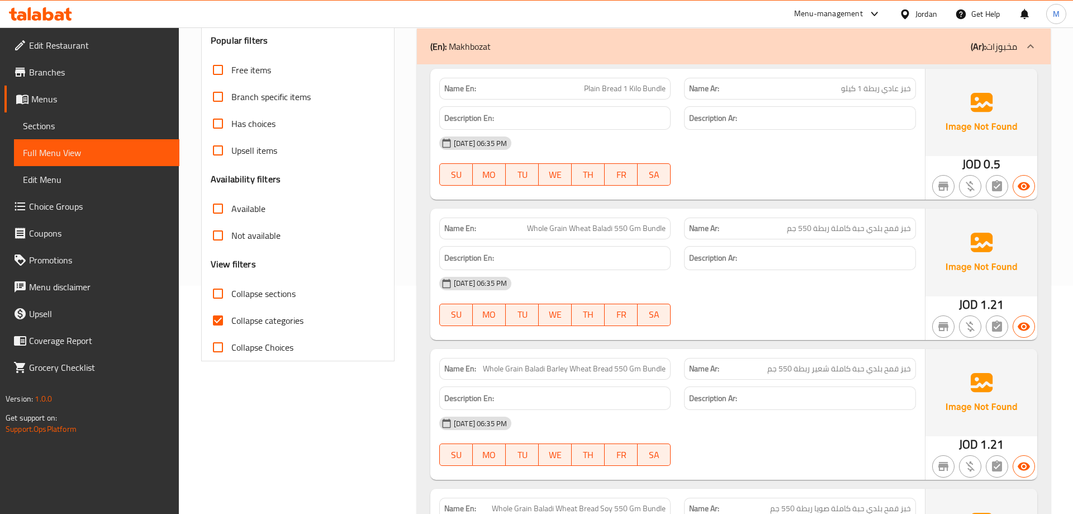
scroll to position [285, 0]
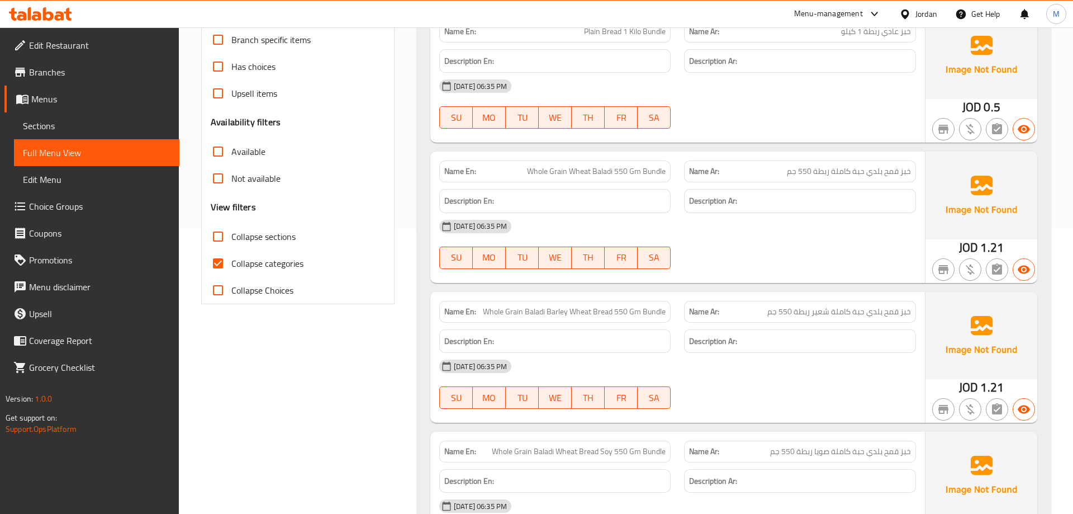
click at [842, 245] on div "04-10-2025 06:35 PM SU MO TU WE TH FR SA" at bounding box center [678, 244] width 490 height 63
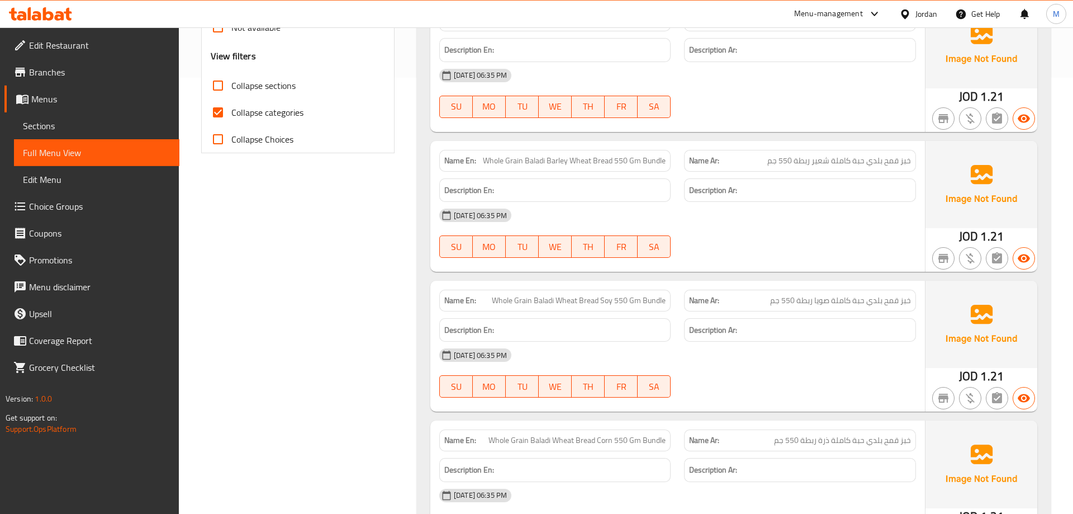
scroll to position [456, 0]
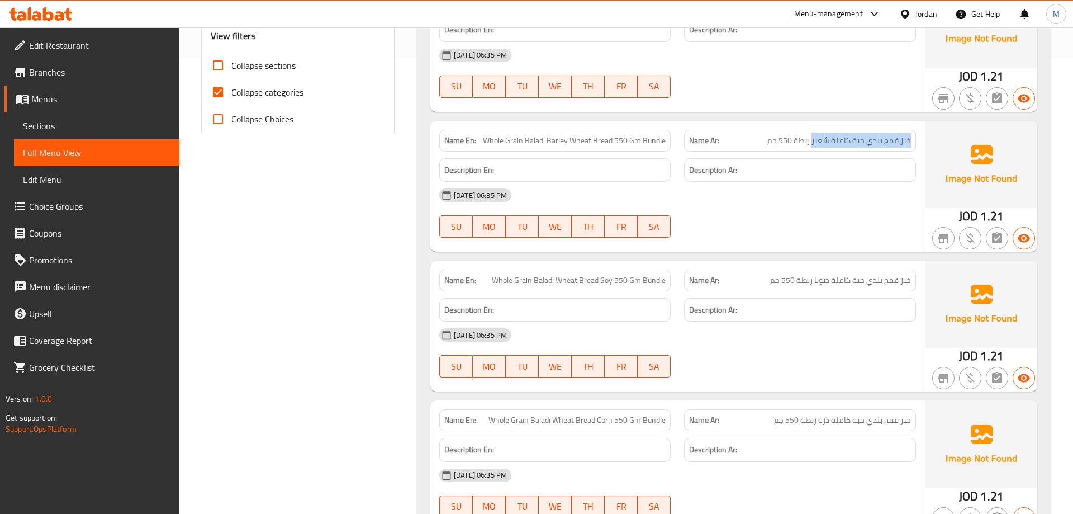
drag, startPoint x: 911, startPoint y: 143, endPoint x: 813, endPoint y: 149, distance: 98.0
click at [813, 149] on div "Name Ar: خبز قمح بلدي حبة كاملة شعير ربطة 550 جم" at bounding box center [799, 141] width 231 height 22
copy span "خبز قمح بلدي حبة كاملة شعير"
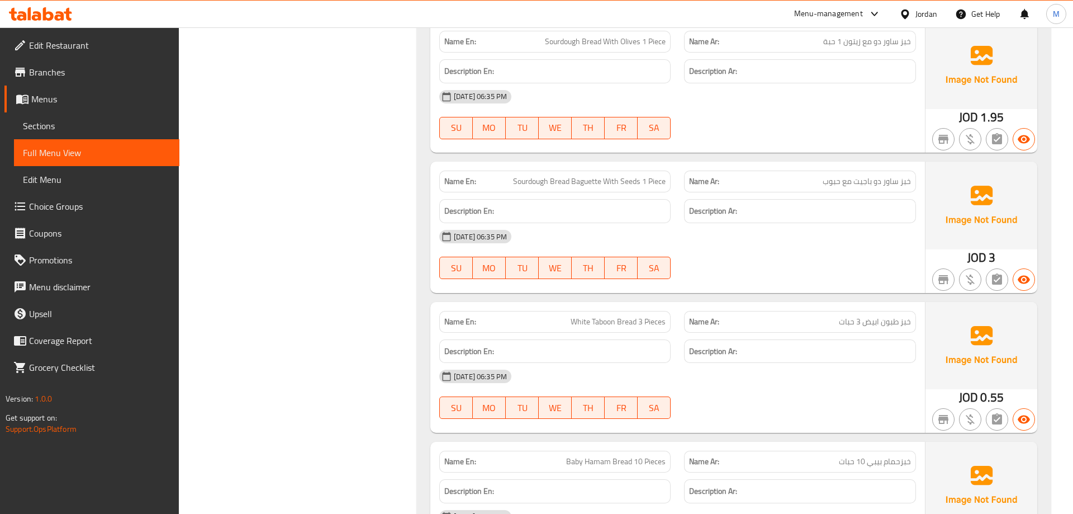
scroll to position [2908, 0]
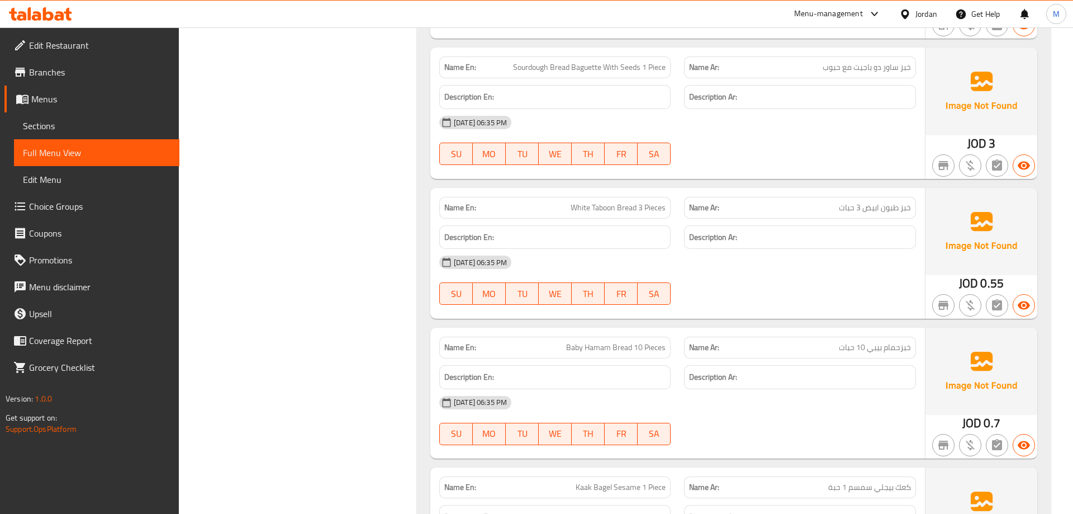
click at [542, 68] on span "Sourdough Bread Baguette With Seeds 1 Piece" at bounding box center [589, 67] width 153 height 12
click at [623, 65] on span "Sourdough Bread Baguette With Seeds 1 Piece" at bounding box center [589, 67] width 153 height 12
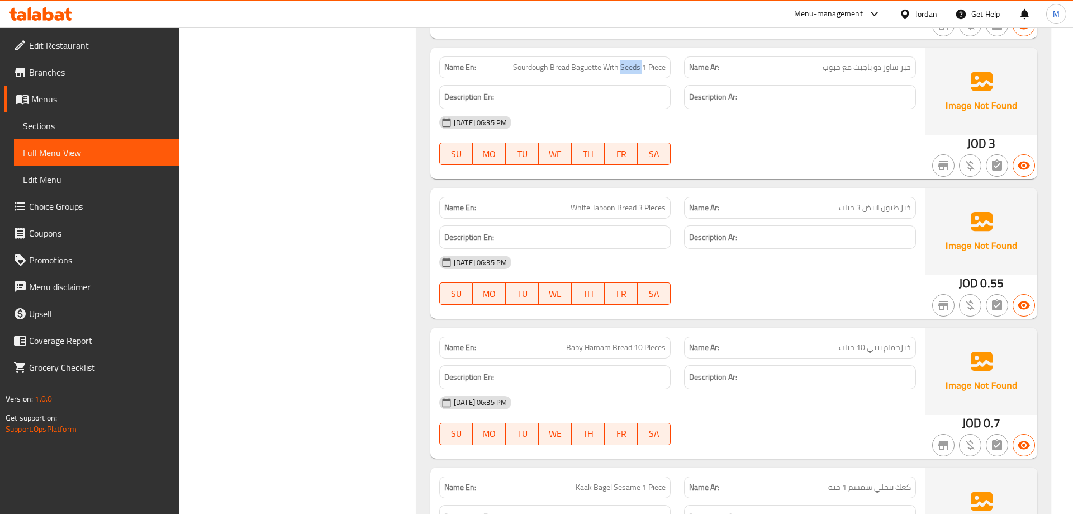
click at [623, 65] on span "Sourdough Bread Baguette With Seeds 1 Piece" at bounding box center [589, 67] width 153 height 12
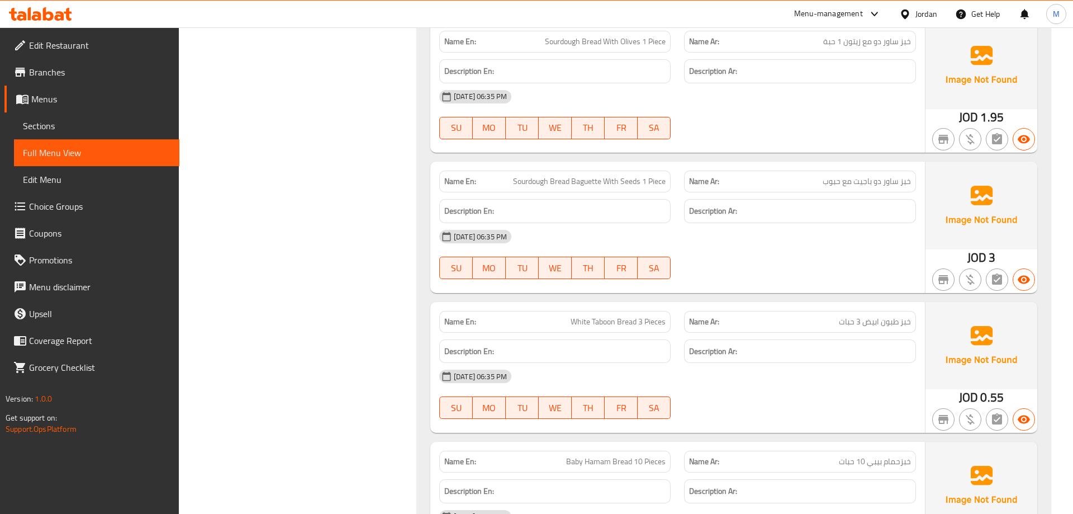
scroll to position [2737, 0]
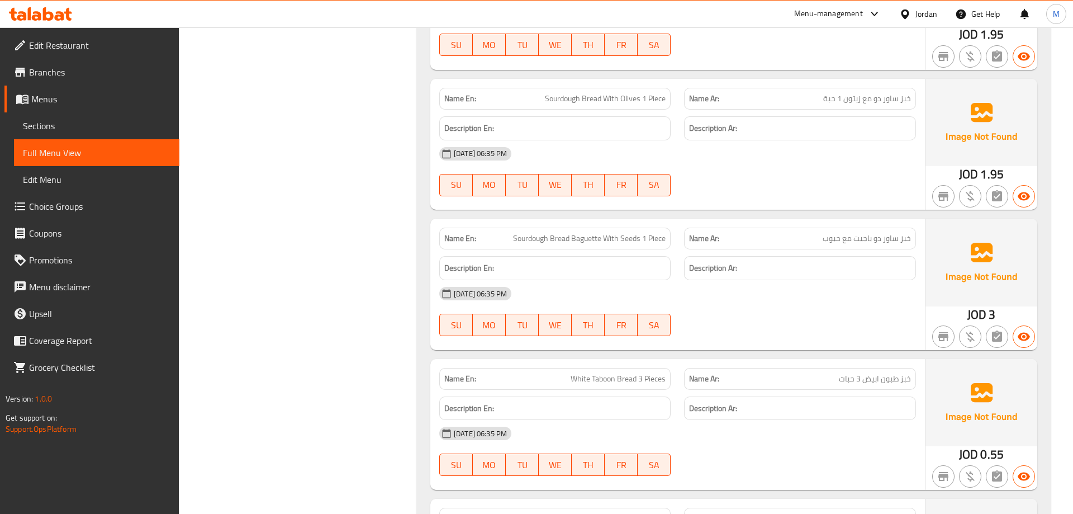
click at [746, 280] on div "Description Ar:" at bounding box center [799, 268] width 231 height 24
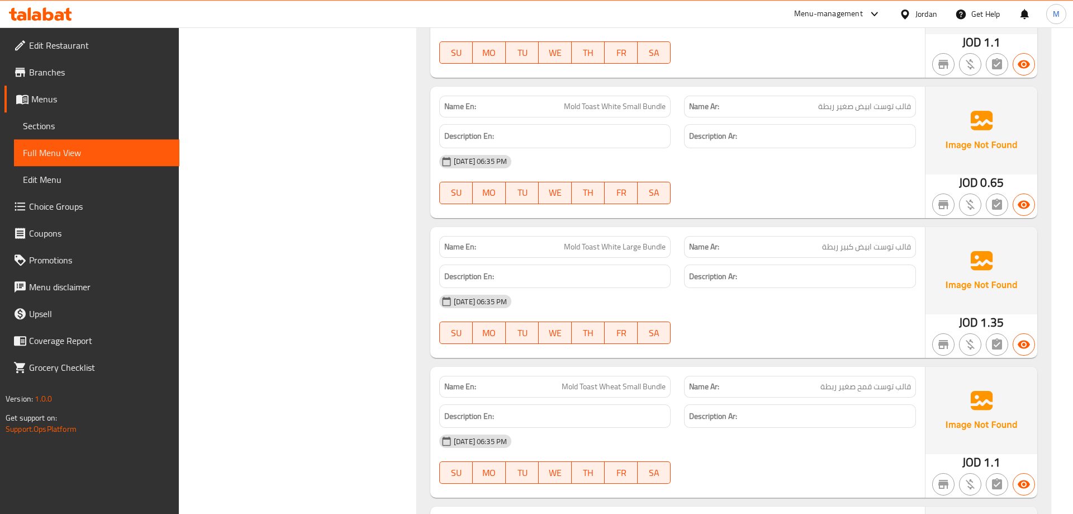
scroll to position [4847, 0]
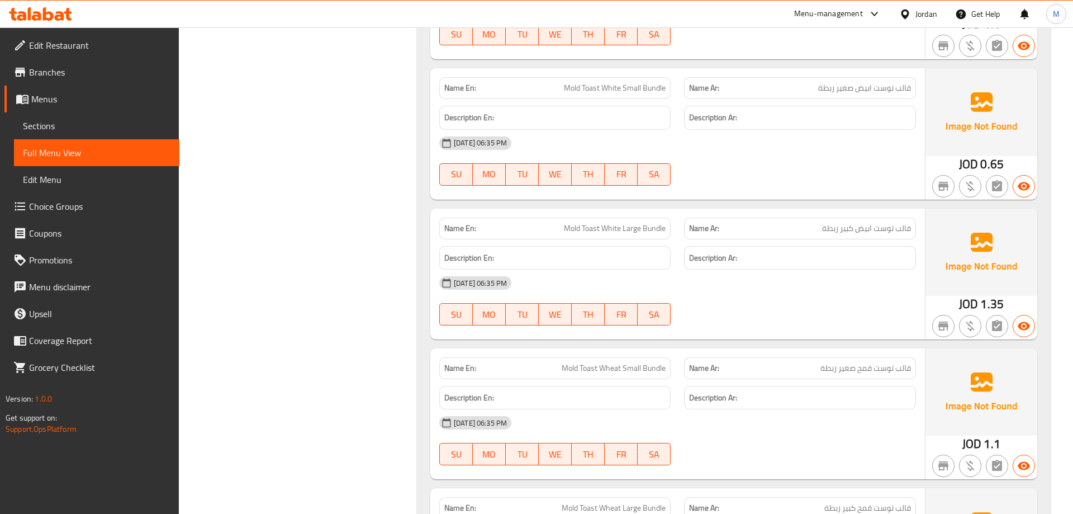
click at [571, 92] on span "Mold Toast White Small Bundle" at bounding box center [615, 88] width 102 height 12
click at [582, 92] on span "Mold Toast White Small Bundle" at bounding box center [615, 88] width 102 height 12
drag, startPoint x: 561, startPoint y: 88, endPoint x: 599, endPoint y: 93, distance: 38.9
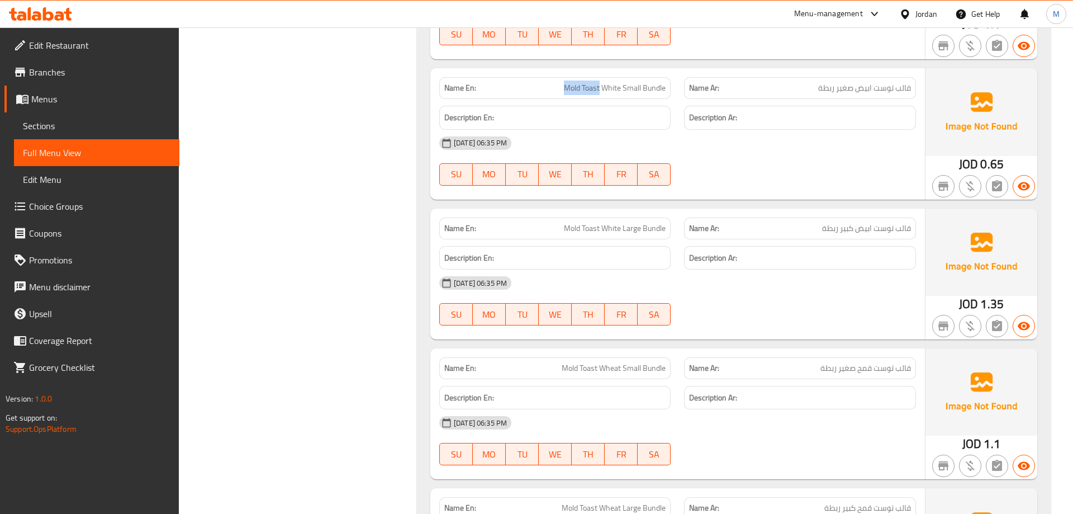
click at [599, 93] on p "Name En: Mold Toast White Small Bundle" at bounding box center [554, 88] width 221 height 12
copy span "Mold Toast"
click at [681, 127] on div "Description Ar:" at bounding box center [800, 117] width 245 height 37
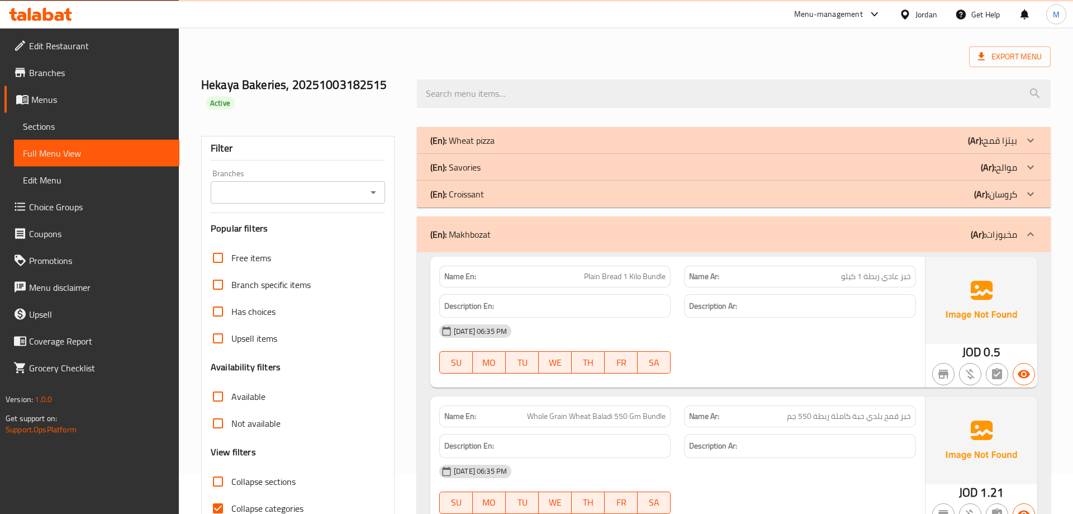
scroll to position [57, 0]
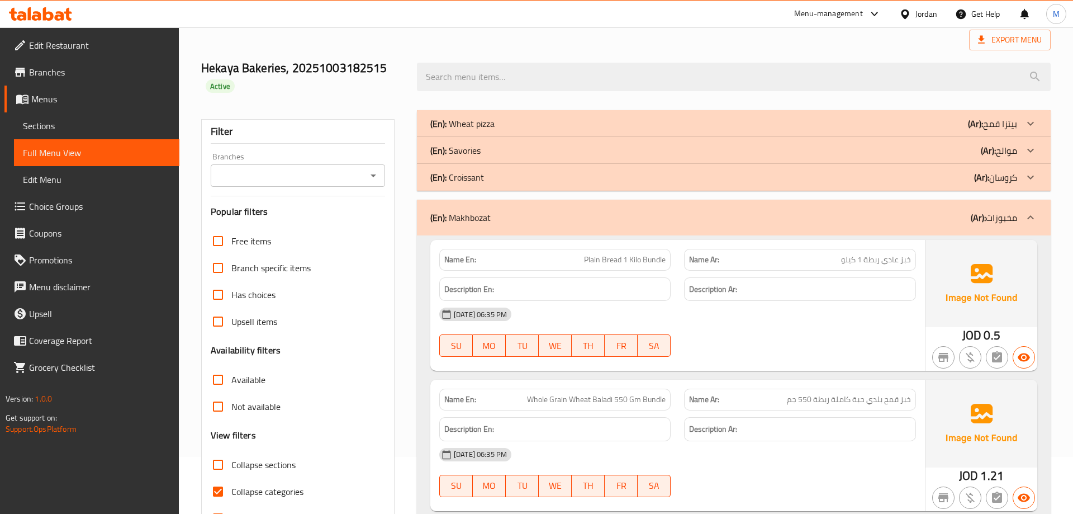
click at [611, 222] on div "(En): Makhbozat (Ar): مخبوزات" at bounding box center [723, 217] width 587 height 13
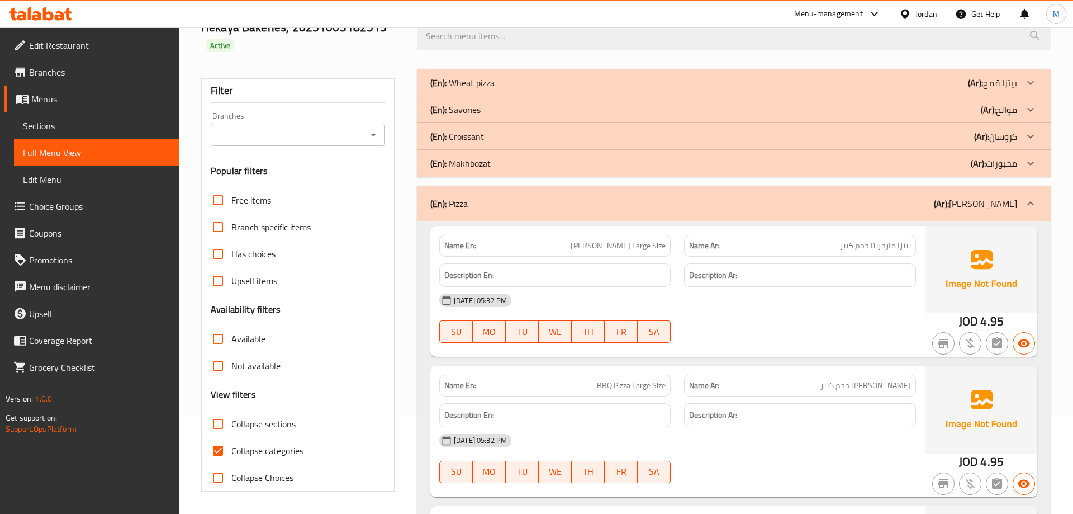
scroll to position [114, 0]
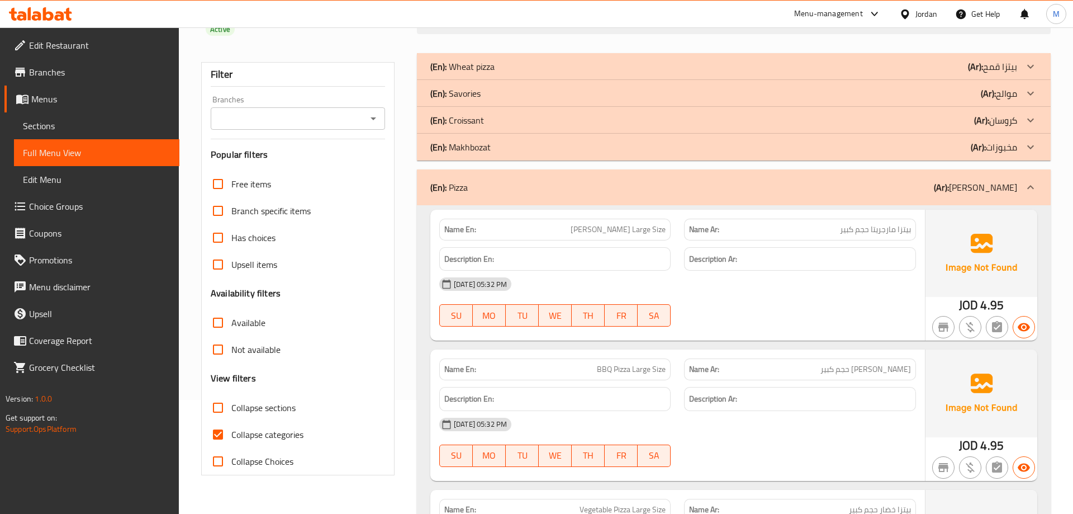
click at [721, 186] on div "(En): Pizza (Ar): بيتزا" at bounding box center [723, 187] width 587 height 13
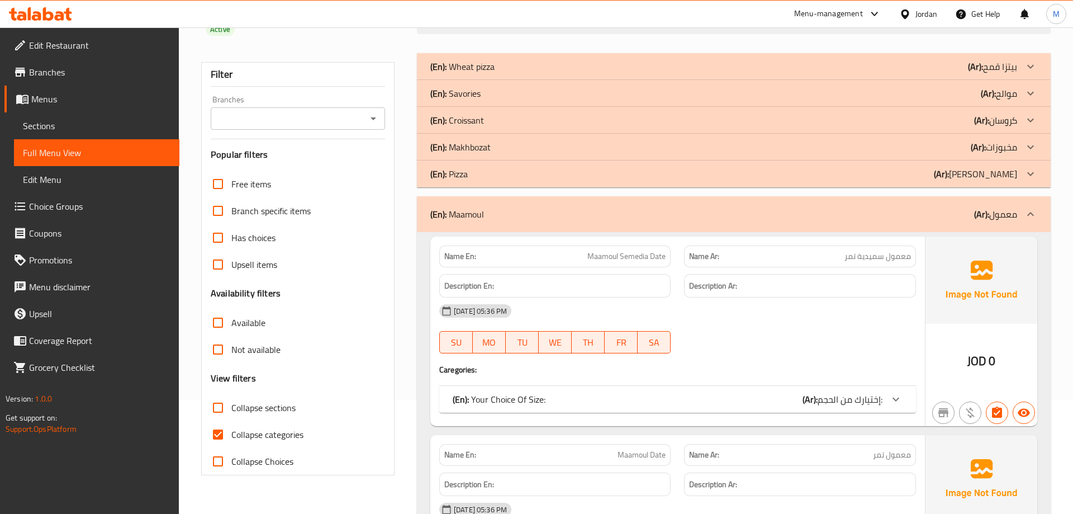
click at [716, 211] on div "(En): Maamoul (Ar): معمول" at bounding box center [723, 213] width 587 height 13
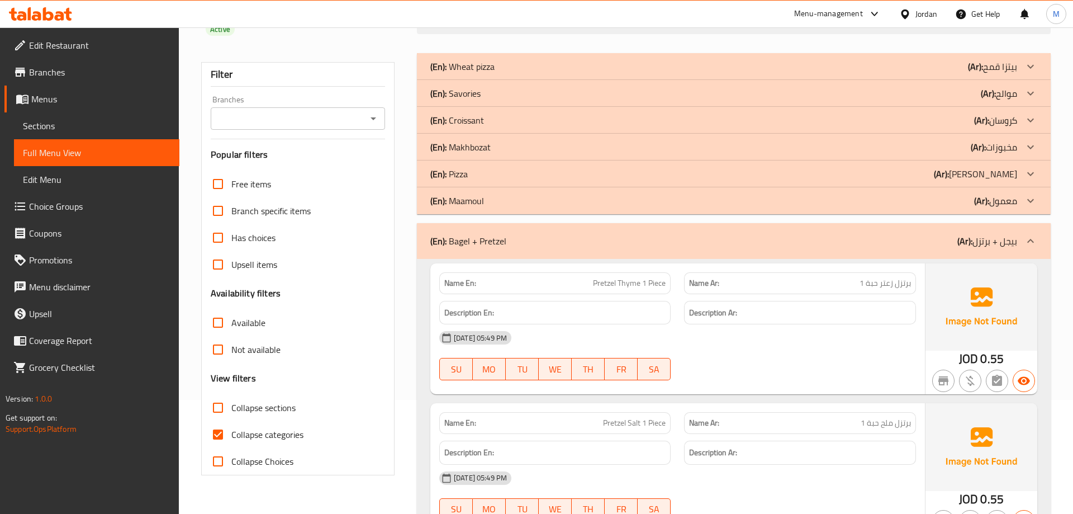
click at [665, 244] on div "(En): Bagel + Pretzel (Ar): بيجل + برتزل" at bounding box center [723, 240] width 587 height 13
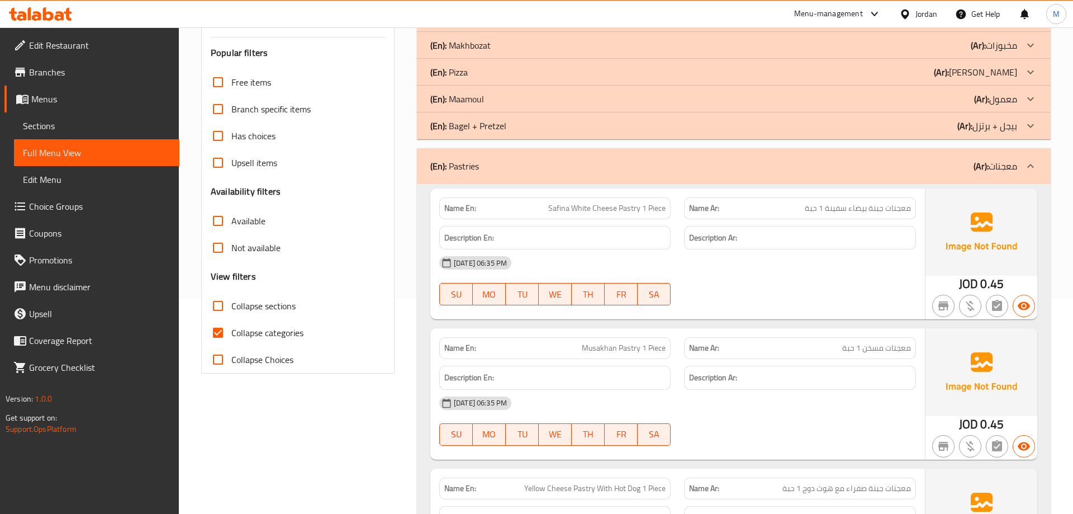
scroll to position [285, 0]
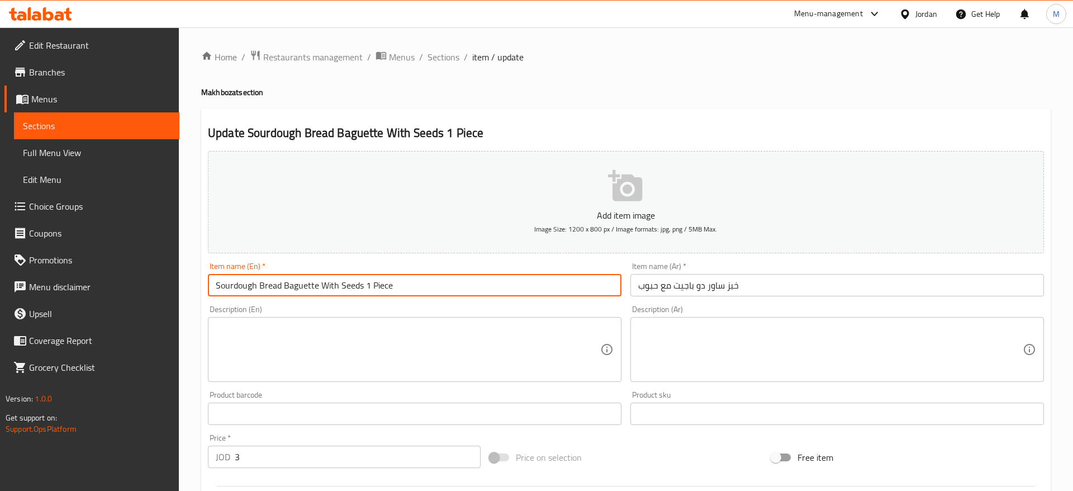
drag, startPoint x: 413, startPoint y: 286, endPoint x: 365, endPoint y: 281, distance: 48.3
click at [365, 281] on input "Sourdough Bread Baguette With Seeds 1 Piece" at bounding box center [415, 285] width 414 height 22
click at [798, 292] on input "خبز ساور دو باجيت مع حبوب" at bounding box center [838, 285] width 414 height 22
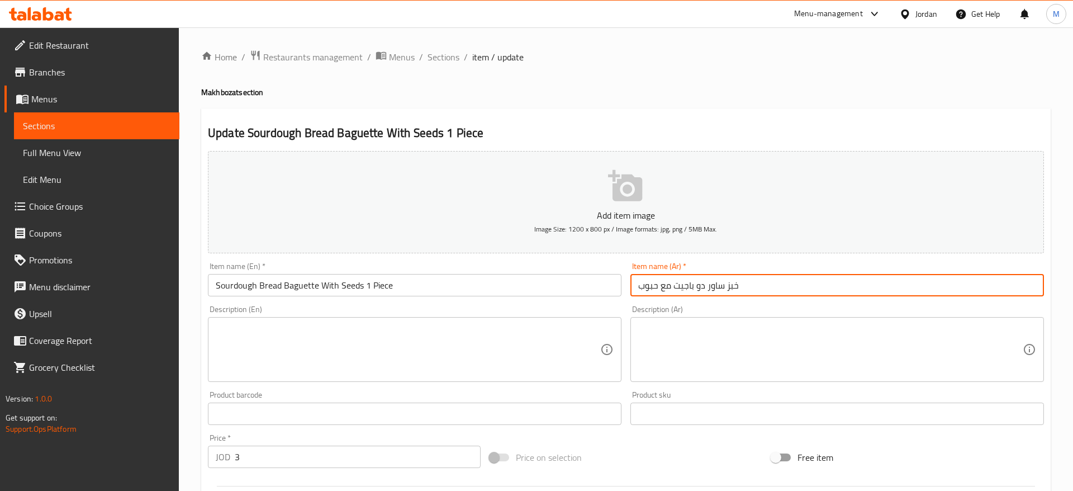
click at [632, 285] on input "خبز ساور دو باجيت مع حبوب" at bounding box center [838, 285] width 414 height 22
paste input "قطعة واحدة"
click at [639, 288] on input "خبز ساور دو باجيت مع حبوب 1 قطعة واحدة" at bounding box center [838, 285] width 414 height 22
type input "خبز ساور دو باجيت مع حبوب 1 قطعة"
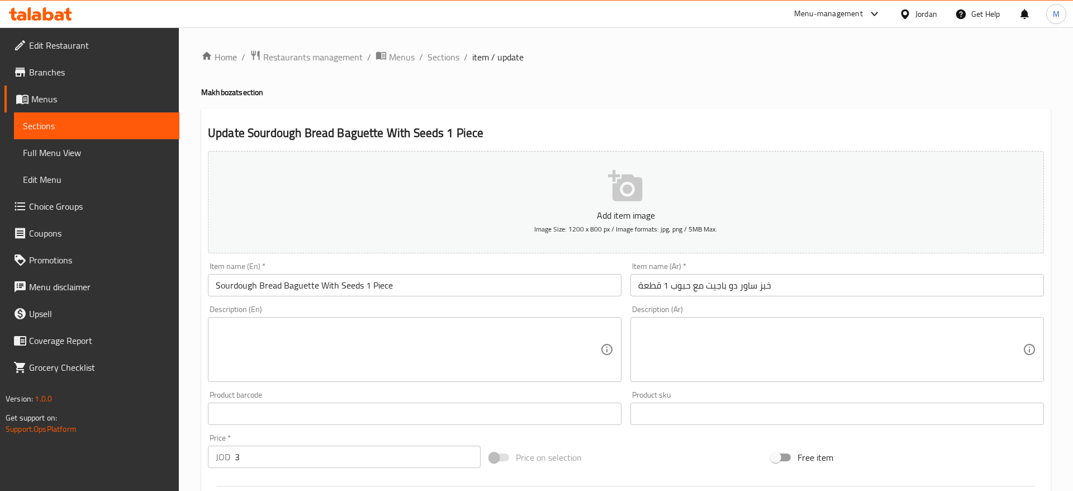
click at [623, 303] on div "Description (En) Description (En)" at bounding box center [414, 344] width 423 height 86
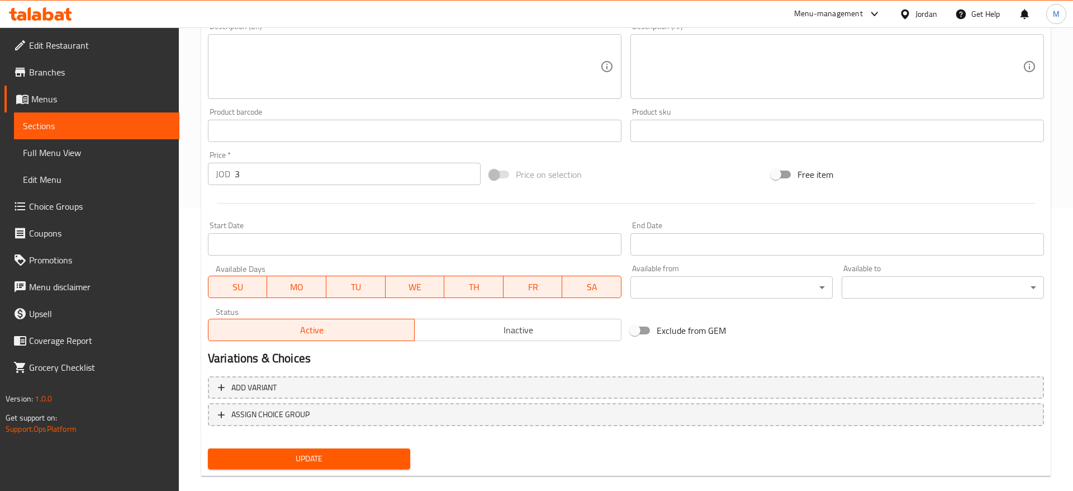
scroll to position [300, 0]
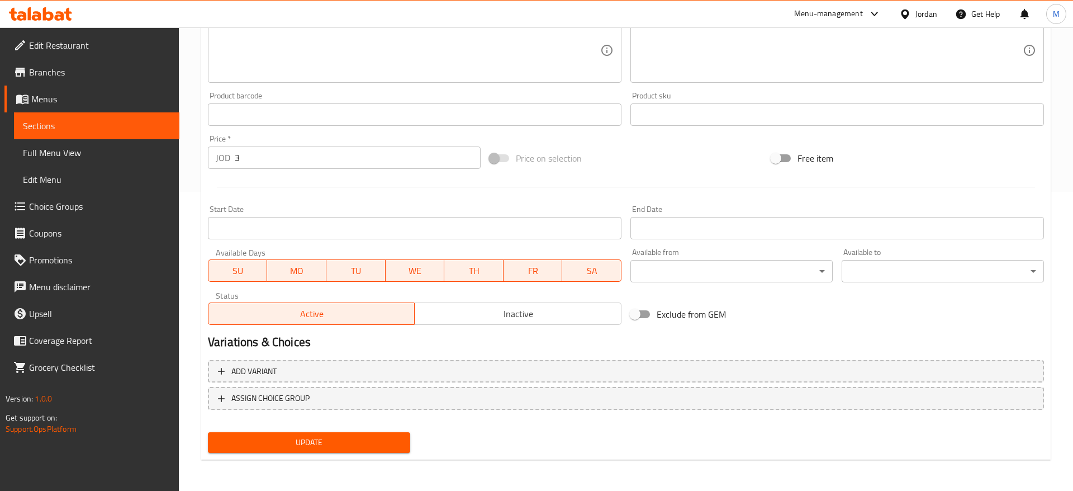
click at [330, 455] on div "Update" at bounding box center [308, 443] width 211 height 30
click at [330, 452] on button "Update" at bounding box center [309, 442] width 202 height 21
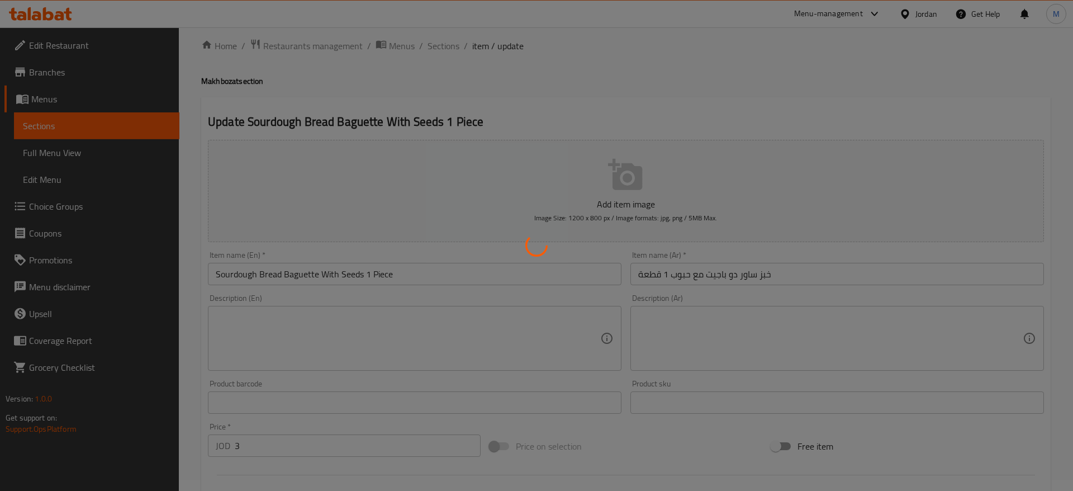
scroll to position [0, 0]
